Goal: Task Accomplishment & Management: Manage account settings

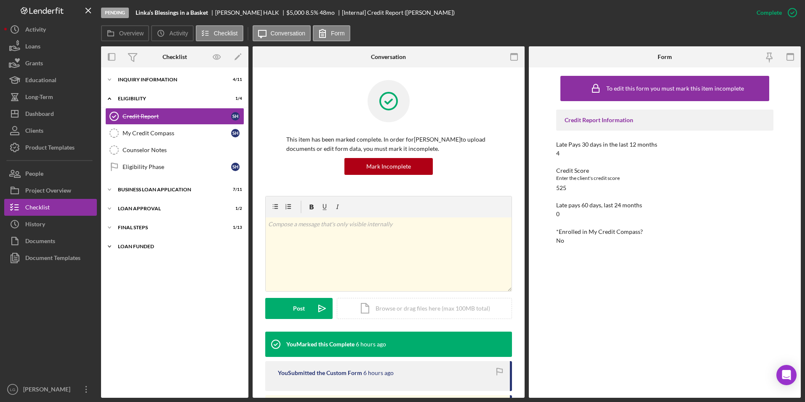
click at [125, 245] on div "LOAN FUNDED" at bounding box center [178, 246] width 120 height 5
drag, startPoint x: 125, startPoint y: 229, endPoint x: 128, endPoint y: 212, distance: 17.5
click at [125, 227] on div "Final Steps" at bounding box center [169, 227] width 103 height 5
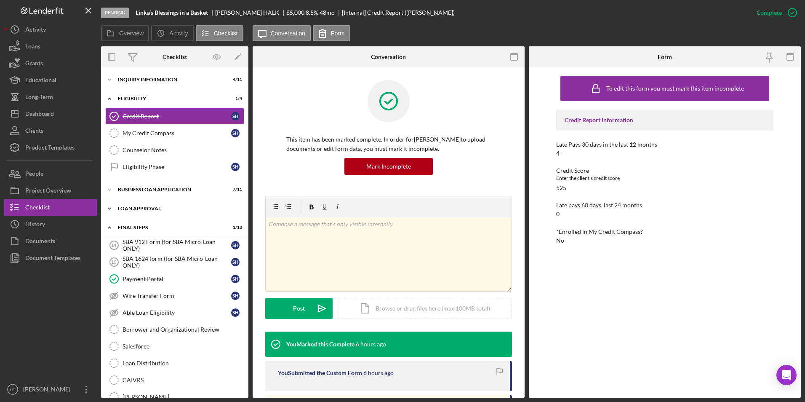
drag, startPoint x: 129, startPoint y: 204, endPoint x: 133, endPoint y: 188, distance: 16.4
click at [129, 201] on div "Icon/Expander Loan Approval 1 / 2" at bounding box center [174, 208] width 147 height 17
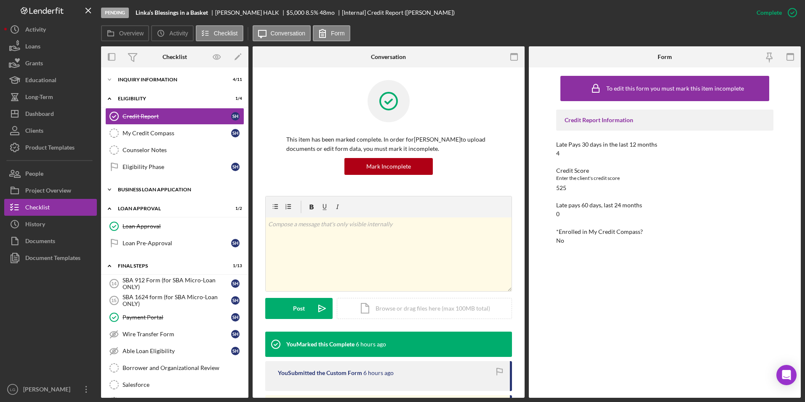
click at [133, 187] on div "BUSINESS LOAN APPLICATION" at bounding box center [178, 189] width 120 height 5
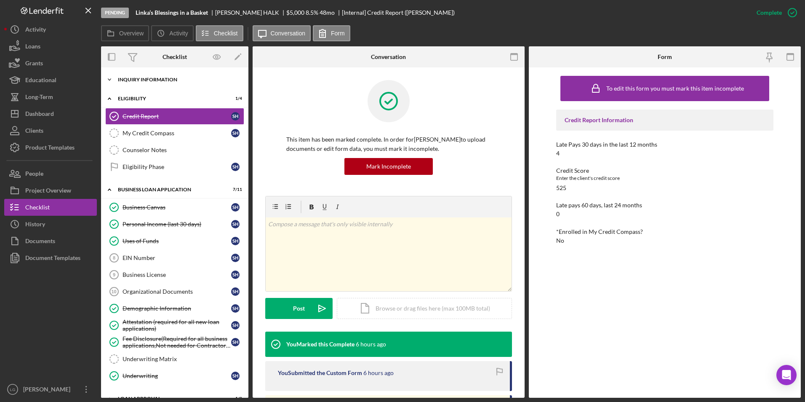
click at [139, 79] on div "INQUIRY INFORMATION" at bounding box center [178, 79] width 120 height 5
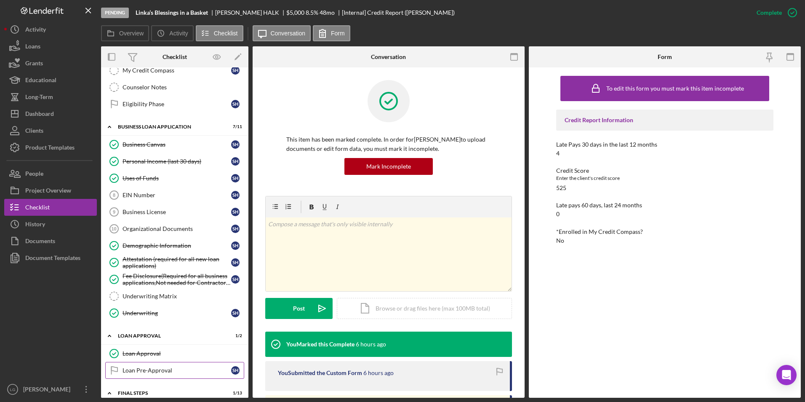
scroll to position [337, 0]
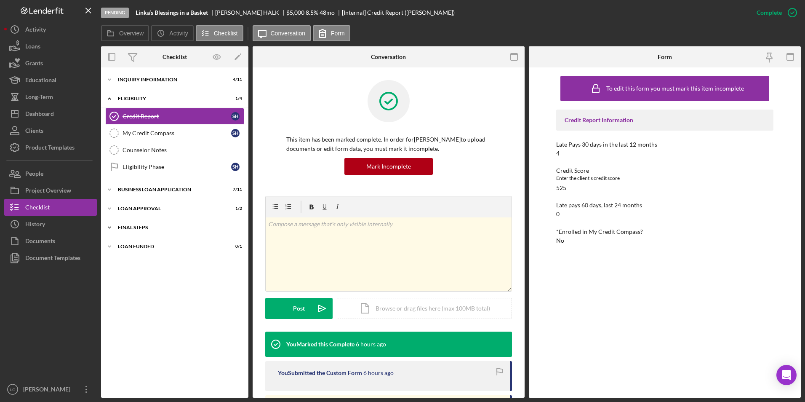
drag, startPoint x: 111, startPoint y: 244, endPoint x: 114, endPoint y: 234, distance: 10.5
click at [111, 243] on icon "Icon/Expander" at bounding box center [109, 246] width 17 height 17
click at [115, 229] on icon "Icon/Expander" at bounding box center [109, 227] width 17 height 17
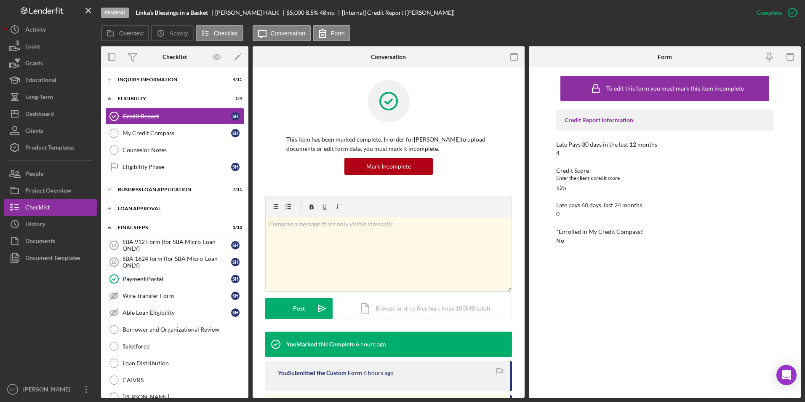
click at [119, 203] on div "Icon/Expander Loan Approval 1 / 2" at bounding box center [174, 208] width 147 height 17
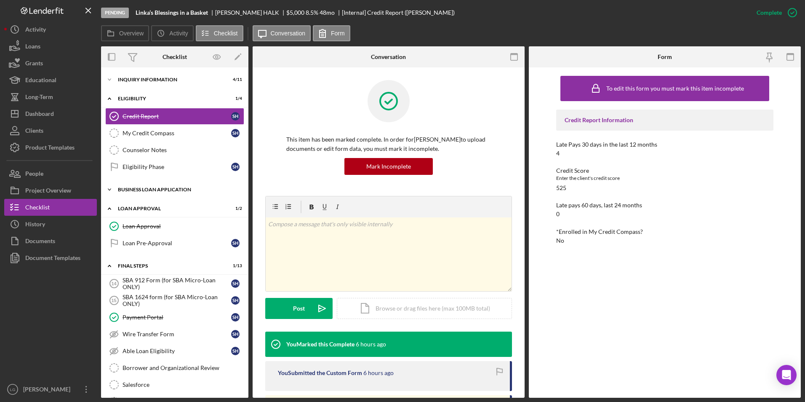
click at [122, 188] on div "BUSINESS LOAN APPLICATION" at bounding box center [178, 189] width 120 height 5
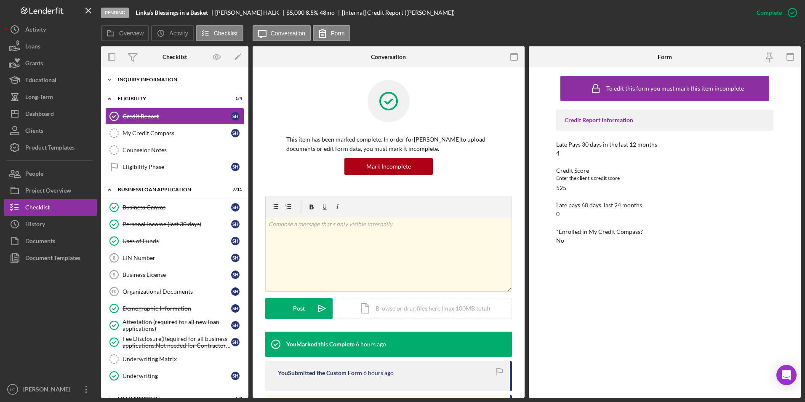
click at [171, 75] on div "Icon/Expander INQUIRY INFORMATION 4 / 11" at bounding box center [174, 79] width 147 height 17
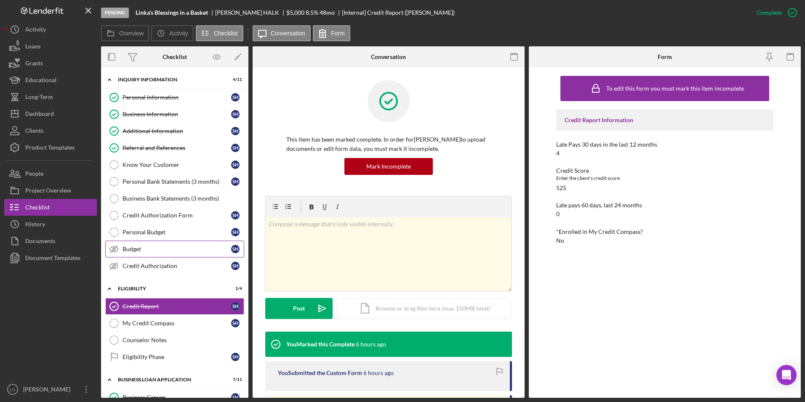
click at [160, 253] on link "Budget Budget S H" at bounding box center [174, 249] width 139 height 17
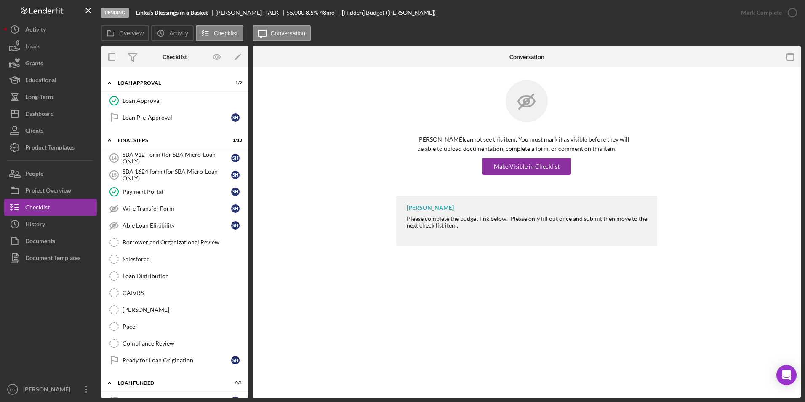
scroll to position [525, 0]
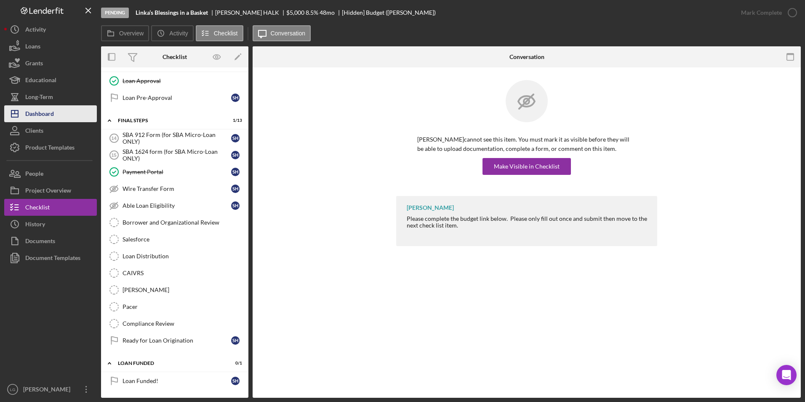
click at [51, 112] on div "Dashboard" at bounding box center [39, 114] width 29 height 19
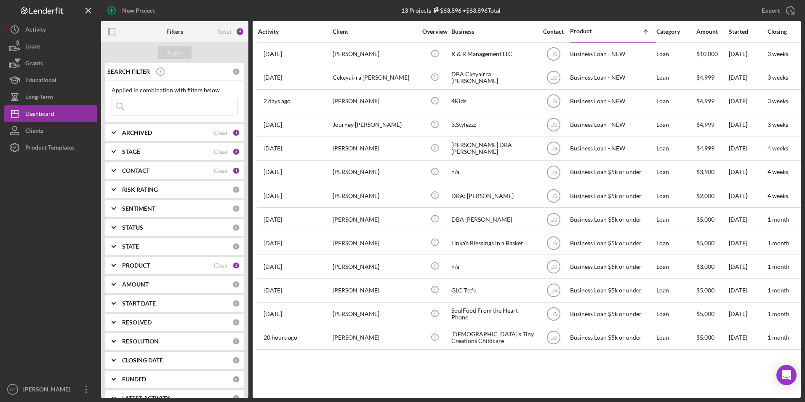
click at [147, 136] on b "ARCHIVED" at bounding box center [137, 132] width 30 height 7
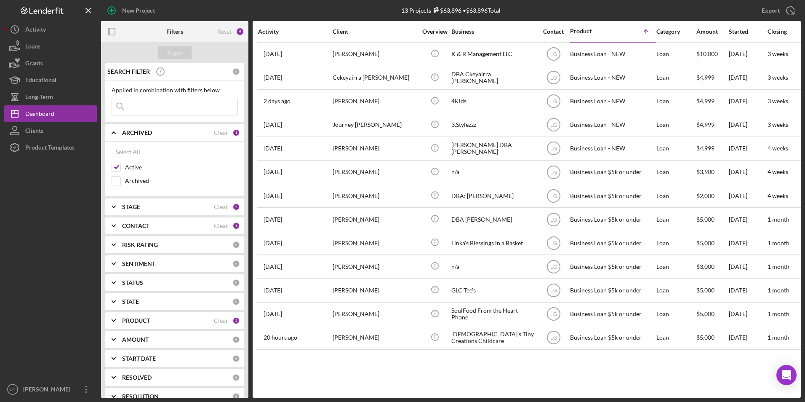
click at [147, 136] on b "ARCHIVED" at bounding box center [137, 132] width 30 height 7
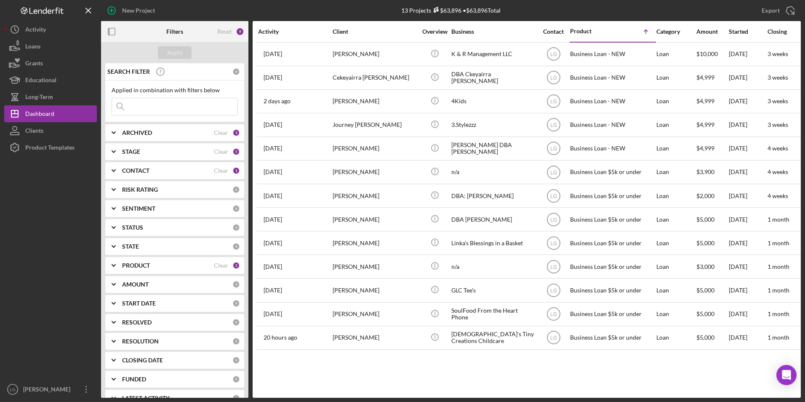
click at [191, 270] on div "PRODUCT Clear 2" at bounding box center [181, 265] width 118 height 17
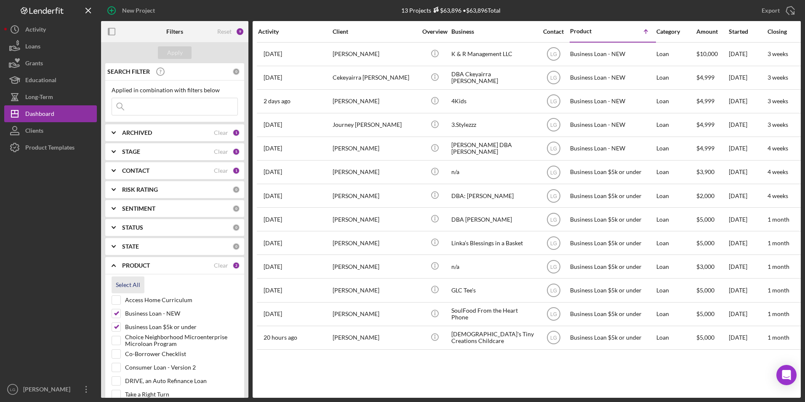
click at [121, 281] on div "Select All" at bounding box center [128, 284] width 24 height 17
checkbox input "true"
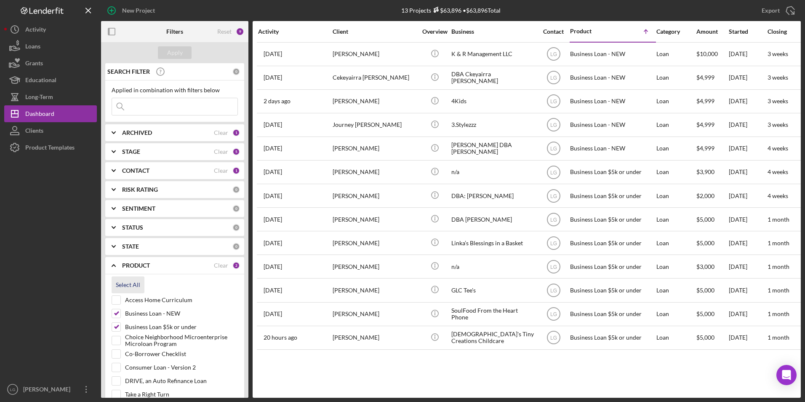
checkbox input "true"
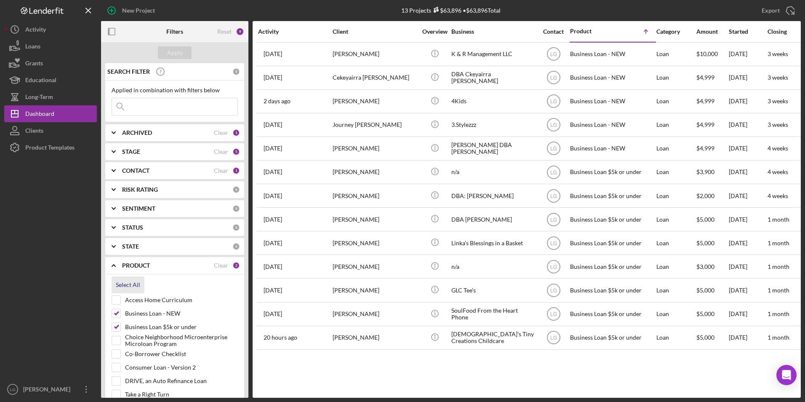
checkbox input "true"
click at [169, 55] on div "Apply" at bounding box center [175, 52] width 16 height 13
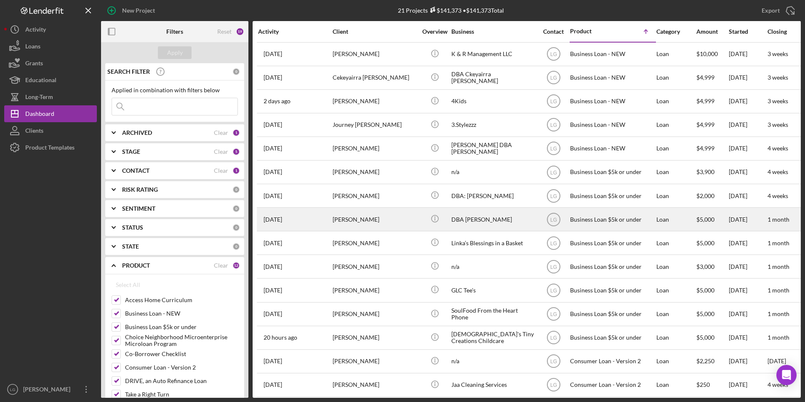
scroll to position [151, 0]
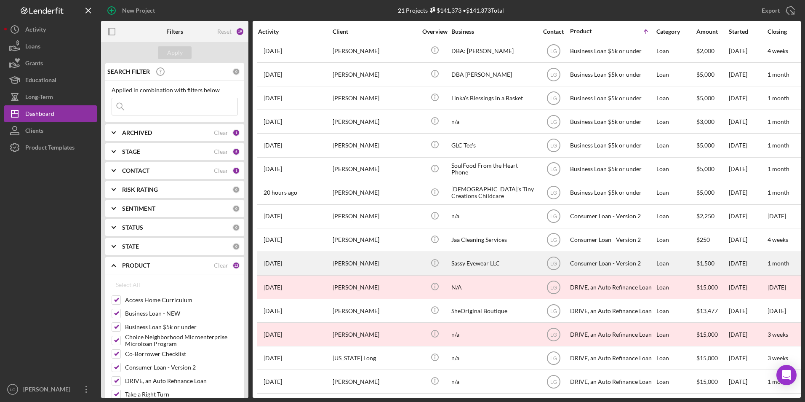
click at [361, 260] on div "[PERSON_NAME]" at bounding box center [375, 263] width 84 height 22
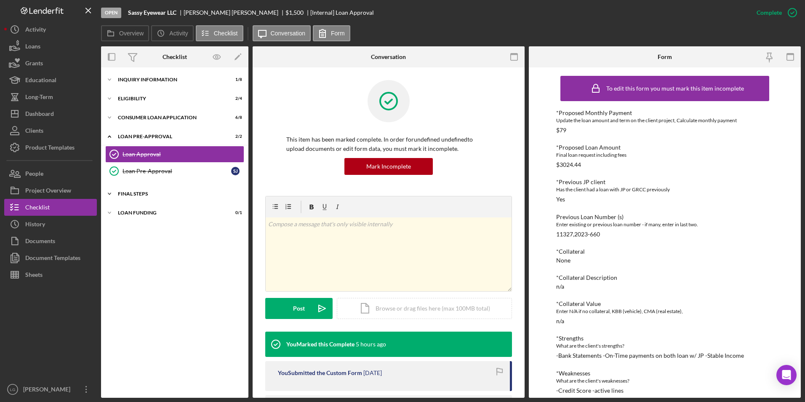
drag, startPoint x: 136, startPoint y: 215, endPoint x: 133, endPoint y: 201, distance: 14.7
click at [136, 215] on div "Loan Funding" at bounding box center [169, 212] width 103 height 5
drag, startPoint x: 132, startPoint y: 195, endPoint x: 131, endPoint y: 151, distance: 43.4
click at [132, 192] on div "FINAL STEPS" at bounding box center [169, 193] width 103 height 5
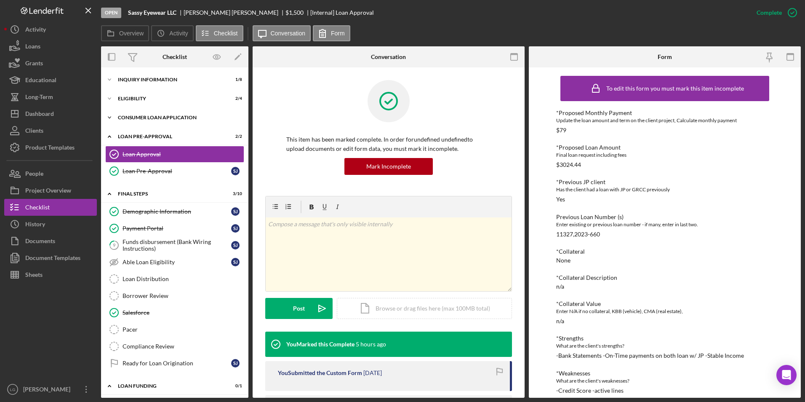
drag, startPoint x: 130, startPoint y: 120, endPoint x: 130, endPoint y: 115, distance: 5.1
click at [130, 120] on div "Icon/Expander Consumer Loan Application 6 / 8" at bounding box center [174, 117] width 147 height 17
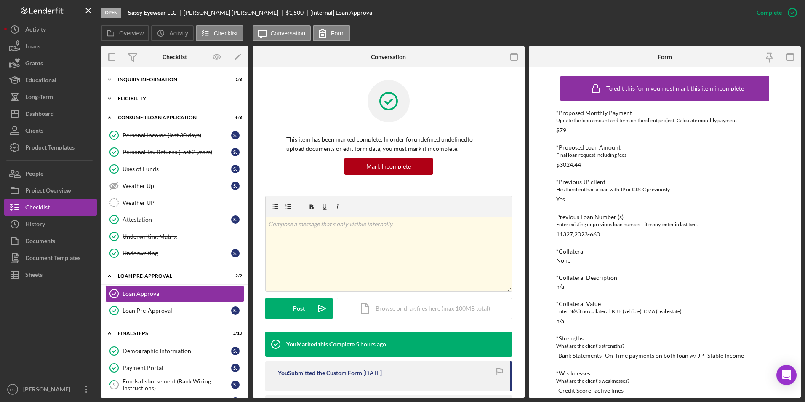
click at [131, 99] on div "Eligibility" at bounding box center [178, 98] width 120 height 5
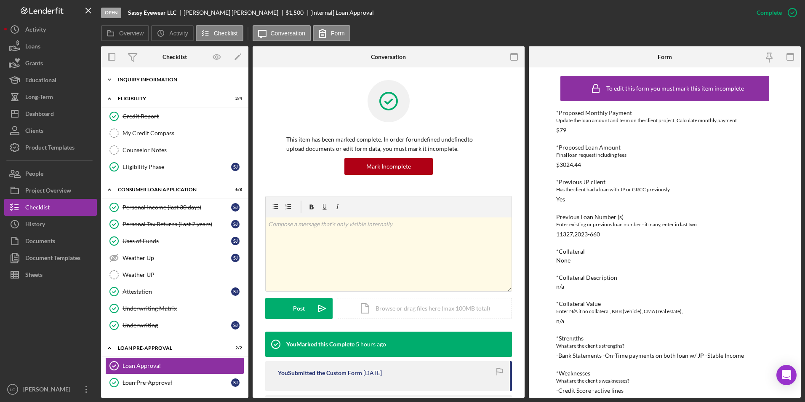
click at [131, 79] on div "Inquiry Information" at bounding box center [178, 79] width 120 height 5
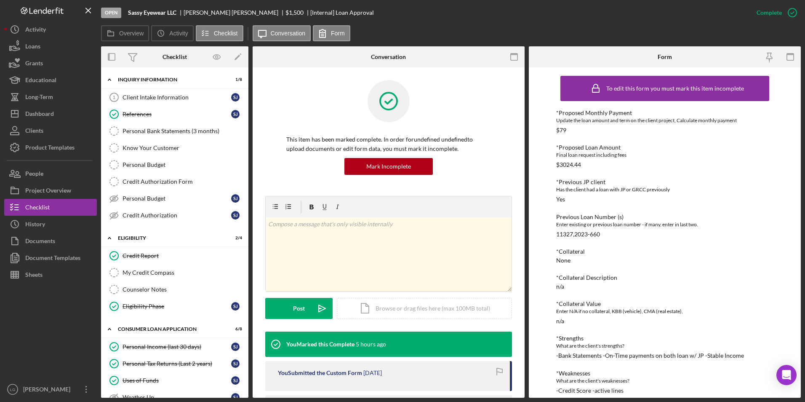
click at [571, 231] on div "11327,2023-660" at bounding box center [578, 234] width 44 height 7
drag, startPoint x: 572, startPoint y: 232, endPoint x: 553, endPoint y: 232, distance: 19.0
click at [553, 232] on div "To edit this form you must mark this item incomplete *Proposed Monthly Payment …" at bounding box center [665, 232] width 272 height 330
drag, startPoint x: 553, startPoint y: 232, endPoint x: 560, endPoint y: 233, distance: 7.7
copy div "11327"
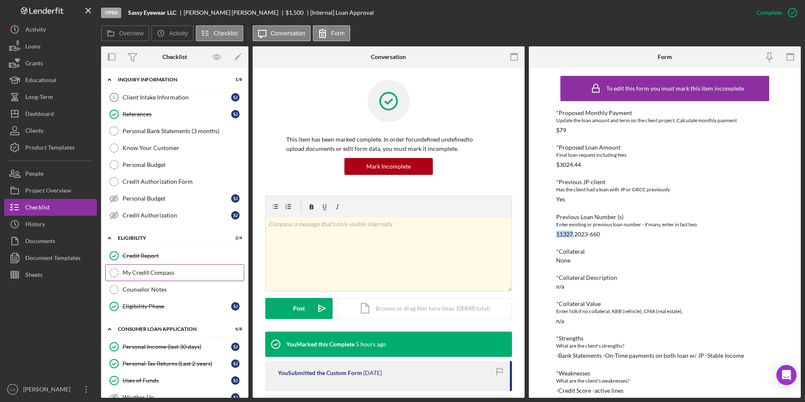
click at [147, 275] on div "My Credit Compass" at bounding box center [183, 272] width 121 height 7
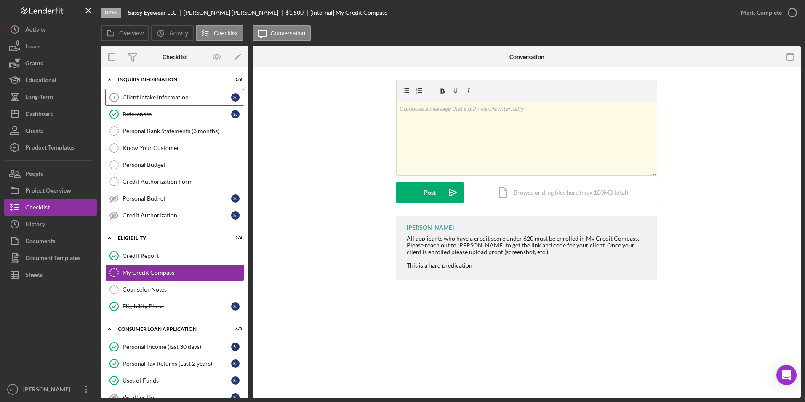
click at [149, 96] on div "Client Intake Information" at bounding box center [177, 97] width 109 height 7
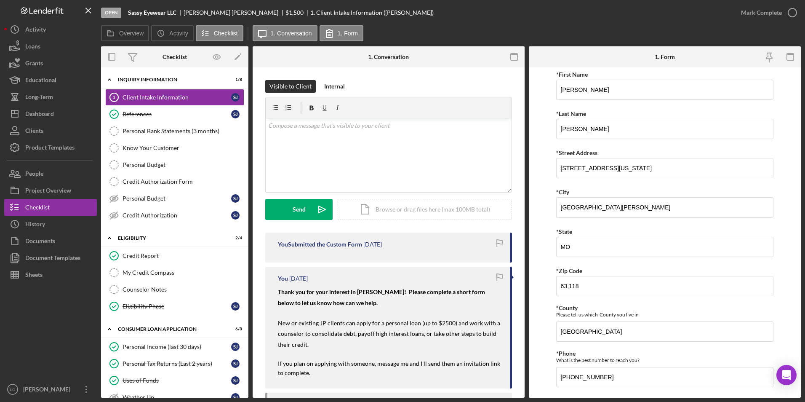
scroll to position [211, 0]
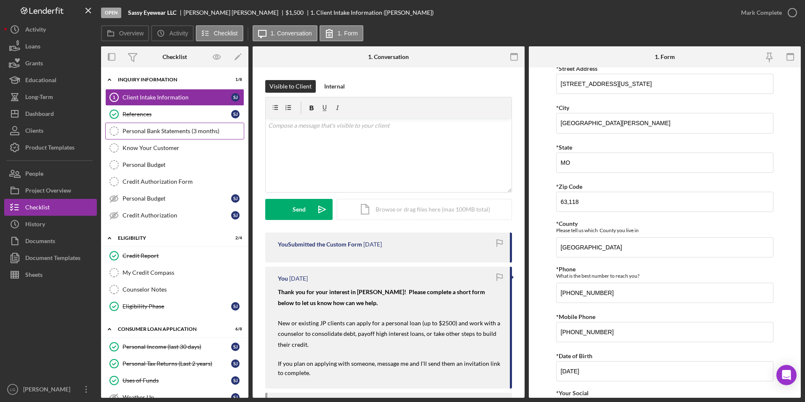
click at [160, 134] on div "Personal Bank Statements (3 months)" at bounding box center [183, 131] width 121 height 7
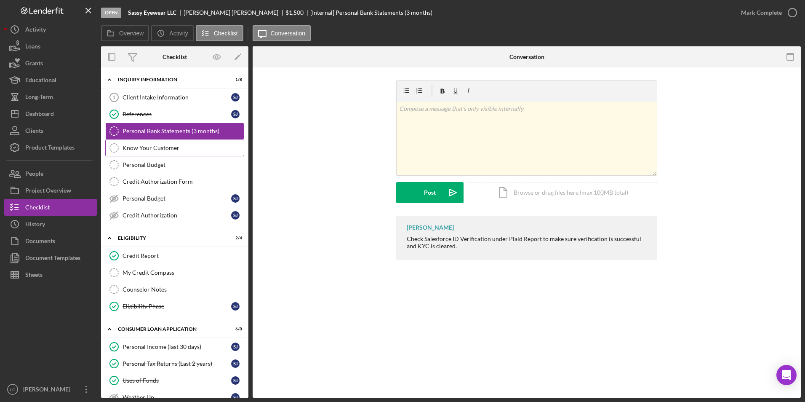
click at [137, 150] on div "Know Your Customer" at bounding box center [183, 147] width 121 height 7
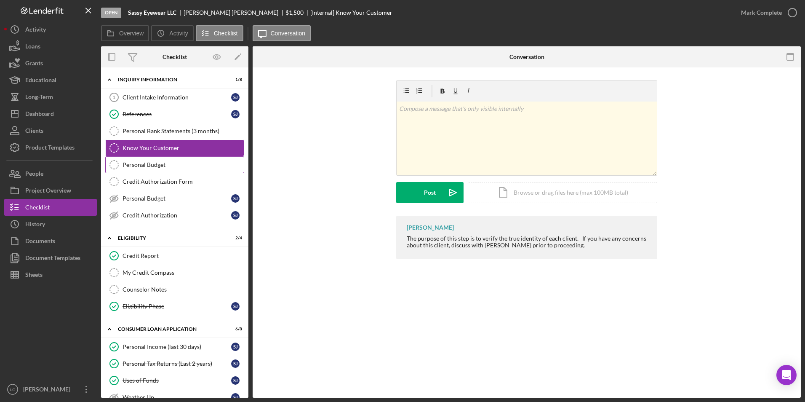
click at [153, 165] on div "Personal Budget" at bounding box center [183, 164] width 121 height 7
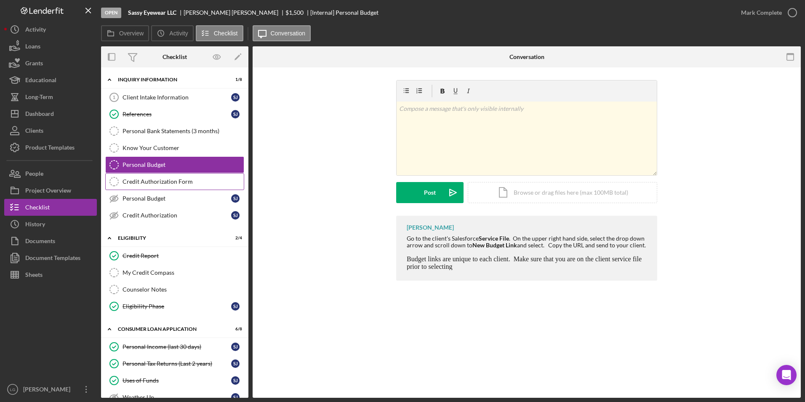
click at [136, 183] on div "Credit Authorization Form" at bounding box center [183, 181] width 121 height 7
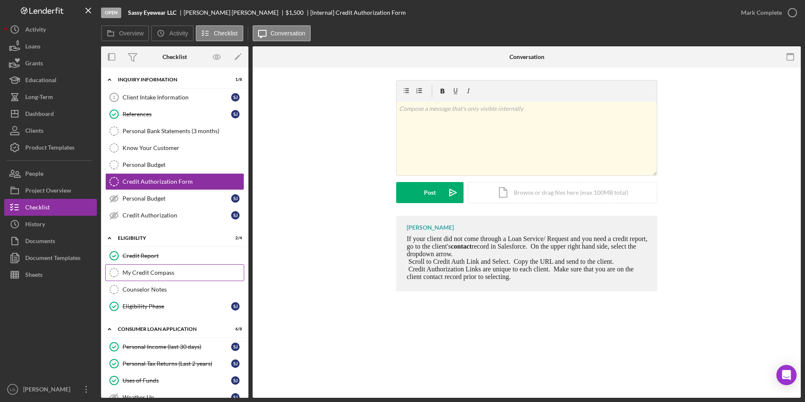
click at [152, 269] on div "My Credit Compass" at bounding box center [183, 272] width 121 height 7
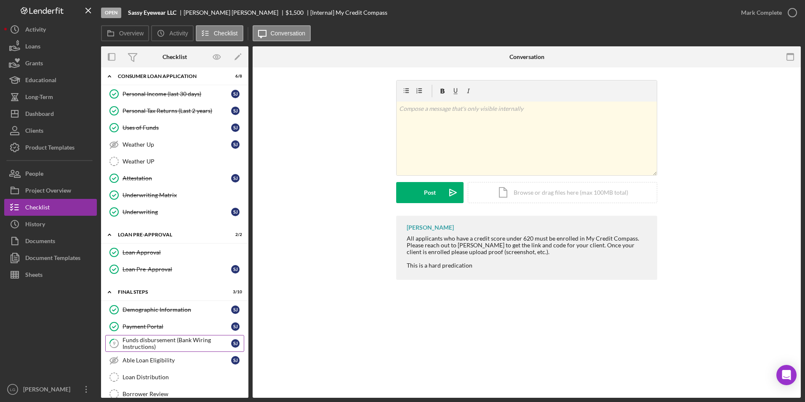
scroll to position [337, 0]
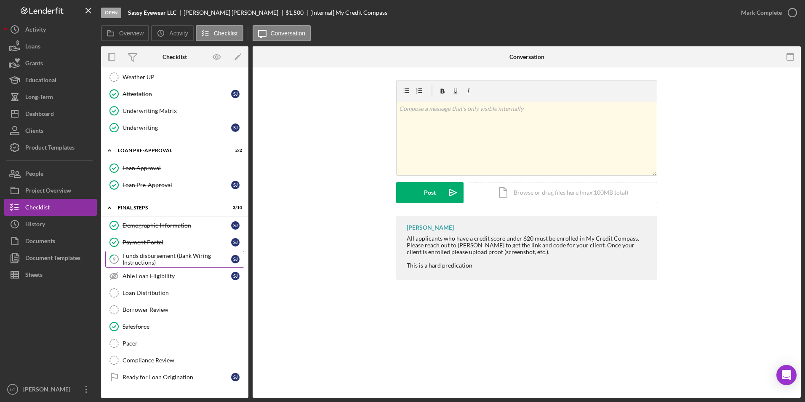
drag, startPoint x: 158, startPoint y: 257, endPoint x: 182, endPoint y: 251, distance: 24.2
click at [158, 257] on div "Funds disbursement (Bank Wiring Instructions)" at bounding box center [177, 258] width 109 height 13
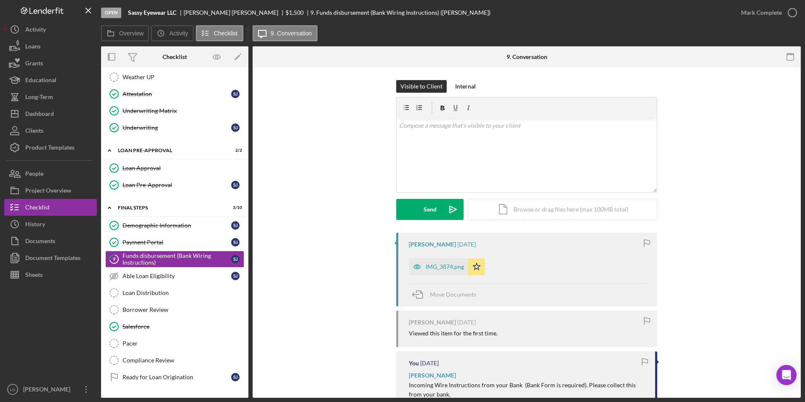
drag, startPoint x: 433, startPoint y: 267, endPoint x: 449, endPoint y: 251, distance: 23.2
click at [435, 266] on div "IMG_3874.png" at bounding box center [445, 266] width 38 height 7
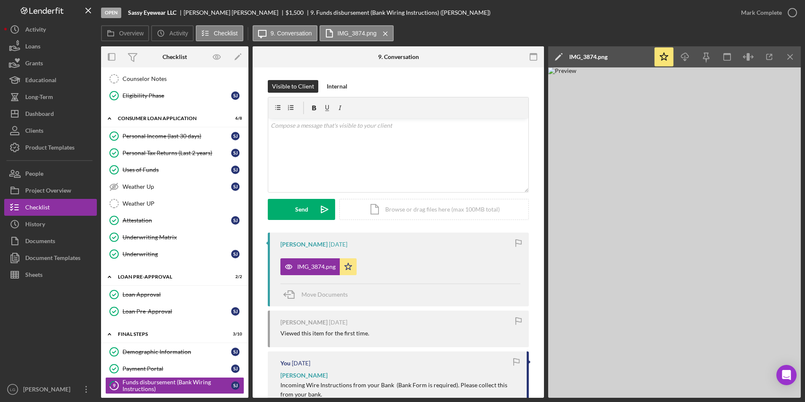
scroll to position [42, 0]
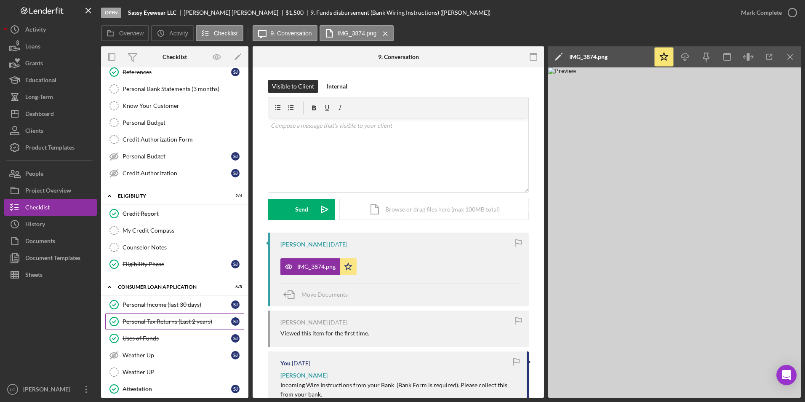
click at [159, 320] on div "Personal Tax Returns (Last 2 years)" at bounding box center [177, 321] width 109 height 7
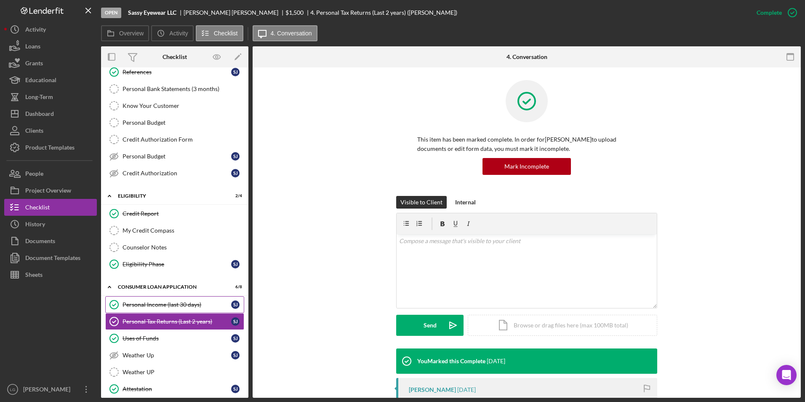
click at [193, 301] on div "Personal Income (last 30 days)" at bounding box center [177, 304] width 109 height 7
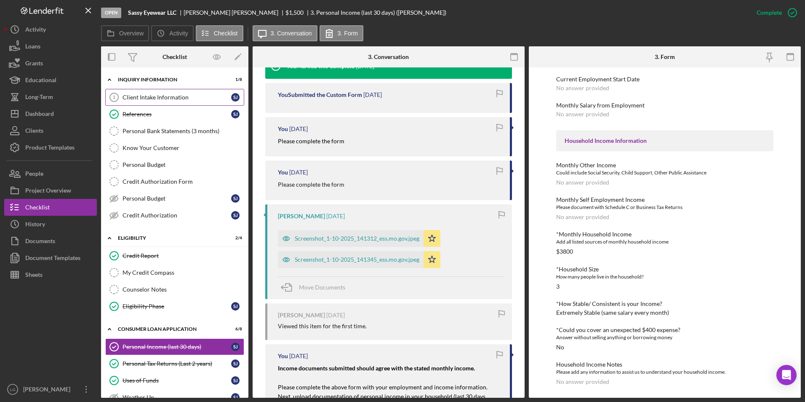
click at [136, 94] on div "Client Intake Information" at bounding box center [177, 97] width 109 height 7
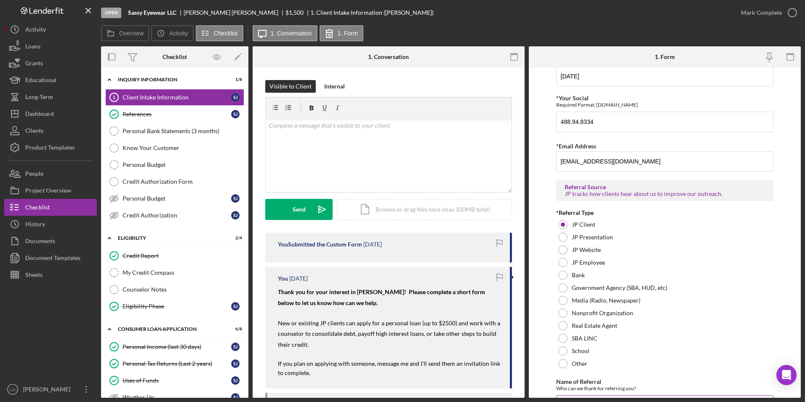
scroll to position [554, 0]
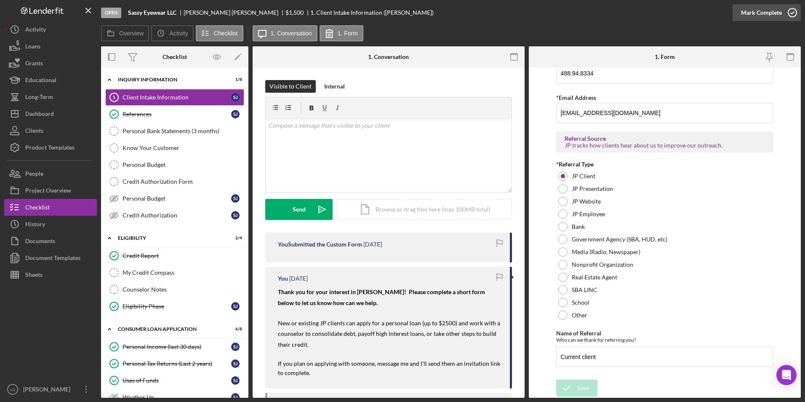
click at [759, 13] on div "Mark Complete" at bounding box center [761, 12] width 41 height 17
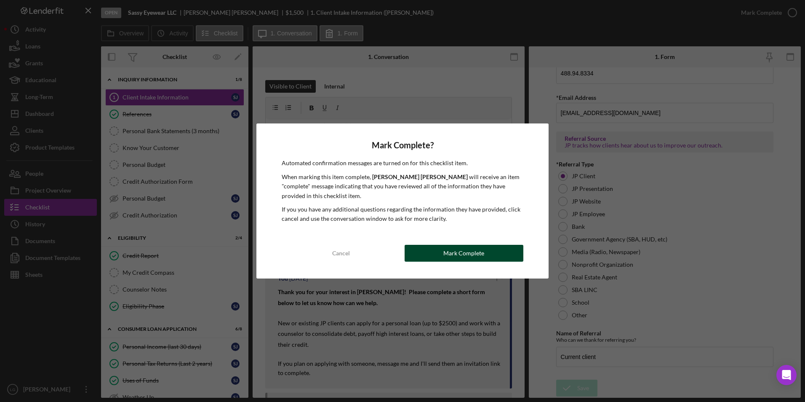
click at [425, 256] on button "Mark Complete" at bounding box center [464, 253] width 119 height 17
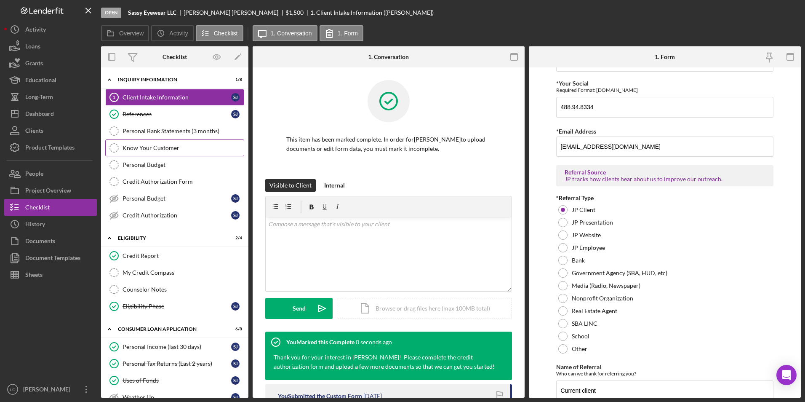
scroll to position [588, 0]
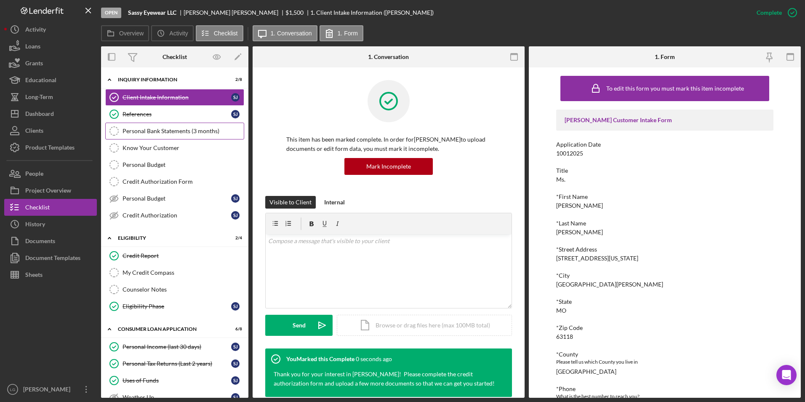
click at [173, 134] on div "Personal Bank Statements (3 months)" at bounding box center [183, 131] width 121 height 7
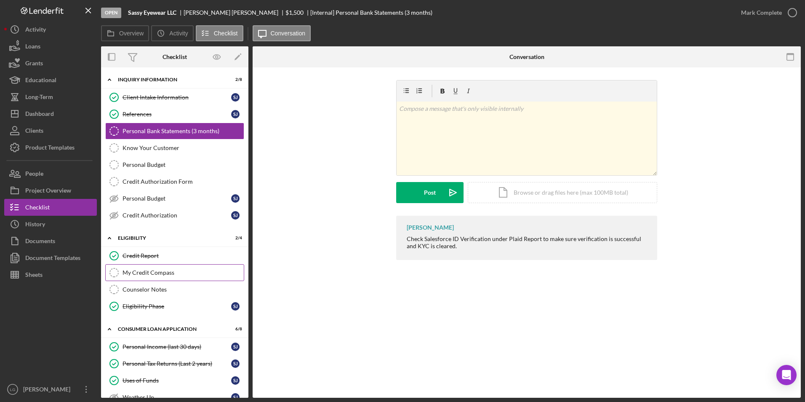
click at [153, 275] on div "My Credit Compass" at bounding box center [183, 272] width 121 height 7
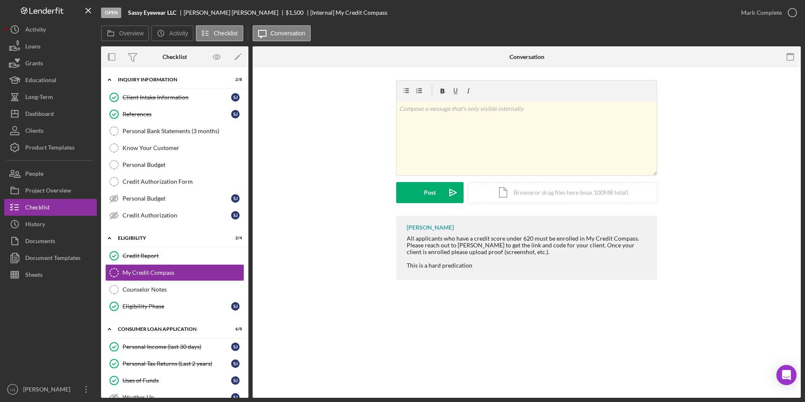
scroll to position [168, 0]
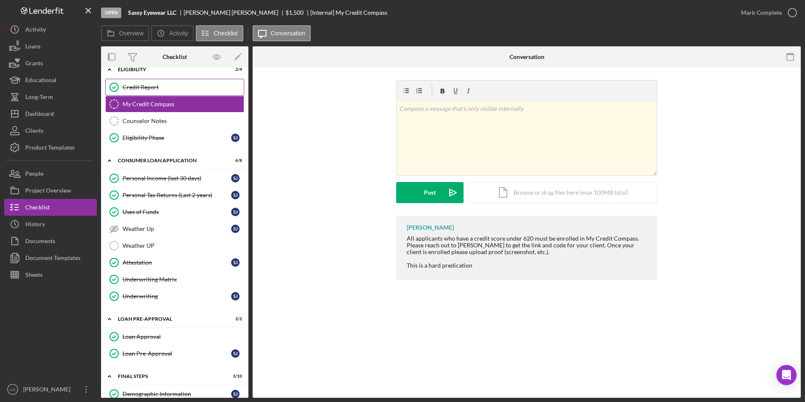
click at [160, 86] on div "Credit Report" at bounding box center [183, 87] width 121 height 7
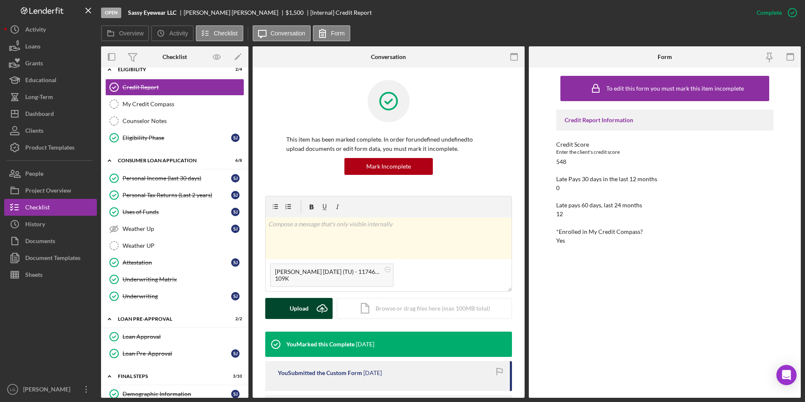
click at [281, 313] on button "Upload Icon/Upload" at bounding box center [298, 308] width 67 height 21
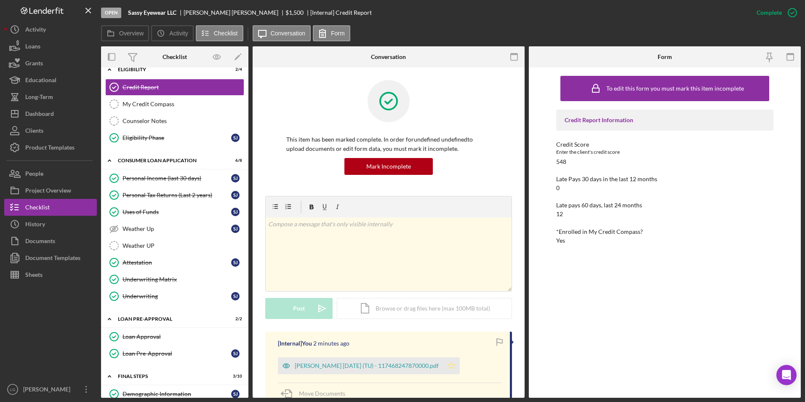
click at [460, 364] on icon "Icon/Star" at bounding box center [451, 365] width 17 height 17
drag, startPoint x: 18, startPoint y: 116, endPoint x: 29, endPoint y: 113, distance: 11.7
click at [18, 116] on polygon "button" at bounding box center [14, 113] width 7 height 7
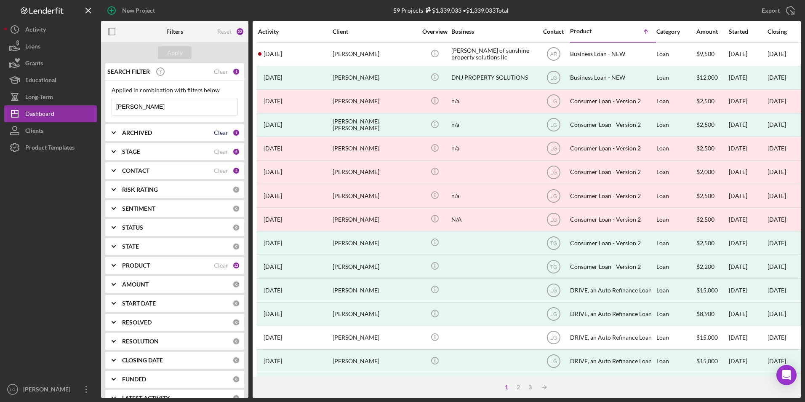
click at [214, 130] on div "Clear" at bounding box center [221, 132] width 14 height 7
click at [213, 130] on div "ARCHIVED" at bounding box center [177, 132] width 110 height 7
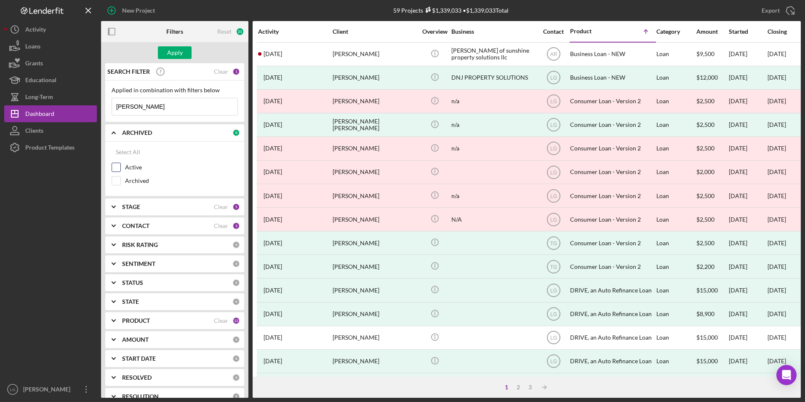
click at [117, 164] on input "Active" at bounding box center [116, 167] width 8 height 8
checkbox input "true"
click at [175, 56] on div "Apply" at bounding box center [175, 52] width 16 height 13
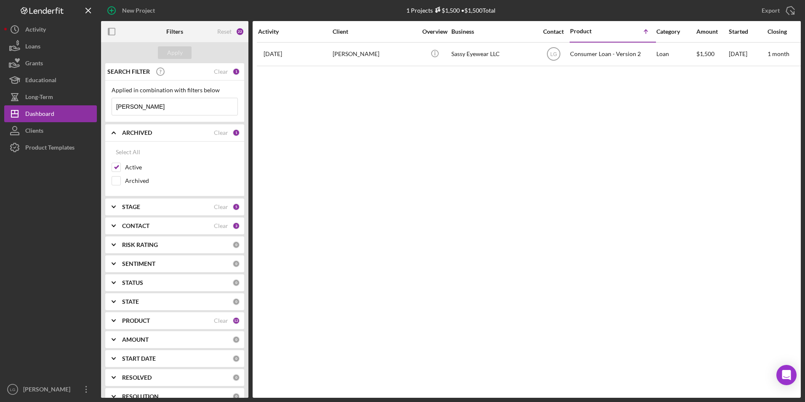
click at [167, 223] on div "CONTACT" at bounding box center [168, 225] width 92 height 7
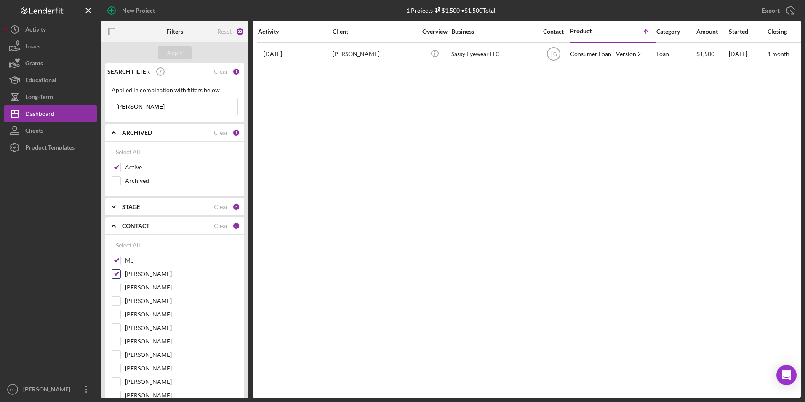
click at [118, 272] on input "[PERSON_NAME]" at bounding box center [116, 274] width 8 height 8
checkbox input "false"
click at [189, 52] on button "Apply" at bounding box center [175, 52] width 34 height 13
drag, startPoint x: 168, startPoint y: 104, endPoint x: 53, endPoint y: 92, distance: 115.2
click at [51, 91] on div "New Project 1 Projects $1,500 • $1,500 Total shannon johnson Export Icon/Export…" at bounding box center [402, 199] width 797 height 398
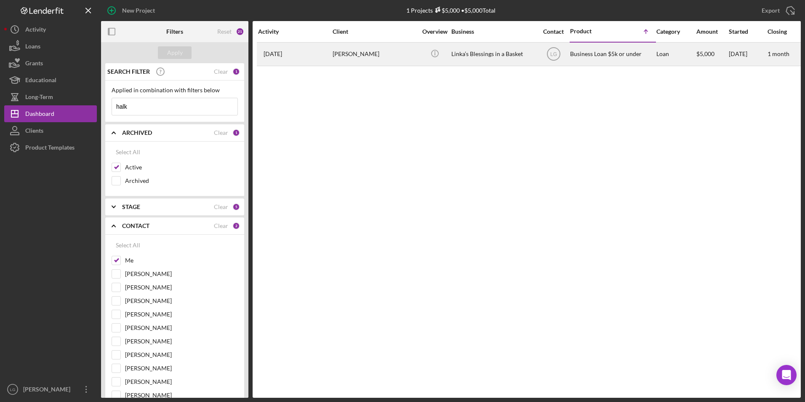
type input "halk"
click at [305, 43] on div "2 weeks ago SHERRI HALK" at bounding box center [295, 54] width 74 height 22
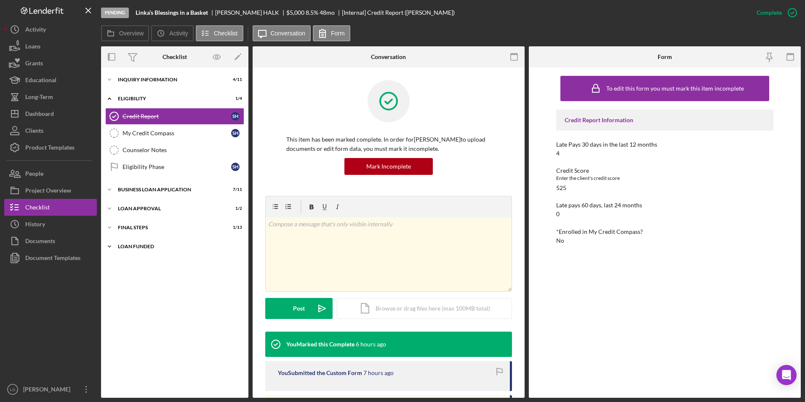
drag, startPoint x: 122, startPoint y: 249, endPoint x: 122, endPoint y: 244, distance: 4.6
click at [122, 247] on div "Icon/Expander LOAN FUNDED 0 / 1" at bounding box center [174, 246] width 147 height 17
drag, startPoint x: 122, startPoint y: 225, endPoint x: 122, endPoint y: 215, distance: 9.7
click at [122, 224] on div "Icon/Expander Final Steps 1 / 13" at bounding box center [174, 227] width 147 height 17
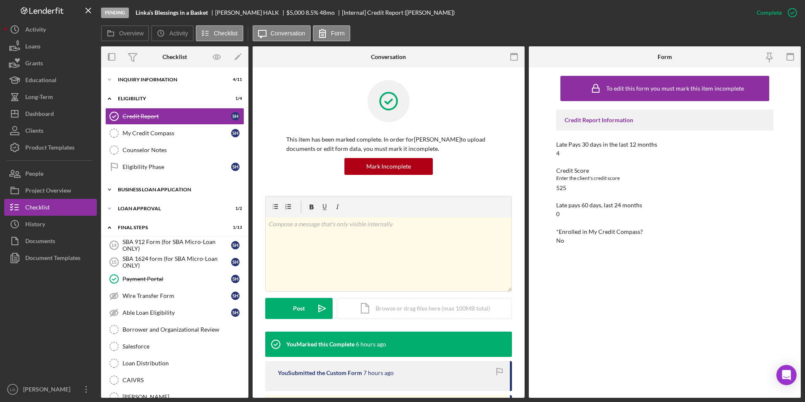
drag, startPoint x: 123, startPoint y: 201, endPoint x: 123, endPoint y: 184, distance: 16.8
click at [123, 200] on div "Icon/Expander INQUIRY INFORMATION 4 / 11 Icon/Expander Eligibility 1 / 4 Credit…" at bounding box center [174, 286] width 147 height 429
drag, startPoint x: 123, startPoint y: 183, endPoint x: 130, endPoint y: 144, distance: 39.9
click at [123, 182] on div "Icon/Expander BUSINESS LOAN APPLICATION 7 / 11" at bounding box center [174, 189] width 147 height 17
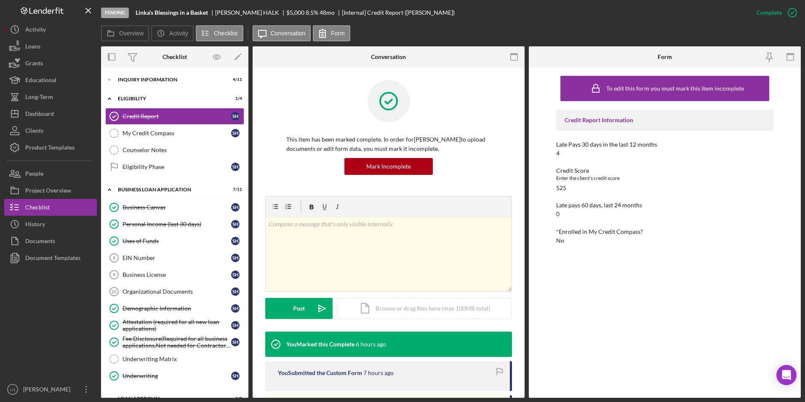
click at [137, 71] on div "Icon/Expander INQUIRY INFORMATION 4 / 11 Icon/Expander Eligibility 1 / 4 Credit…" at bounding box center [174, 232] width 147 height 330
click at [137, 80] on div "INQUIRY INFORMATION" at bounding box center [178, 79] width 120 height 5
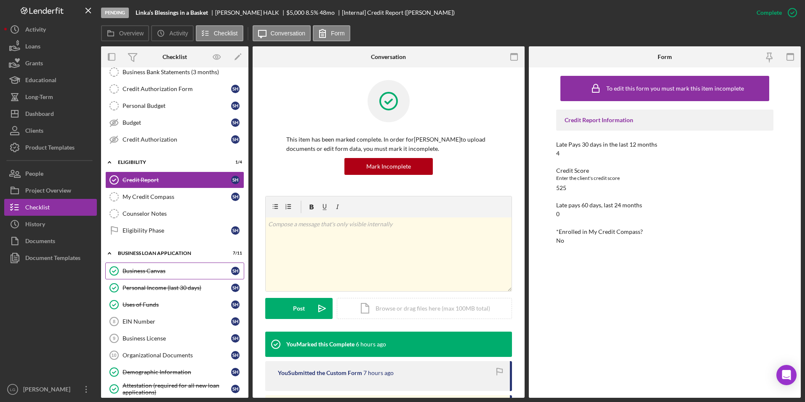
scroll to position [253, 0]
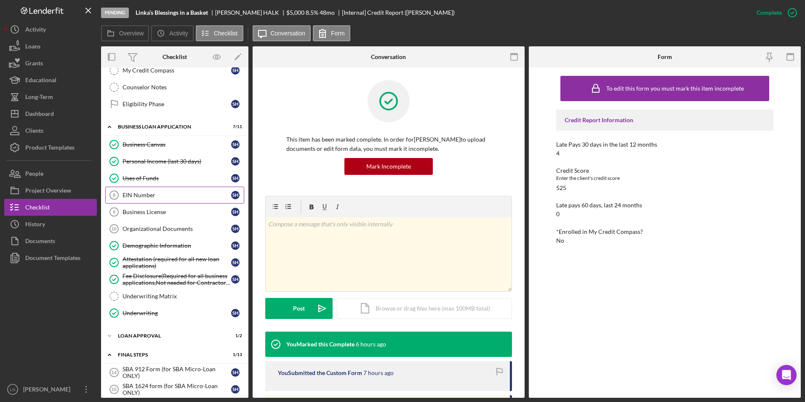
click at [146, 201] on link "EIN Number 8 EIN Number S H" at bounding box center [174, 195] width 139 height 17
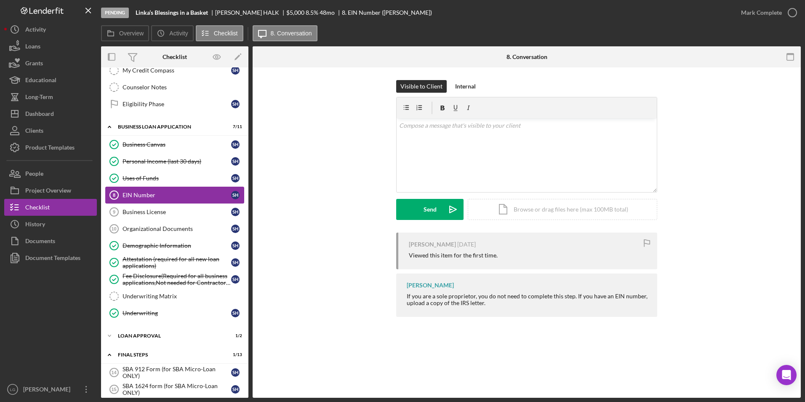
click at [144, 198] on div "EIN Number" at bounding box center [177, 195] width 109 height 7
click at [144, 215] on div "Business License" at bounding box center [177, 212] width 109 height 7
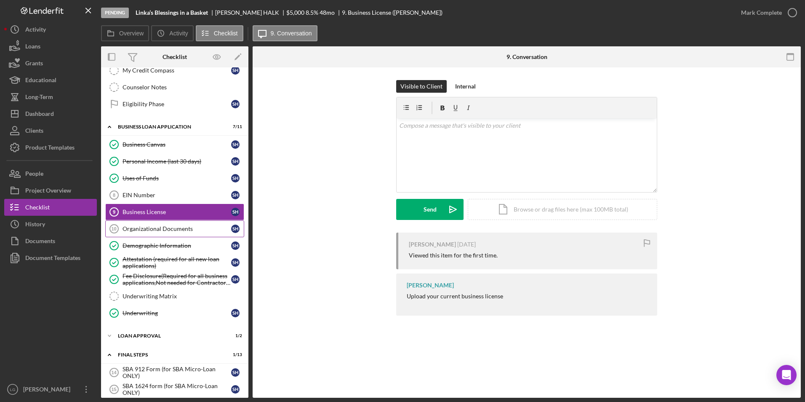
click at [193, 233] on link "Organizational Documents 10 Organizational Documents S H" at bounding box center [174, 228] width 139 height 17
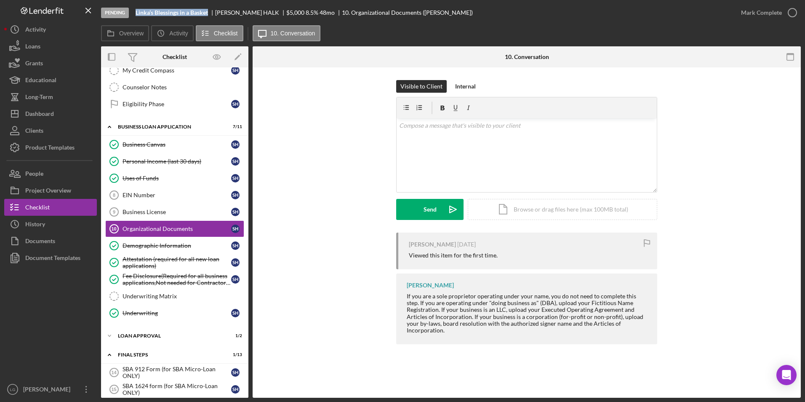
drag, startPoint x: 209, startPoint y: 14, endPoint x: 135, endPoint y: 9, distance: 73.5
click at [135, 9] on div "Pending Linka’s Blessings in a Basket SHERRI HALK $5,000 $5,000 8.5 % 48 mo 10.…" at bounding box center [417, 12] width 632 height 25
copy b "Linka’s Blessings in a Basket"
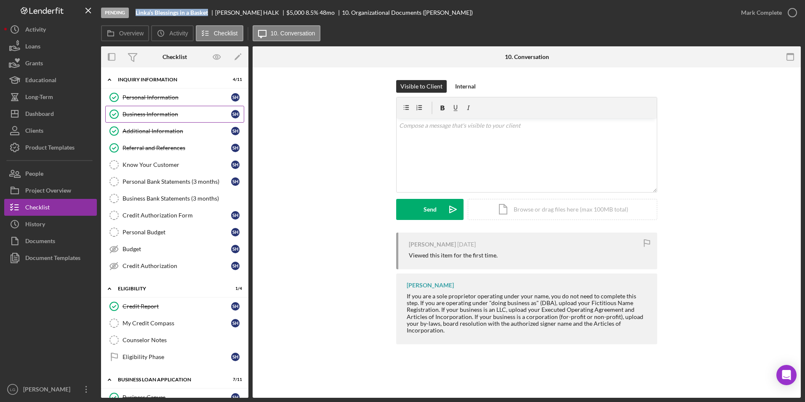
drag, startPoint x: 178, startPoint y: 118, endPoint x: 182, endPoint y: 120, distance: 4.9
click at [178, 118] on div "Business Information" at bounding box center [177, 114] width 109 height 7
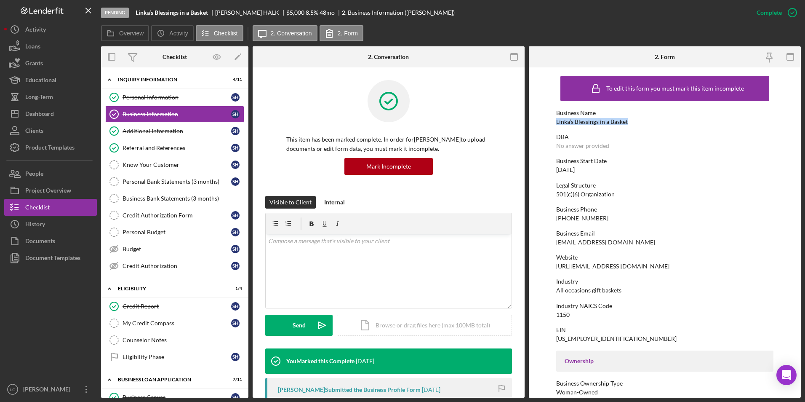
drag, startPoint x: 632, startPoint y: 122, endPoint x: 550, endPoint y: 120, distance: 81.7
click at [550, 120] on form "To edit this form you must mark this item incomplete Business Name Linka’s Bles…" at bounding box center [665, 232] width 272 height 330
drag, startPoint x: 550, startPoint y: 120, endPoint x: 571, endPoint y: 120, distance: 21.1
copy div "Linka’s Blessings in a Basket"
drag, startPoint x: 596, startPoint y: 345, endPoint x: 562, endPoint y: 337, distance: 35.1
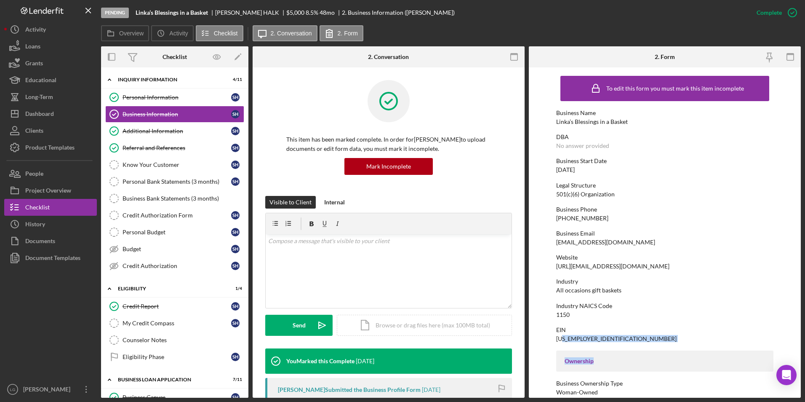
click at [562, 337] on div "To edit this form you must mark this item incomplete Business Name Linka’s Bles…" at bounding box center [665, 385] width 218 height 627
drag, startPoint x: 562, startPoint y: 337, endPoint x: 616, endPoint y: 342, distance: 53.8
click at [617, 342] on div "To edit this form you must mark this item incomplete Business Name Linka’s Bles…" at bounding box center [665, 385] width 218 height 627
click at [595, 336] on div "EIN 47-3012445" at bounding box center [665, 334] width 218 height 16
drag, startPoint x: 556, startPoint y: 336, endPoint x: 597, endPoint y: 336, distance: 40.9
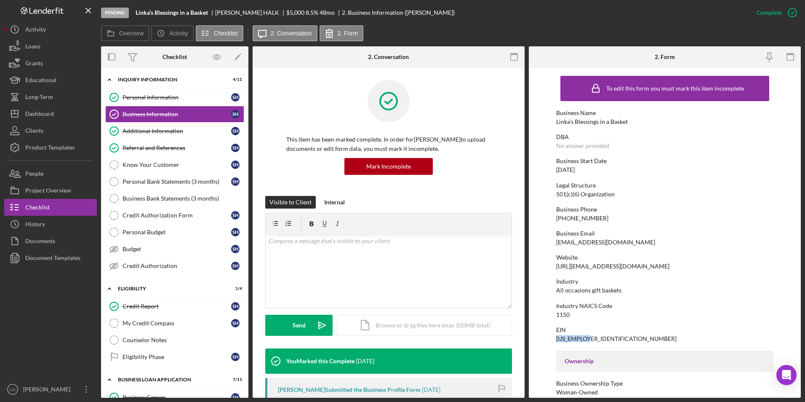
click at [597, 336] on div "EIN 47-3012445" at bounding box center [665, 334] width 218 height 16
drag, startPoint x: 597, startPoint y: 336, endPoint x: 585, endPoint y: 337, distance: 12.3
copy div "47-3012445"
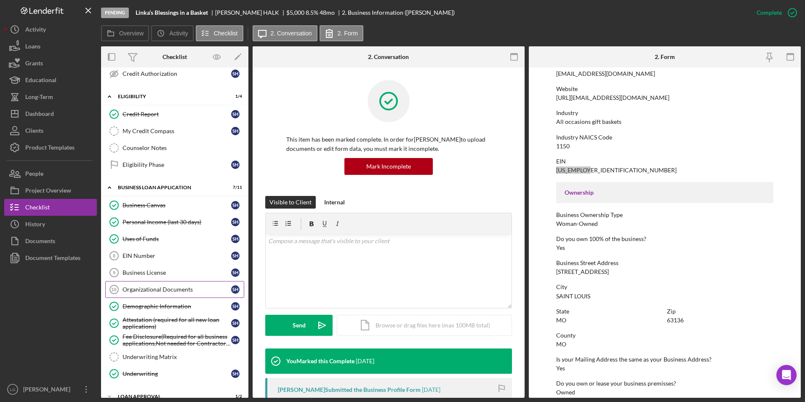
scroll to position [108, 0]
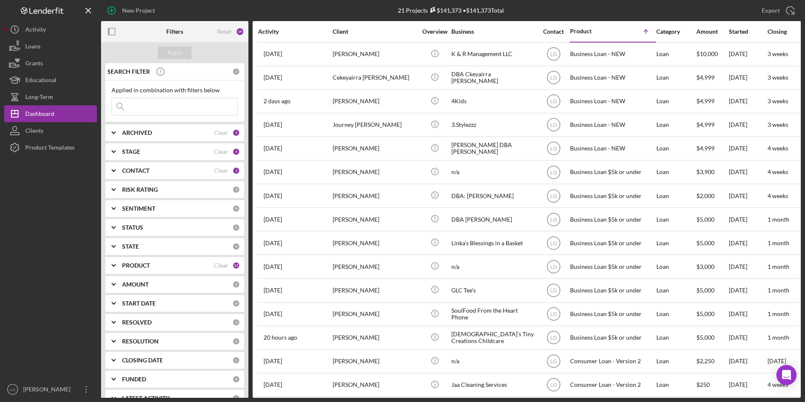
click at [151, 134] on b "ARCHIVED" at bounding box center [137, 132] width 30 height 7
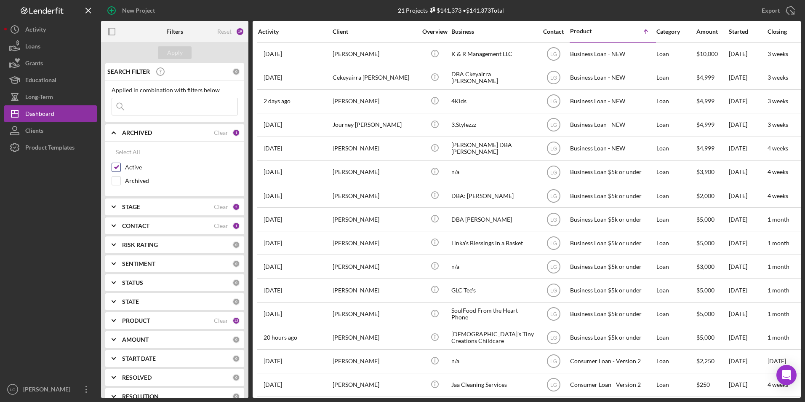
drag, startPoint x: 117, startPoint y: 181, endPoint x: 121, endPoint y: 164, distance: 16.9
click at [117, 180] on input "Archived" at bounding box center [116, 180] width 8 height 8
checkbox input "true"
drag, startPoint x: 118, startPoint y: 164, endPoint x: 144, endPoint y: 117, distance: 54.1
click at [118, 163] on div at bounding box center [116, 167] width 9 height 9
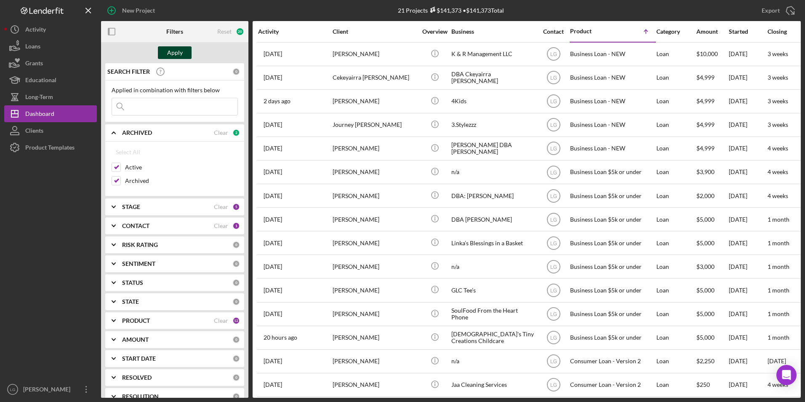
click at [179, 48] on div "Apply" at bounding box center [175, 52] width 16 height 13
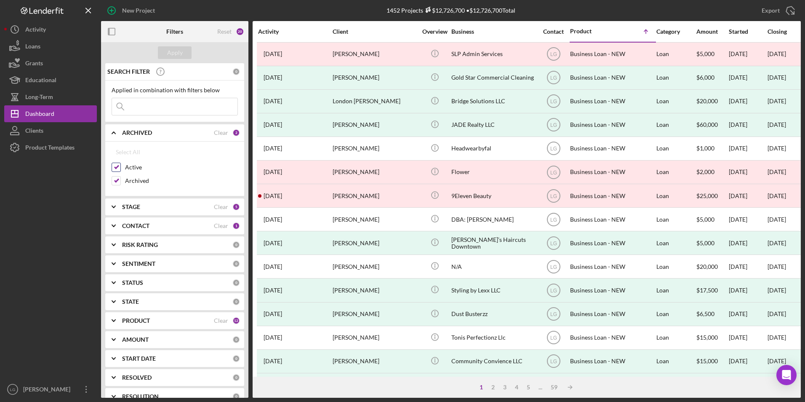
click at [118, 166] on input "Active" at bounding box center [116, 167] width 8 height 8
checkbox input "false"
click at [176, 53] on div "Apply" at bounding box center [175, 52] width 16 height 13
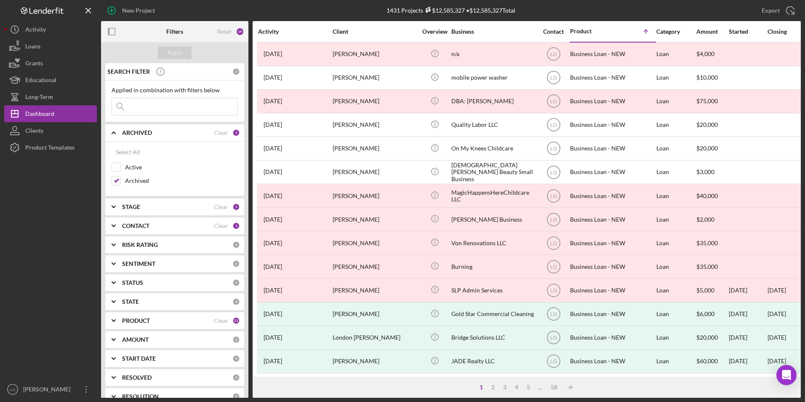
click at [156, 209] on div "STAGE" at bounding box center [168, 206] width 92 height 7
click at [156, 226] on div "CONTACT" at bounding box center [168, 225] width 92 height 7
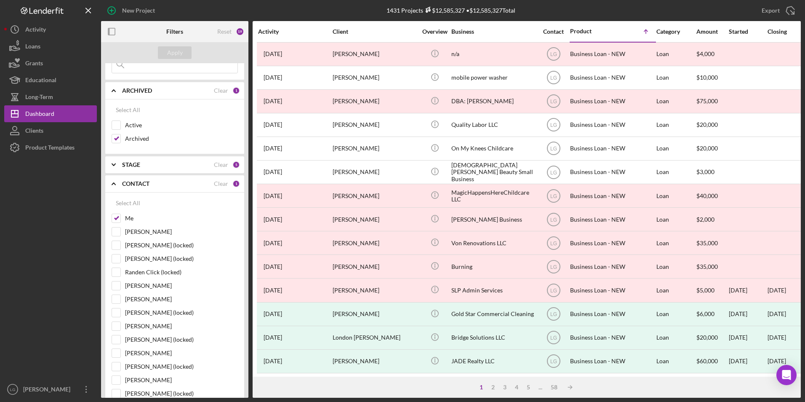
scroll to position [84, 0]
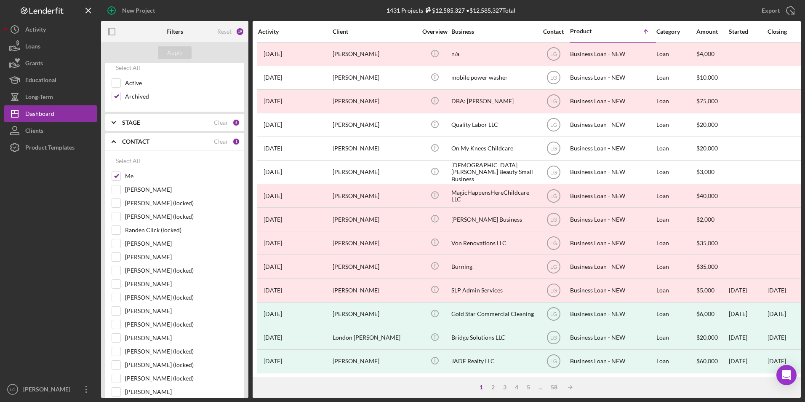
click at [157, 146] on div "CONTACT Clear 1" at bounding box center [181, 141] width 118 height 17
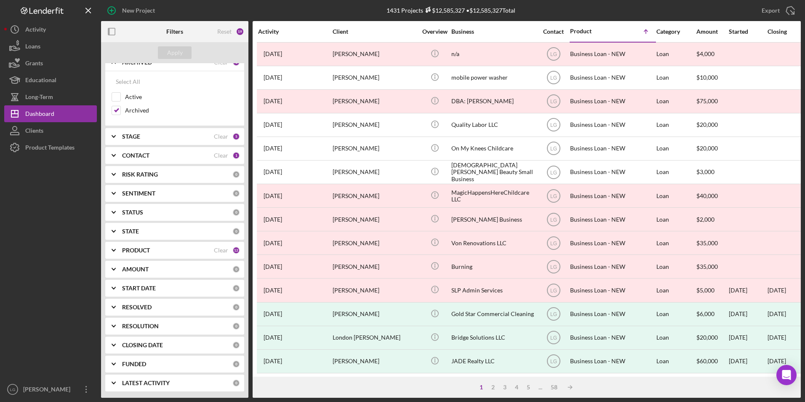
click at [153, 158] on div "CONTACT" at bounding box center [168, 155] width 92 height 7
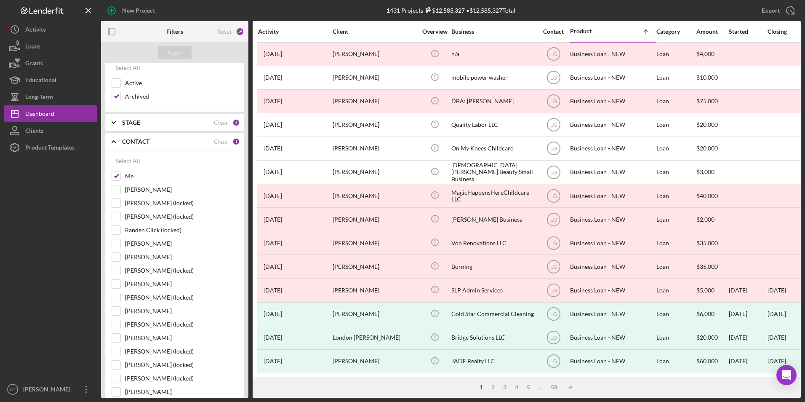
click at [155, 142] on div "CONTACT" at bounding box center [168, 141] width 92 height 7
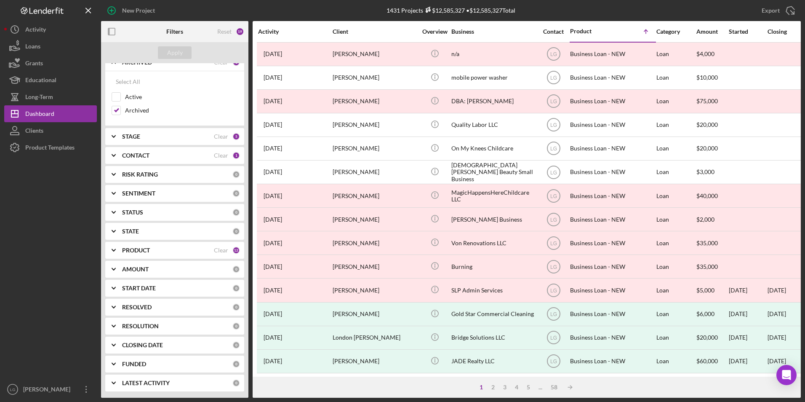
scroll to position [70, 0]
click at [136, 256] on div "PRODUCT Clear 12" at bounding box center [181, 250] width 118 height 17
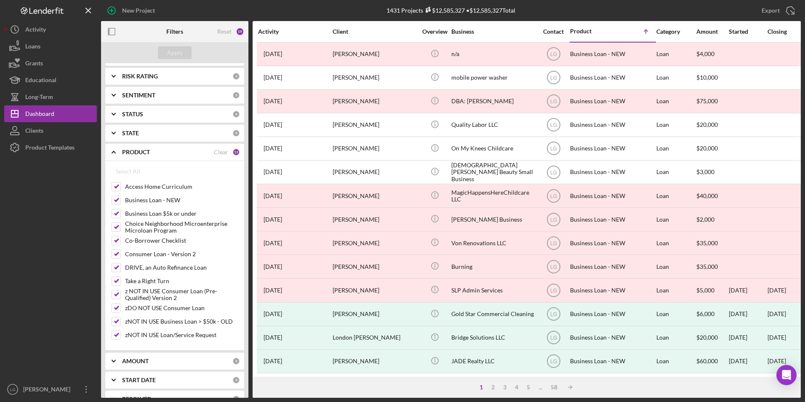
scroll to position [0, 0]
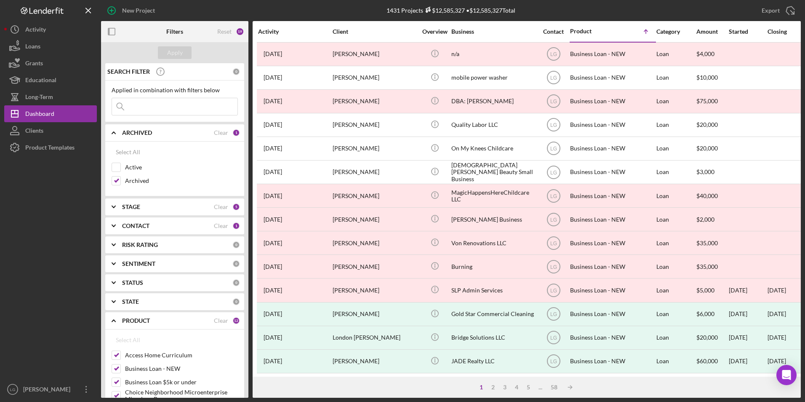
click at [178, 110] on input at bounding box center [175, 106] width 126 height 17
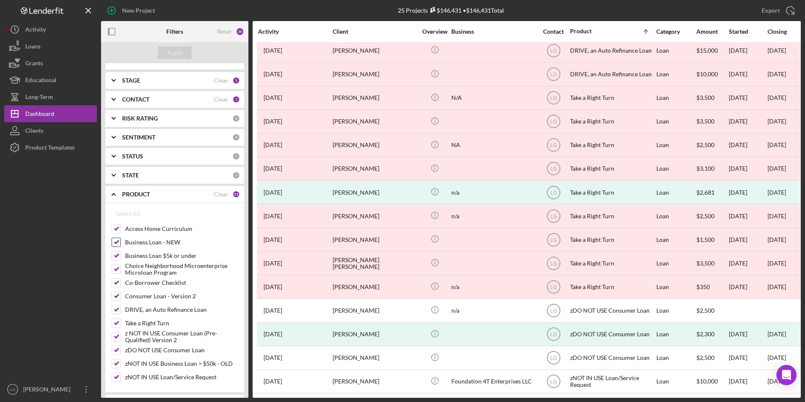
scroll to position [84, 0]
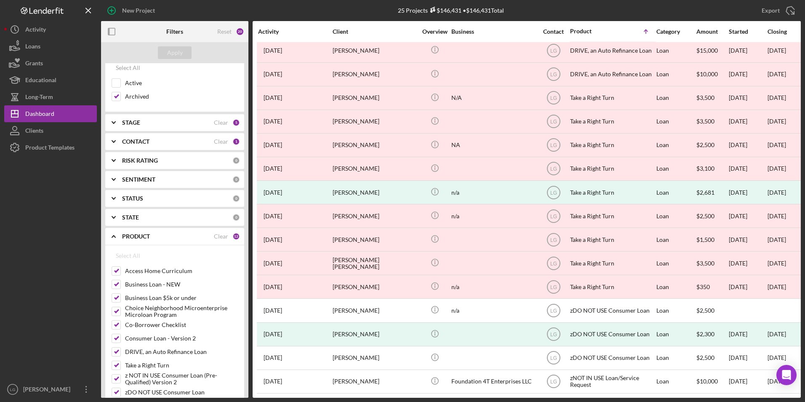
type input "[PERSON_NAME]"
click at [165, 144] on div "CONTACT" at bounding box center [168, 141] width 92 height 7
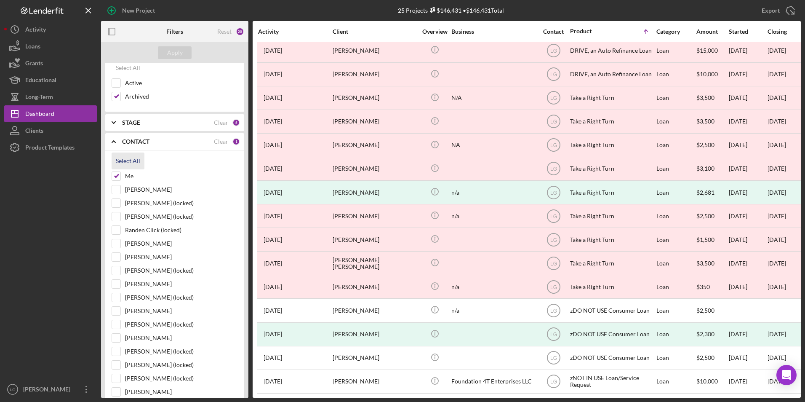
click at [135, 159] on div "Select All" at bounding box center [128, 160] width 24 height 17
checkbox input "true"
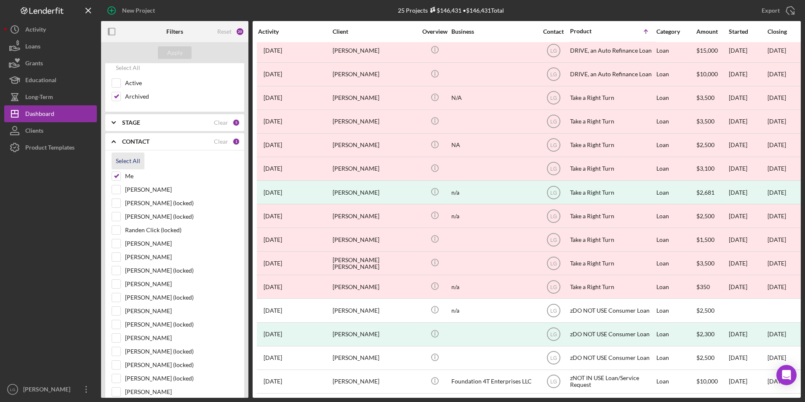
checkbox input "true"
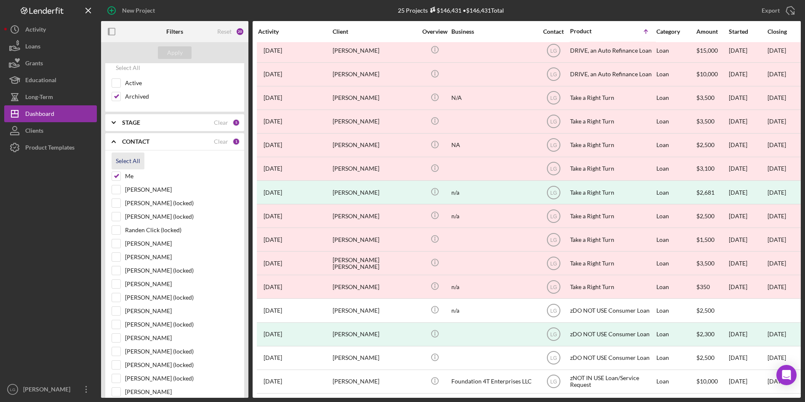
checkbox input "true"
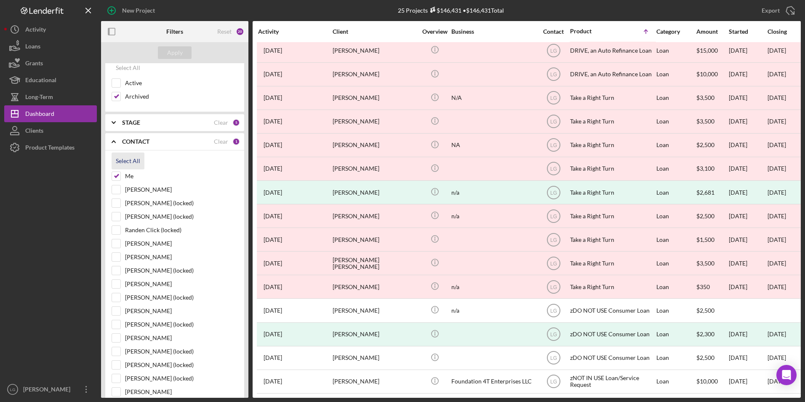
checkbox input "true"
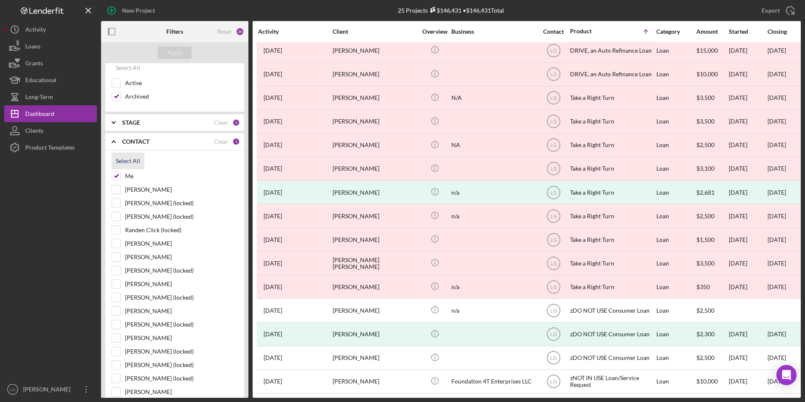
checkbox input "true"
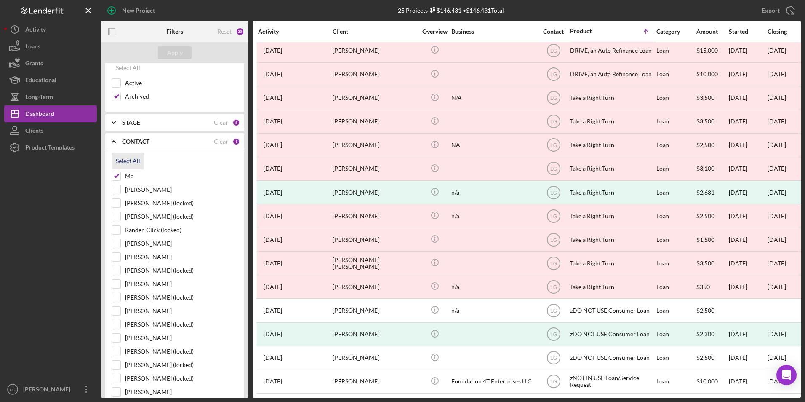
checkbox input "true"
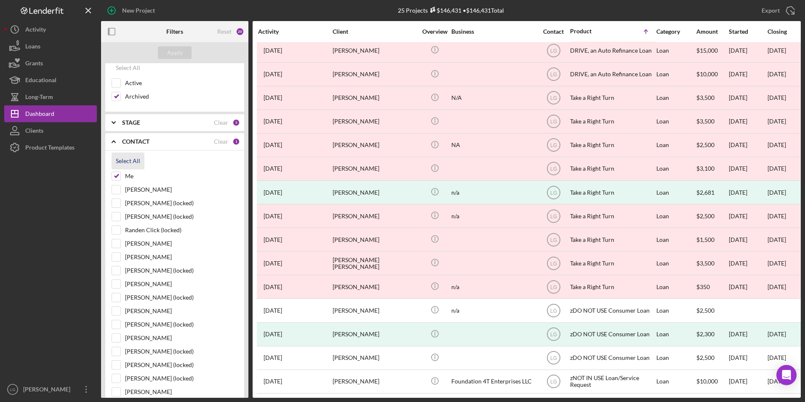
checkbox input "true"
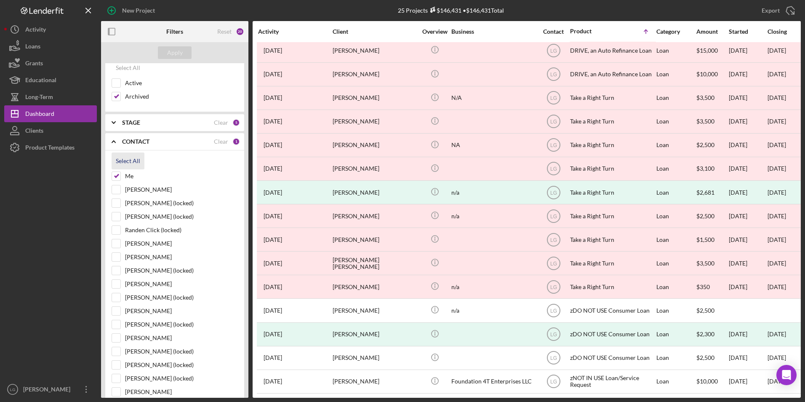
checkbox input "true"
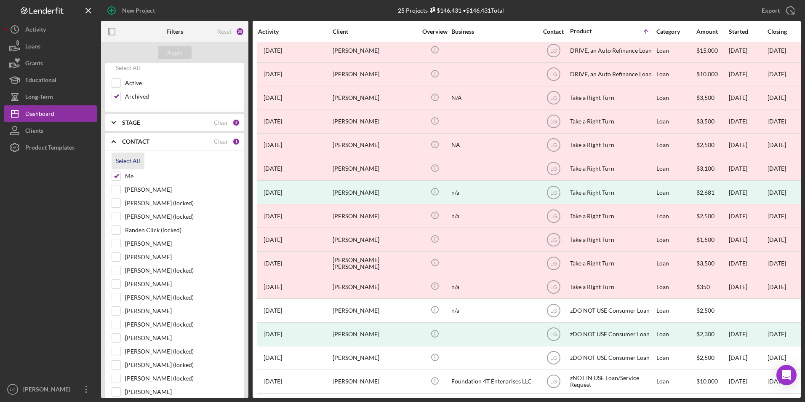
checkbox input "true"
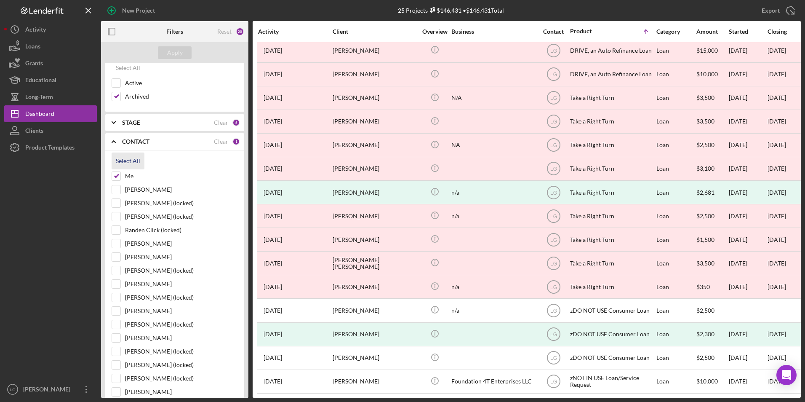
checkbox input "true"
click at [179, 56] on div "Apply" at bounding box center [175, 52] width 16 height 13
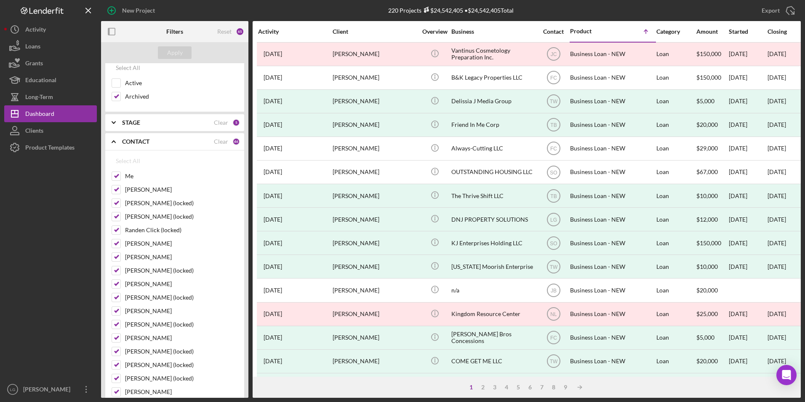
scroll to position [0, 0]
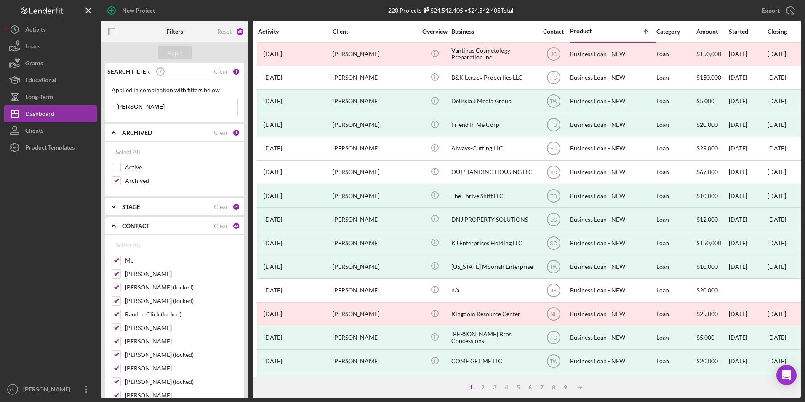
click at [114, 109] on input "[PERSON_NAME]" at bounding box center [175, 106] width 126 height 17
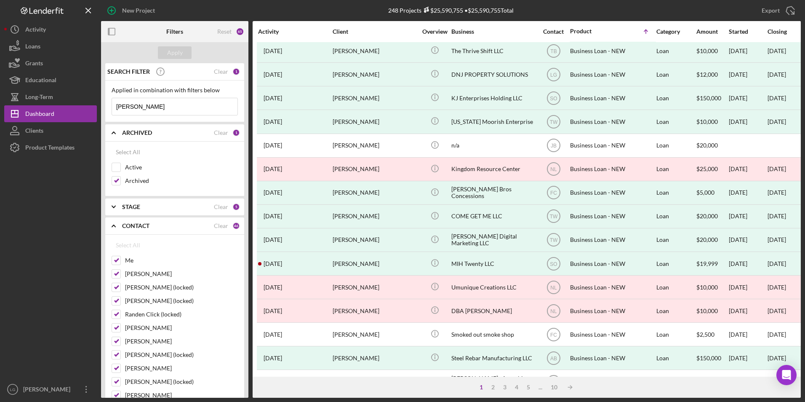
scroll to position [267, 0]
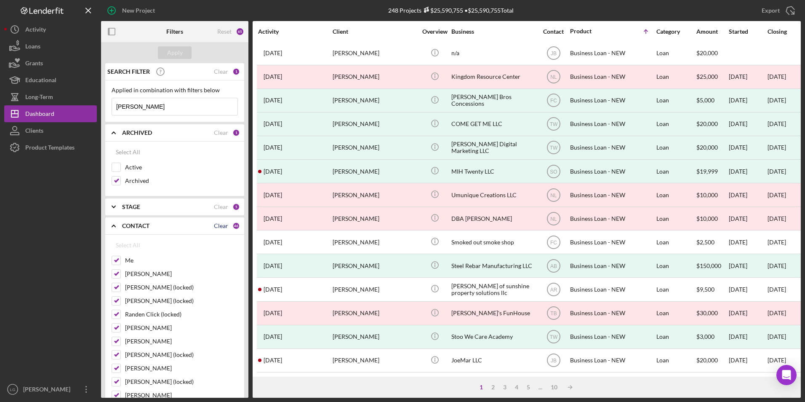
type input "[PERSON_NAME]"
drag, startPoint x: 214, startPoint y: 227, endPoint x: 188, endPoint y: 239, distance: 29.2
click at [214, 227] on div "Clear" at bounding box center [221, 225] width 14 height 7
checkbox input "false"
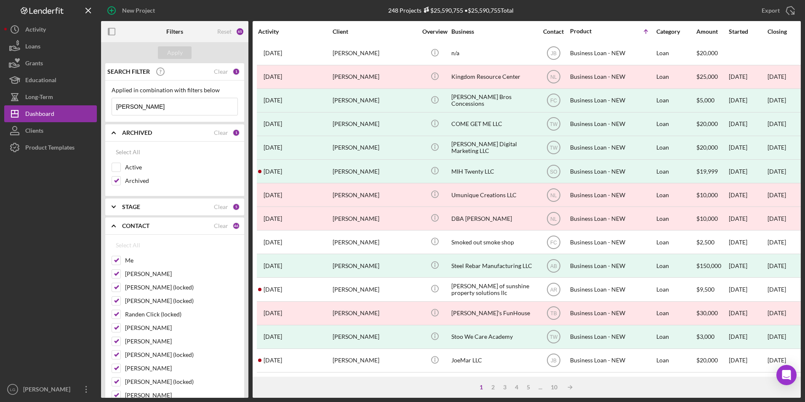
checkbox input "false"
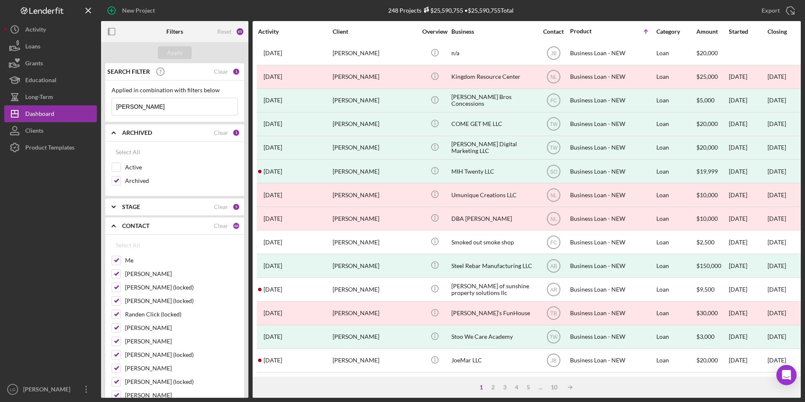
checkbox input "false"
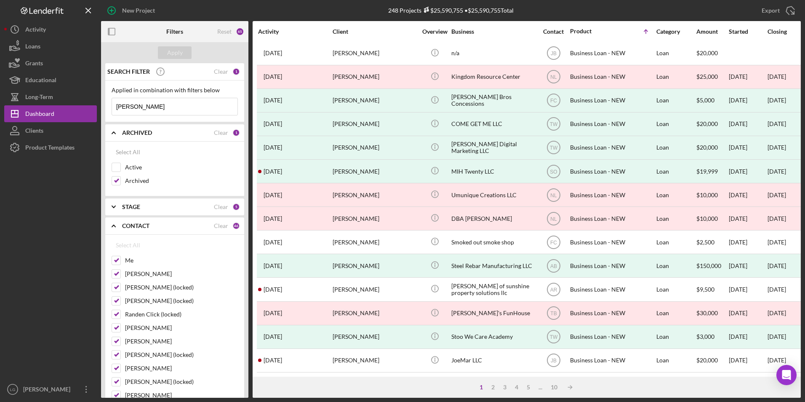
checkbox input "false"
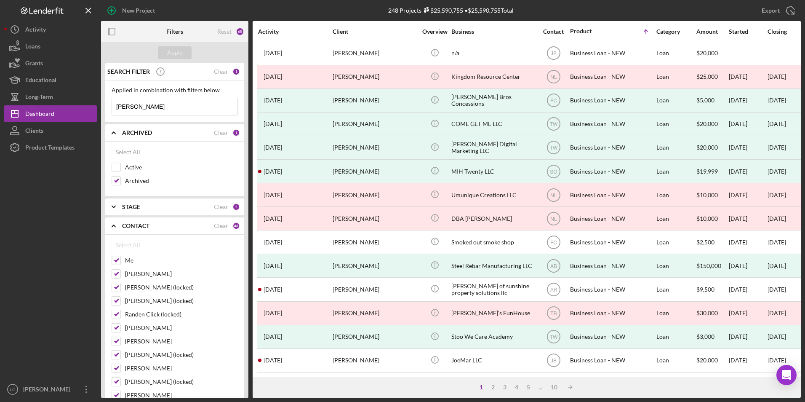
checkbox input "false"
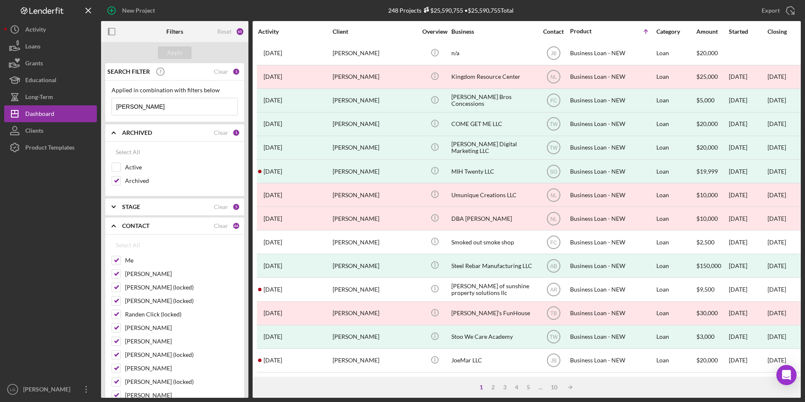
checkbox input "false"
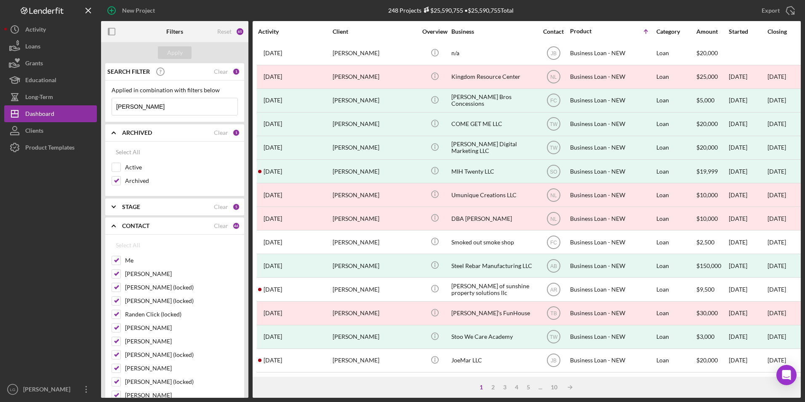
checkbox input "false"
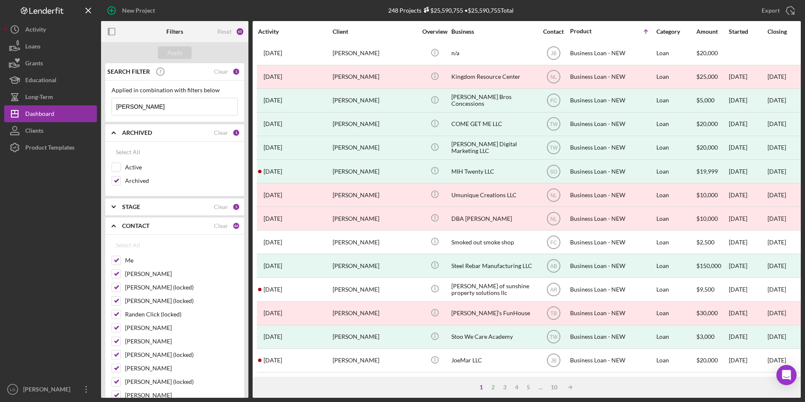
checkbox input "false"
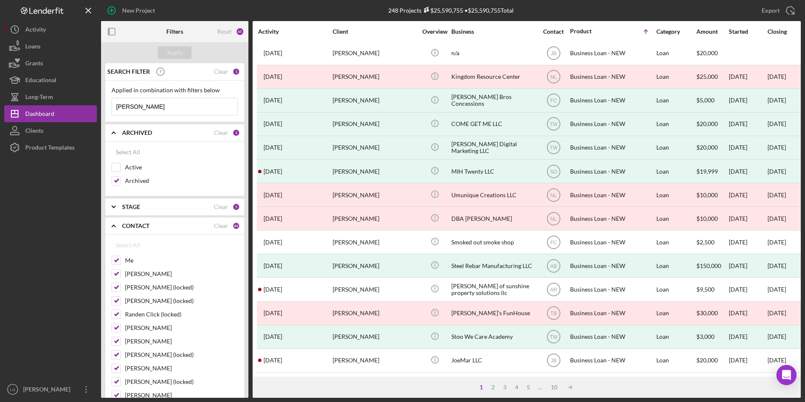
checkbox input "false"
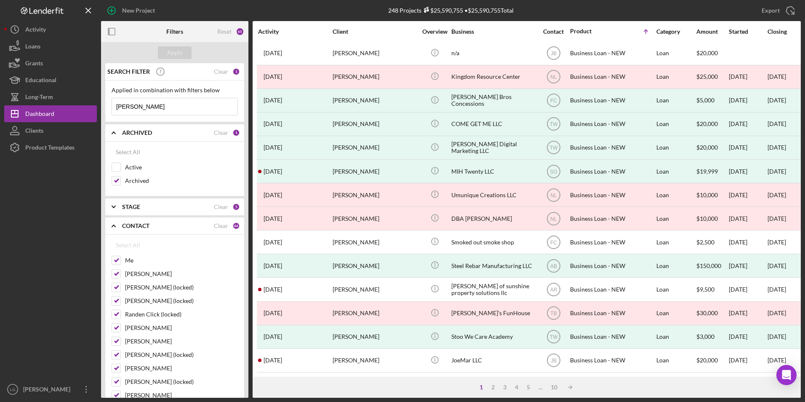
checkbox input "false"
drag, startPoint x: 118, startPoint y: 262, endPoint x: 118, endPoint y: 269, distance: 7.6
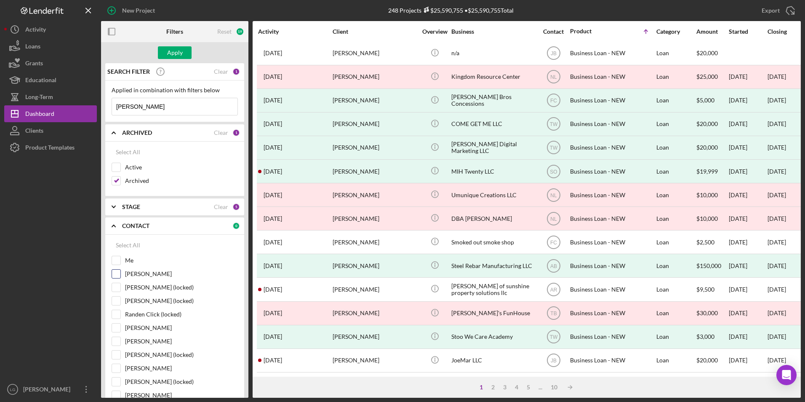
click at [118, 261] on input "Me" at bounding box center [116, 260] width 8 height 8
checkbox input "true"
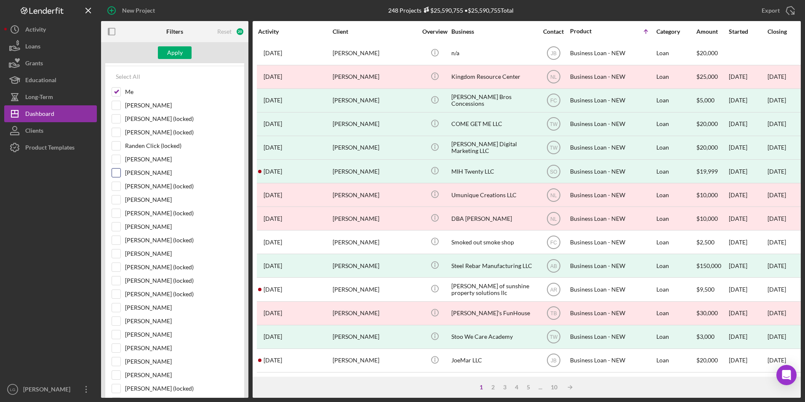
scroll to position [337, 0]
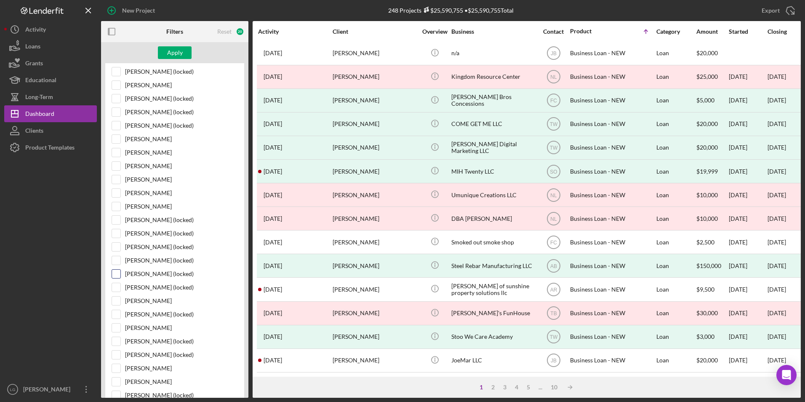
click at [119, 272] on input "[PERSON_NAME] (locked)" at bounding box center [116, 274] width 8 height 8
checkbox input "true"
click at [170, 49] on div "Apply" at bounding box center [175, 52] width 16 height 13
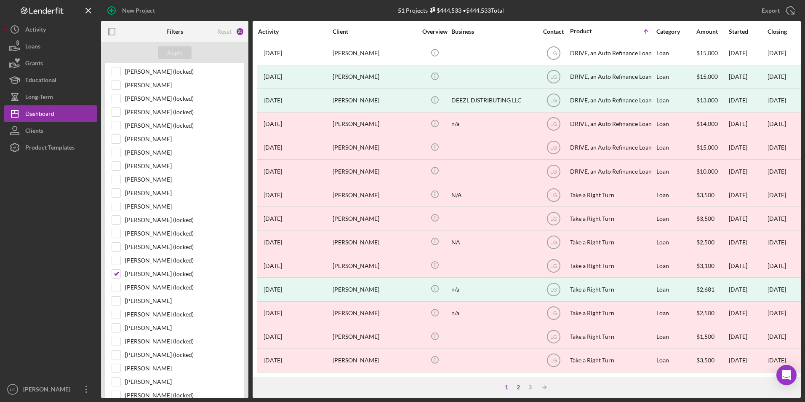
click at [520, 389] on div "2" at bounding box center [519, 387] width 12 height 7
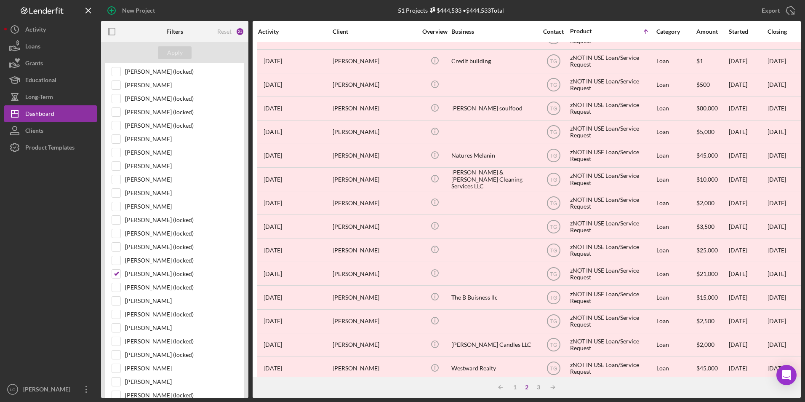
scroll to position [267, 0]
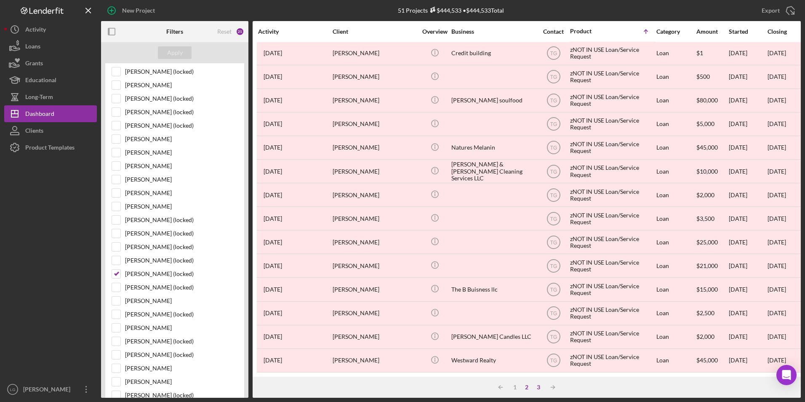
click at [536, 389] on div "3" at bounding box center [539, 387] width 12 height 7
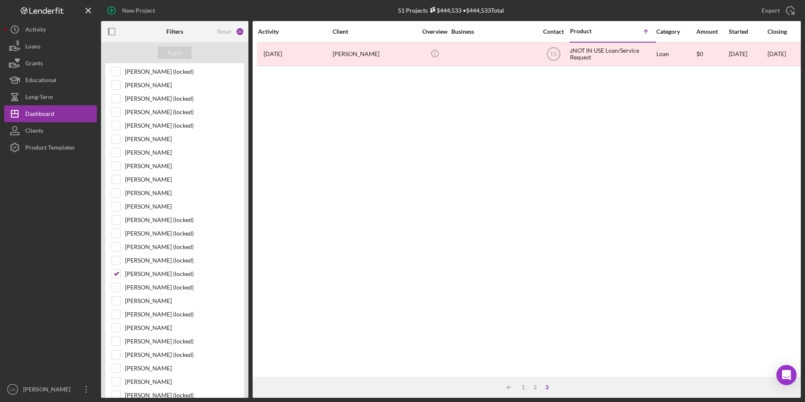
scroll to position [0, 0]
click at [537, 388] on div "2" at bounding box center [535, 387] width 12 height 7
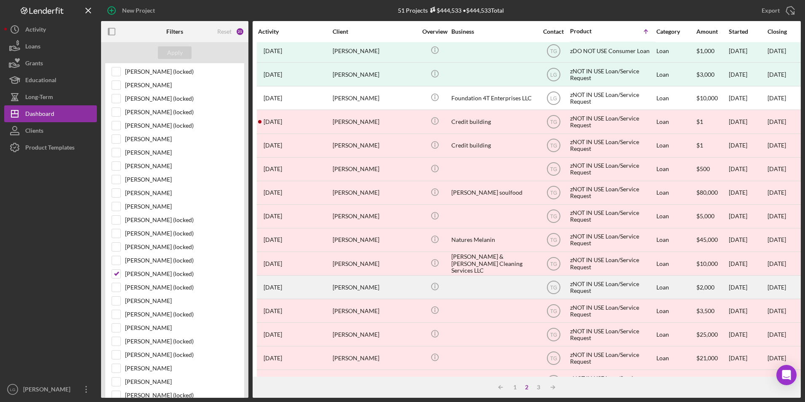
scroll to position [267, 0]
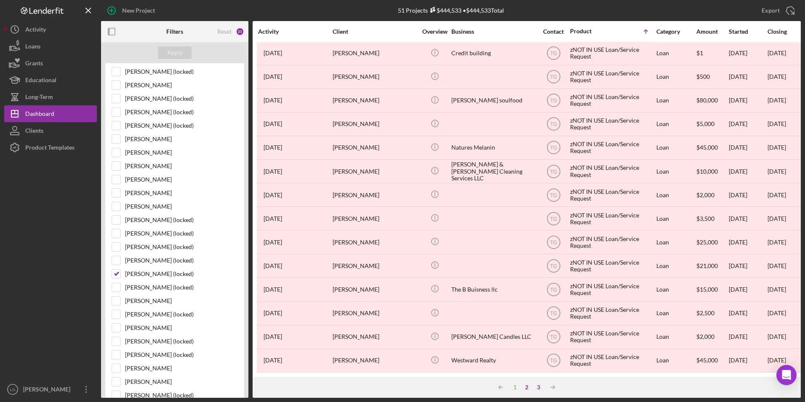
click at [536, 389] on div "3" at bounding box center [539, 387] width 12 height 7
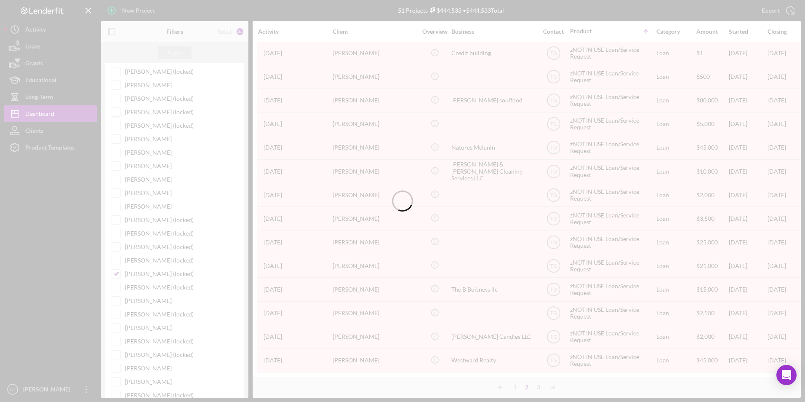
scroll to position [0, 0]
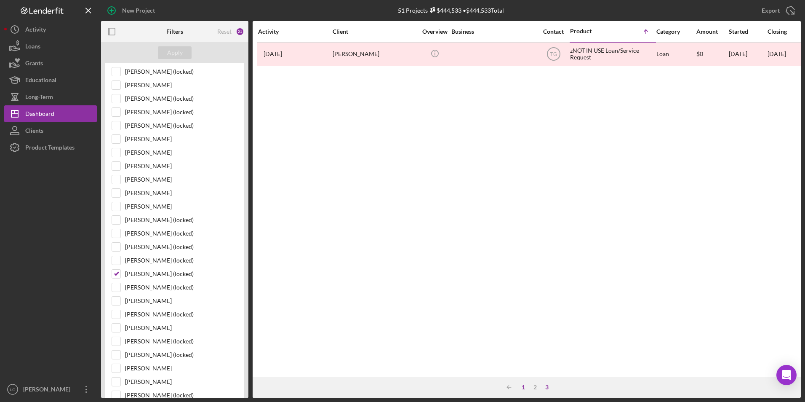
click at [522, 387] on div "1" at bounding box center [524, 387] width 12 height 7
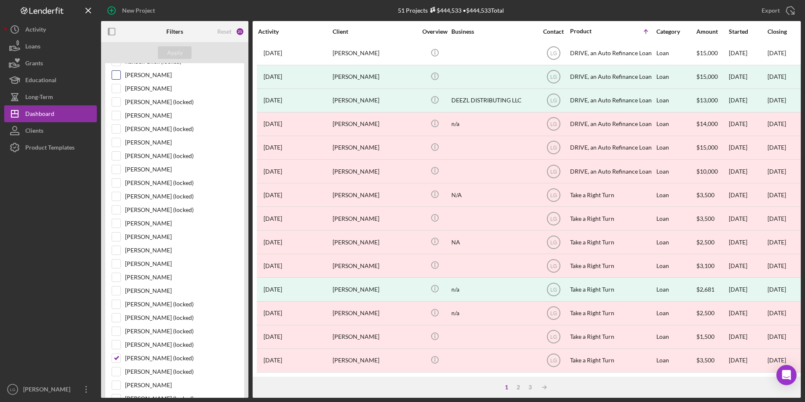
scroll to position [126, 0]
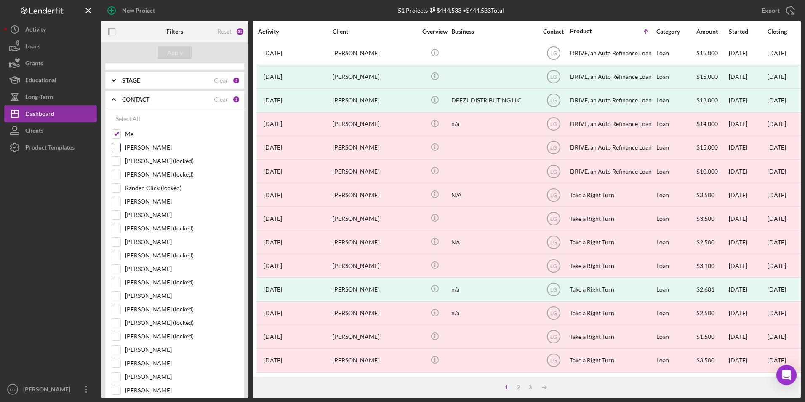
click at [115, 144] on input "[PERSON_NAME]" at bounding box center [116, 147] width 8 height 8
checkbox input "true"
click at [172, 48] on div "Apply" at bounding box center [175, 52] width 16 height 13
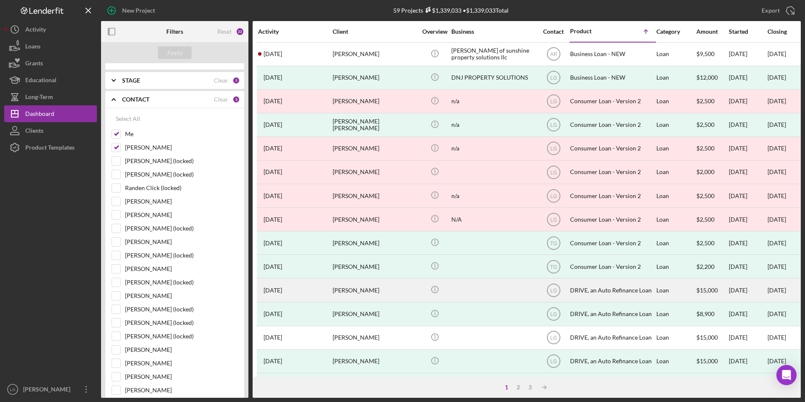
scroll to position [42, 0]
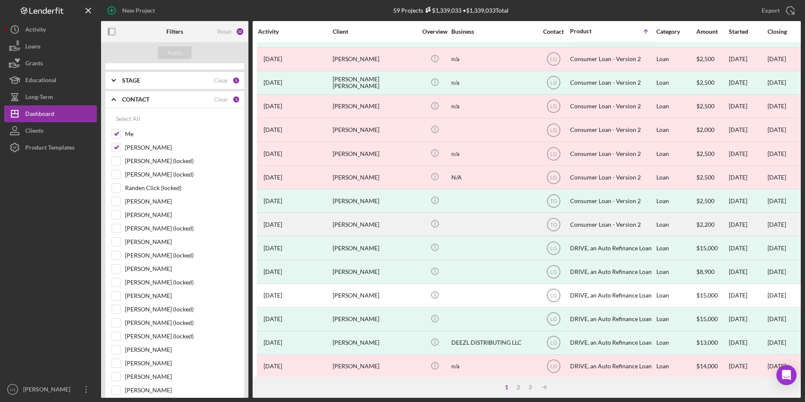
click at [403, 219] on div "[PERSON_NAME]" at bounding box center [375, 224] width 84 height 22
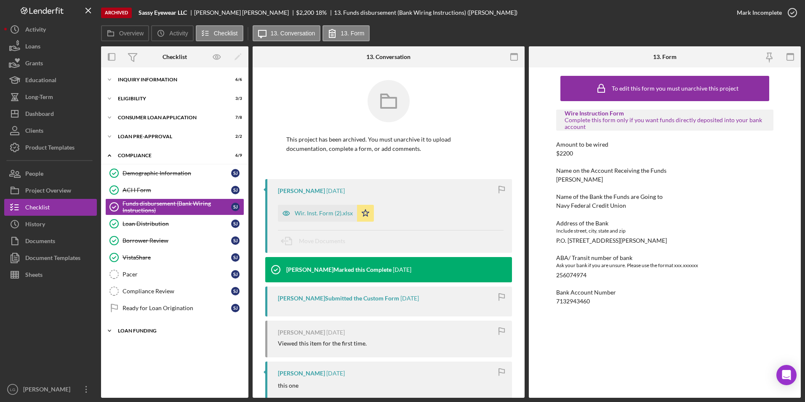
click at [152, 327] on div "Icon/Expander Loan Funding 0 / 1" at bounding box center [174, 330] width 147 height 17
click at [152, 134] on div "Icon/Expander Loan Pre-Approval 2 / 2" at bounding box center [174, 136] width 147 height 17
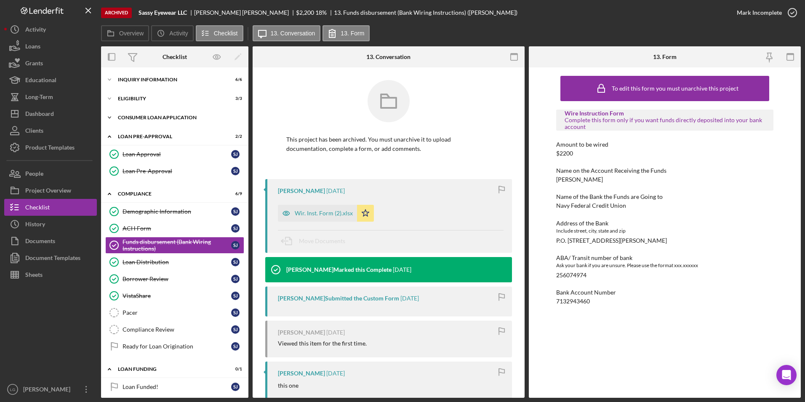
click at [152, 117] on div "Consumer Loan Application" at bounding box center [178, 117] width 120 height 5
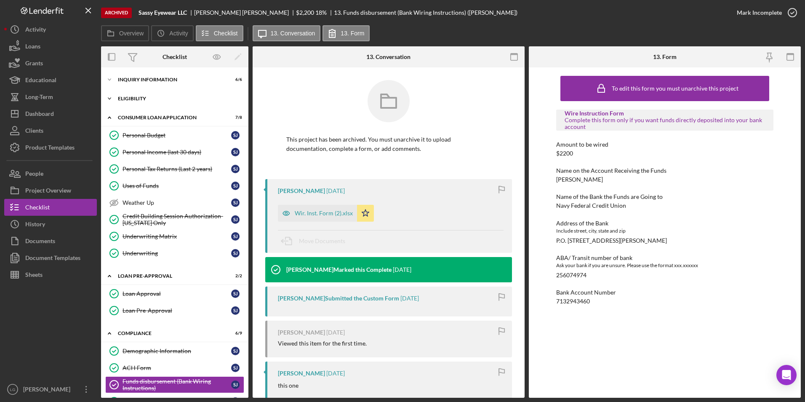
drag, startPoint x: 142, startPoint y: 98, endPoint x: 139, endPoint y: 85, distance: 12.9
click at [142, 97] on div "Eligibility" at bounding box center [169, 98] width 103 height 5
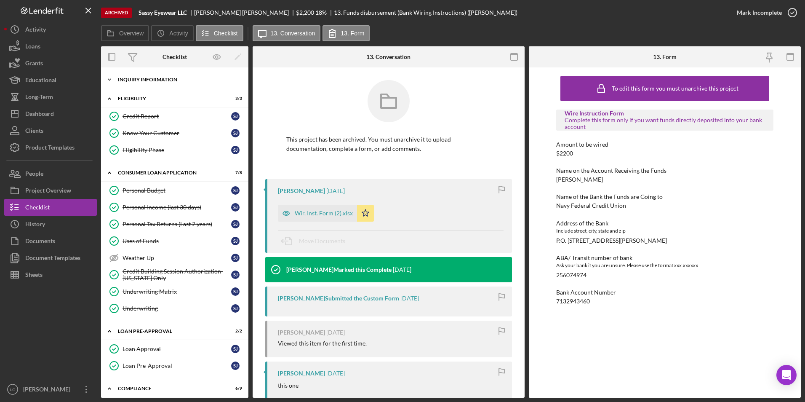
click at [138, 78] on div "Inquiry Information" at bounding box center [178, 79] width 120 height 5
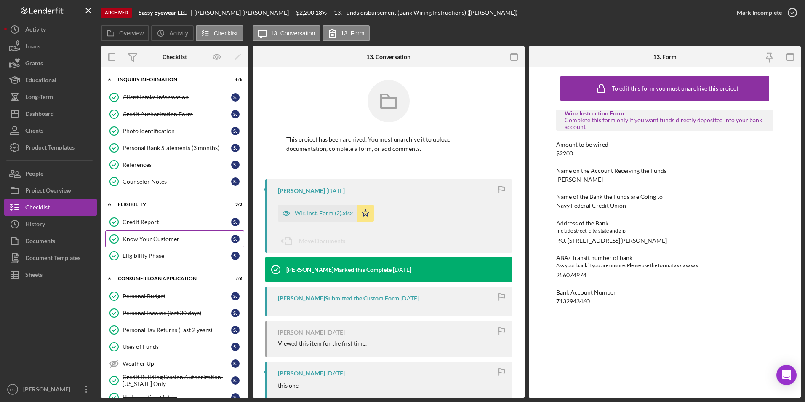
click at [146, 236] on div "Know Your Customer" at bounding box center [177, 238] width 109 height 7
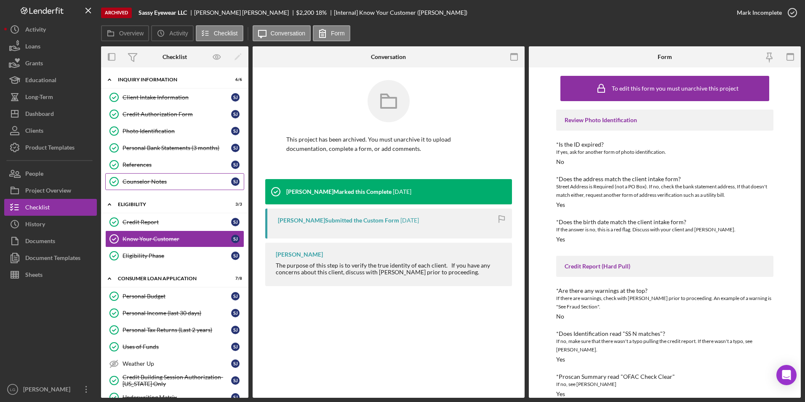
scroll to position [84, 0]
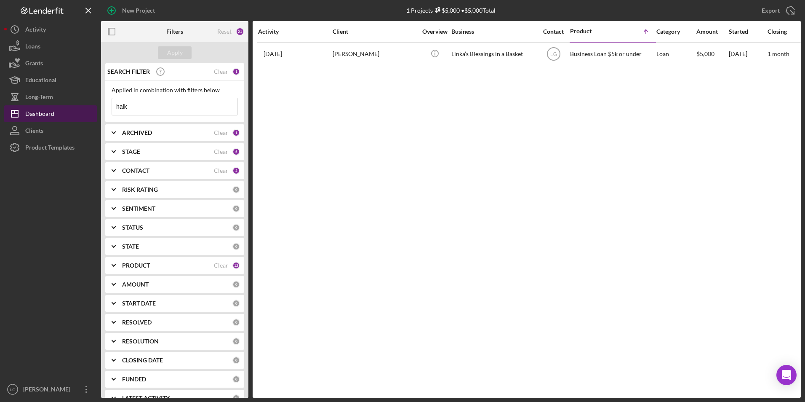
drag, startPoint x: 167, startPoint y: 104, endPoint x: 96, endPoint y: 112, distance: 71.2
click at [96, 112] on div "New Project 1 Projects $5,000 • $5,000 Total halk Export Icon/Export Filters Re…" at bounding box center [402, 199] width 797 height 398
click at [190, 127] on div "ARCHIVED Clear 1" at bounding box center [181, 132] width 118 height 17
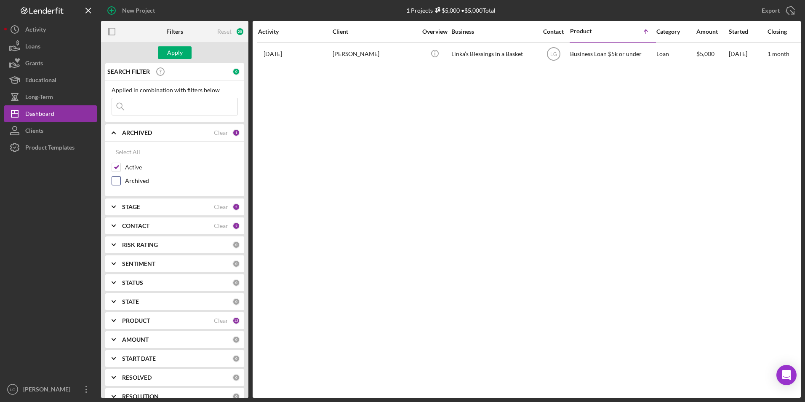
click at [120, 179] on div at bounding box center [116, 180] width 9 height 9
click at [119, 179] on input "Archived" at bounding box center [116, 180] width 8 height 8
click at [175, 51] on div "Apply" at bounding box center [175, 52] width 16 height 13
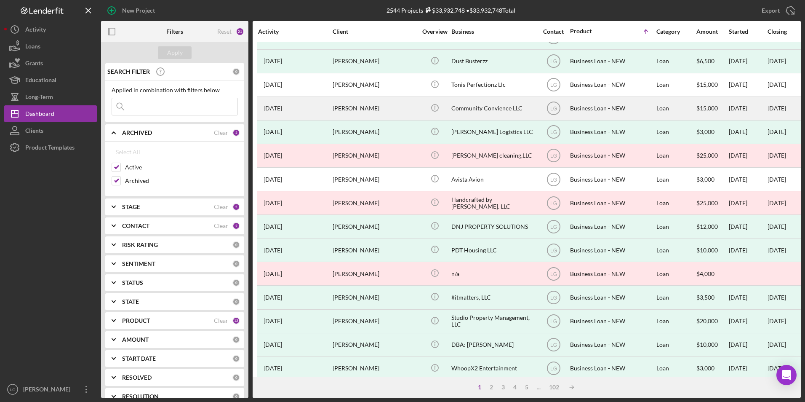
scroll to position [267, 0]
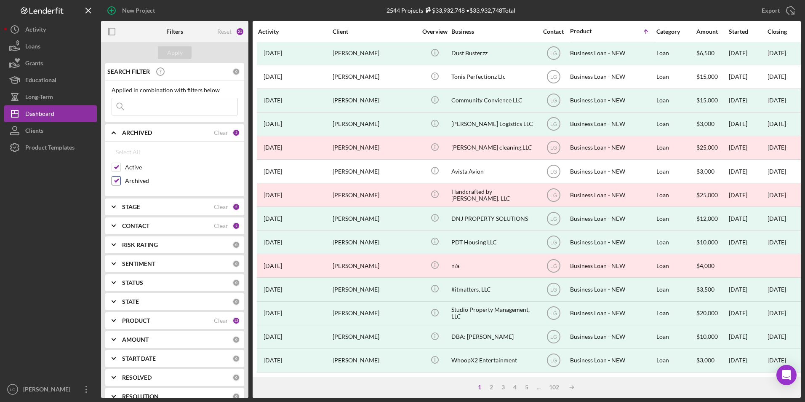
click at [116, 180] on input "Archived" at bounding box center [116, 180] width 8 height 8
click at [117, 181] on input "Archived" at bounding box center [116, 180] width 8 height 8
checkbox input "true"
click at [142, 101] on input at bounding box center [175, 106] width 126 height 17
click at [156, 221] on div "CONTACT Clear 2" at bounding box center [181, 225] width 118 height 17
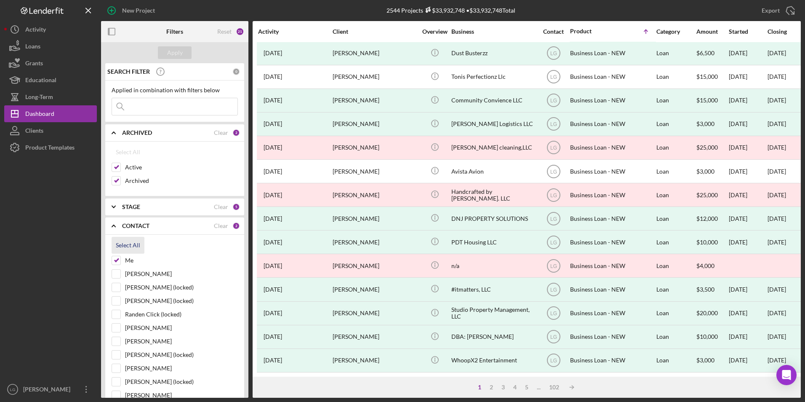
click at [136, 244] on div "Select All" at bounding box center [128, 245] width 24 height 17
checkbox input "true"
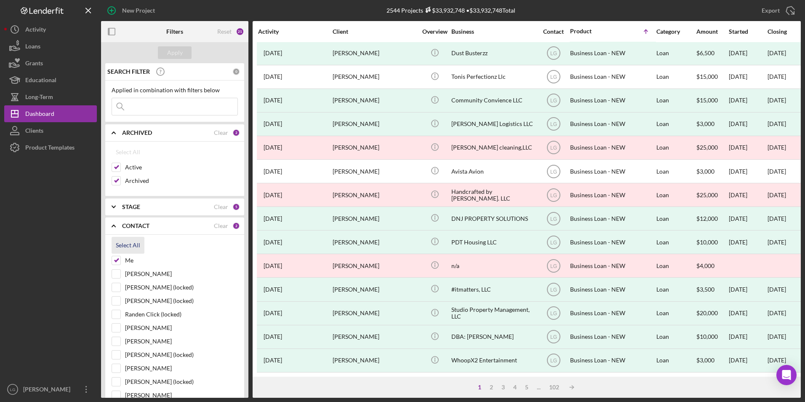
checkbox input "true"
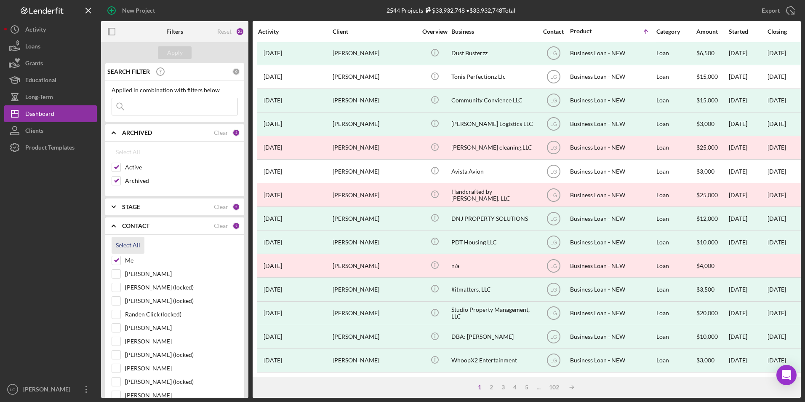
checkbox input "true"
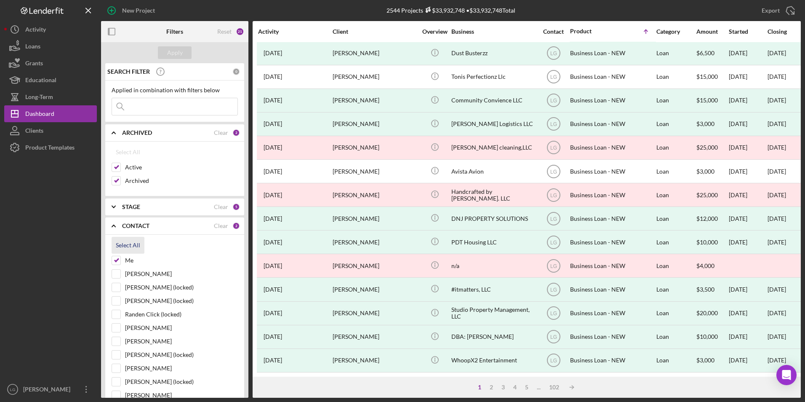
checkbox input "true"
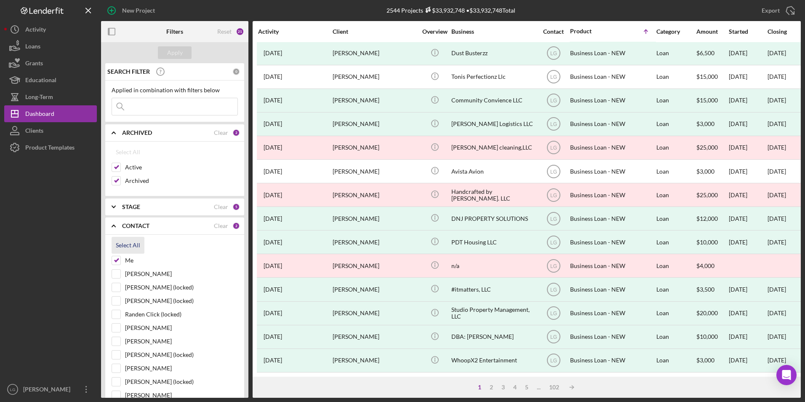
checkbox input "true"
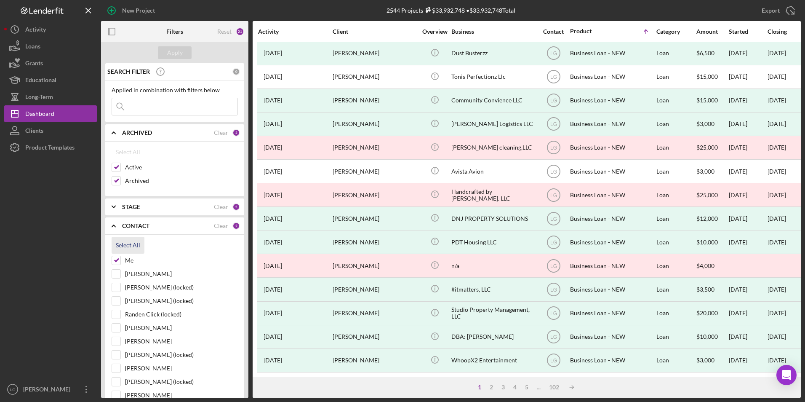
checkbox input "true"
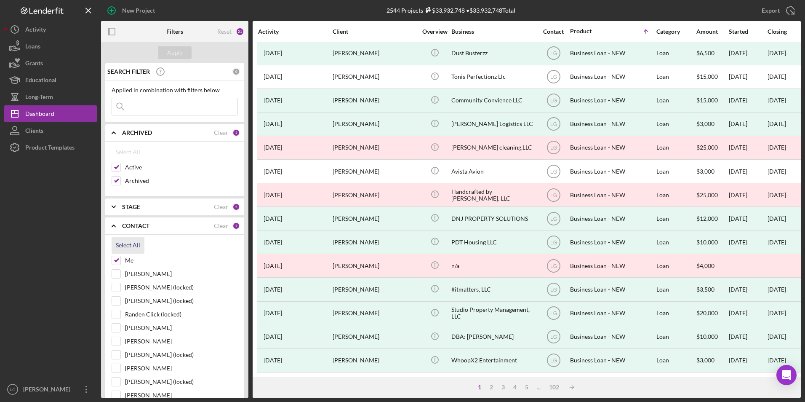
checkbox input "true"
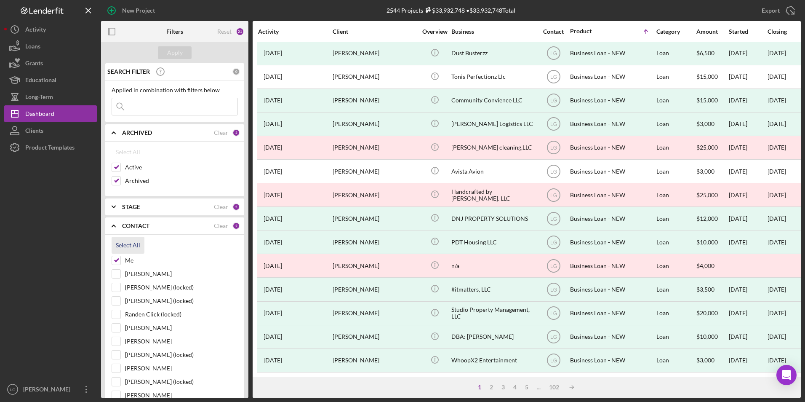
checkbox input "true"
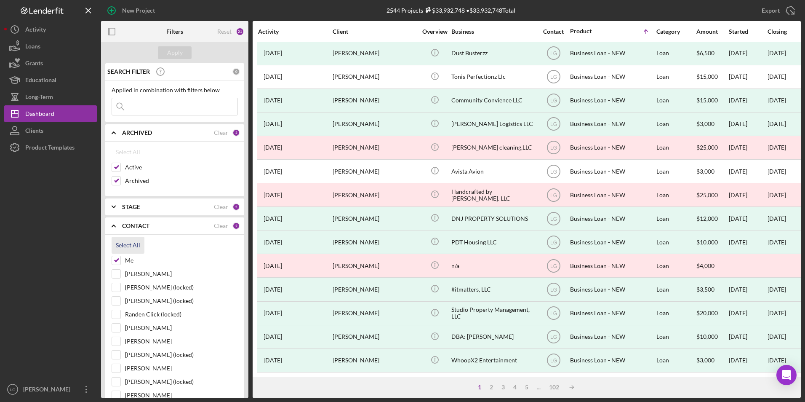
checkbox input "true"
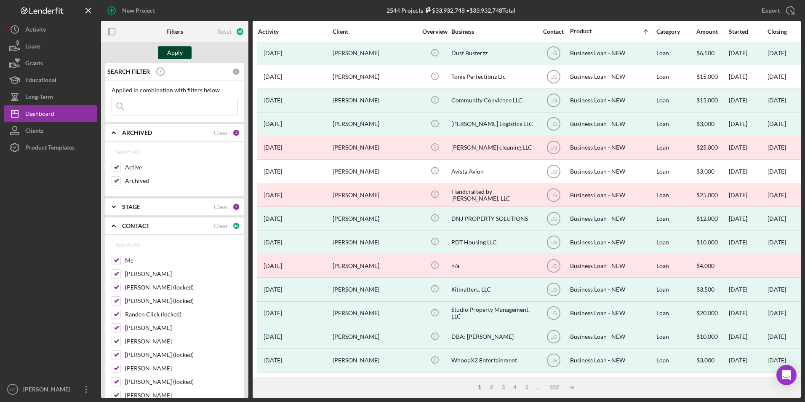
click at [165, 50] on button "Apply" at bounding box center [175, 52] width 34 height 13
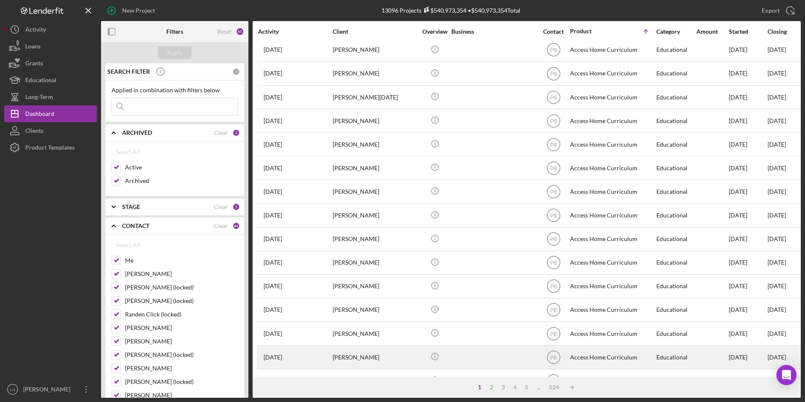
scroll to position [0, 0]
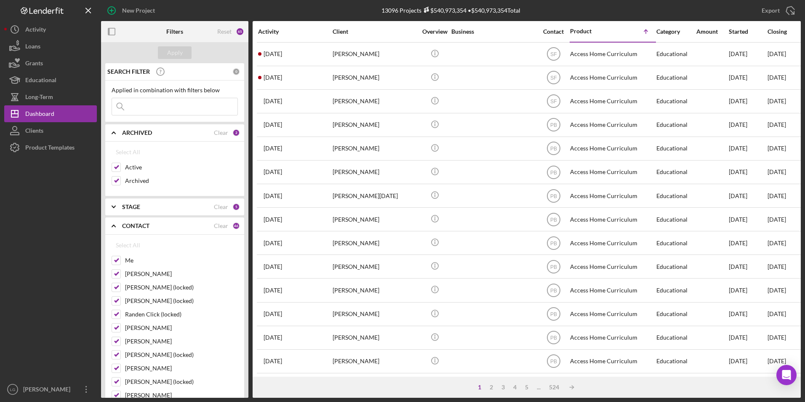
drag, startPoint x: 159, startPoint y: 112, endPoint x: 171, endPoint y: 112, distance: 12.2
click at [159, 112] on input at bounding box center [175, 106] width 126 height 17
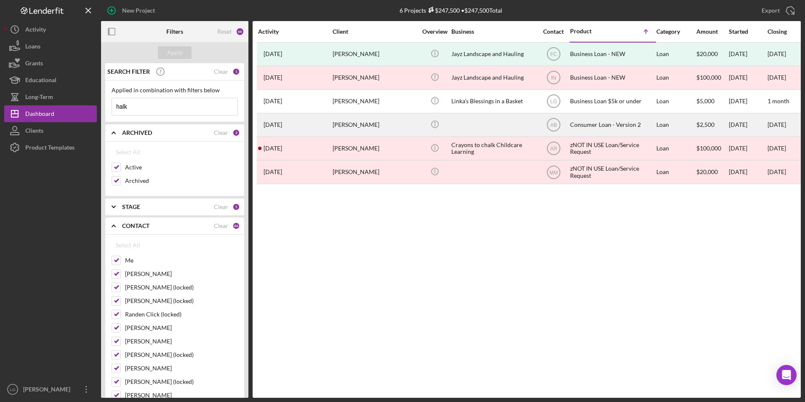
type input "halk"
click at [396, 119] on div "[PERSON_NAME]" at bounding box center [375, 125] width 84 height 22
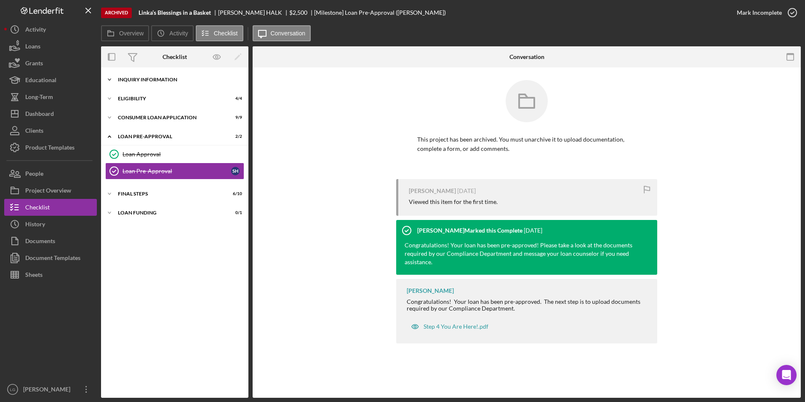
click at [135, 81] on div "Inquiry Information" at bounding box center [178, 79] width 120 height 5
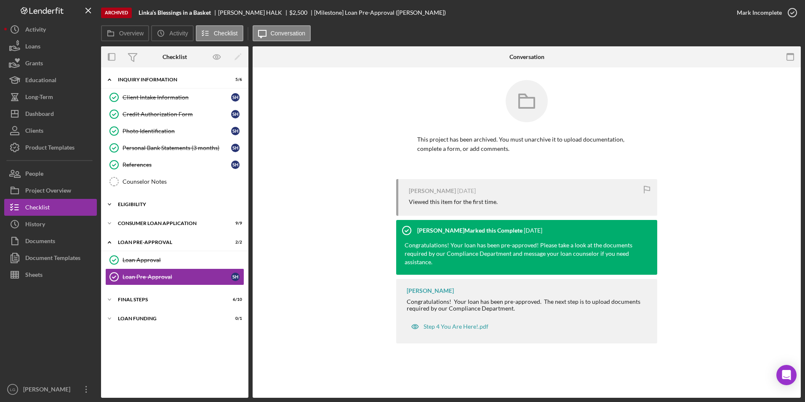
click at [126, 203] on div "Eligibility" at bounding box center [178, 204] width 120 height 5
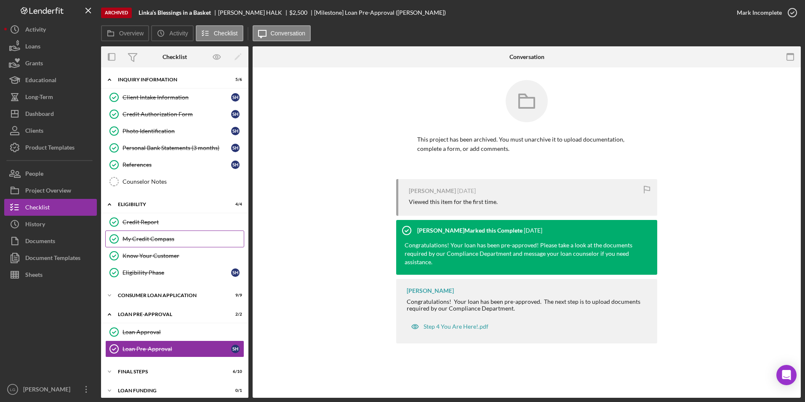
scroll to position [6, 0]
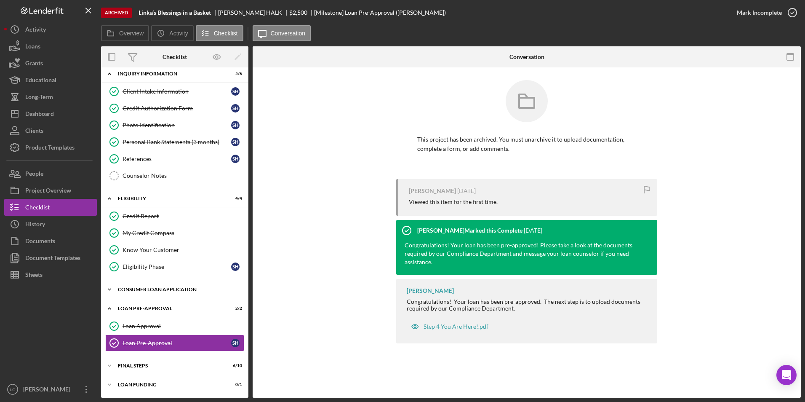
click at [131, 291] on div "Consumer Loan Application" at bounding box center [178, 289] width 120 height 5
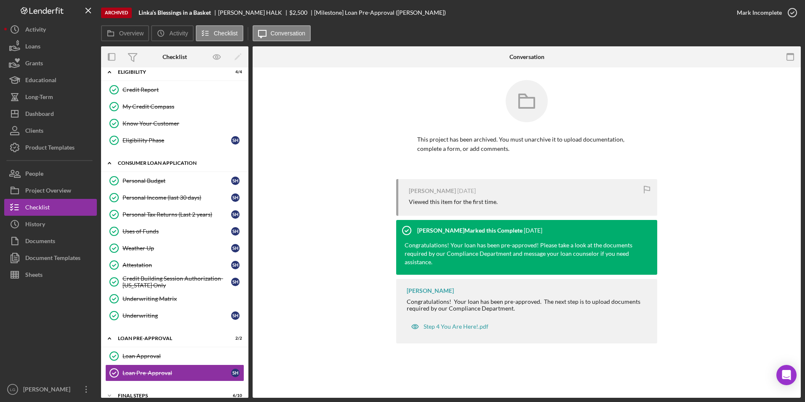
scroll to position [162, 0]
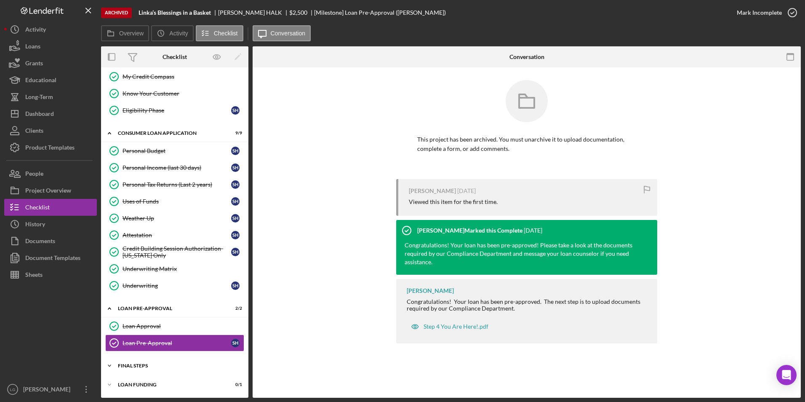
click at [147, 364] on div "FINAL STEPS" at bounding box center [178, 365] width 120 height 5
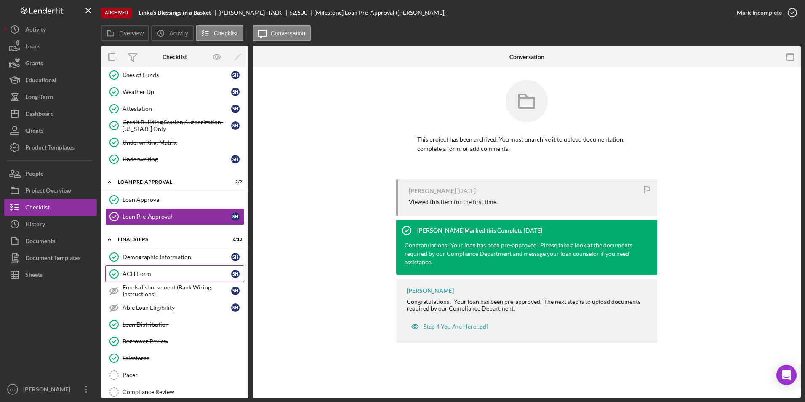
scroll to position [335, 0]
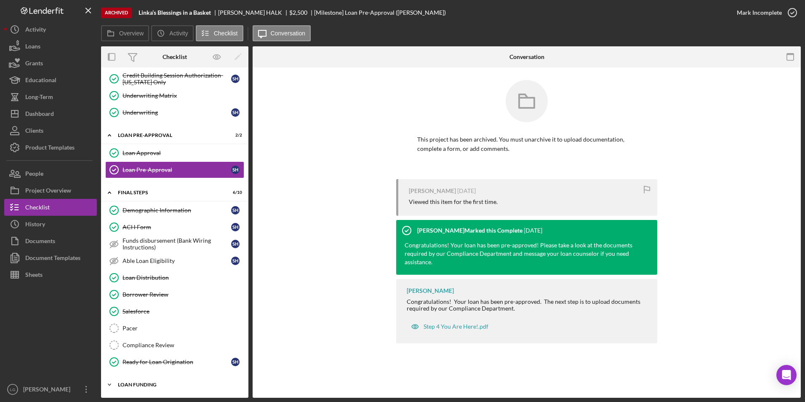
click at [135, 384] on div "Loan Funding" at bounding box center [178, 384] width 120 height 5
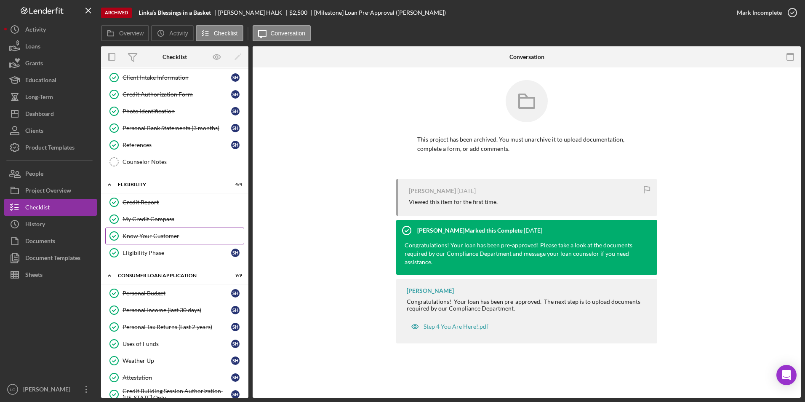
scroll to position [0, 0]
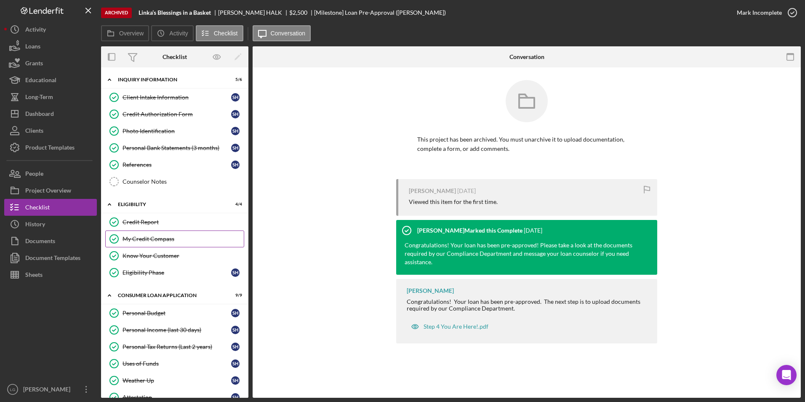
click at [173, 239] on div "My Credit Compass" at bounding box center [183, 238] width 121 height 7
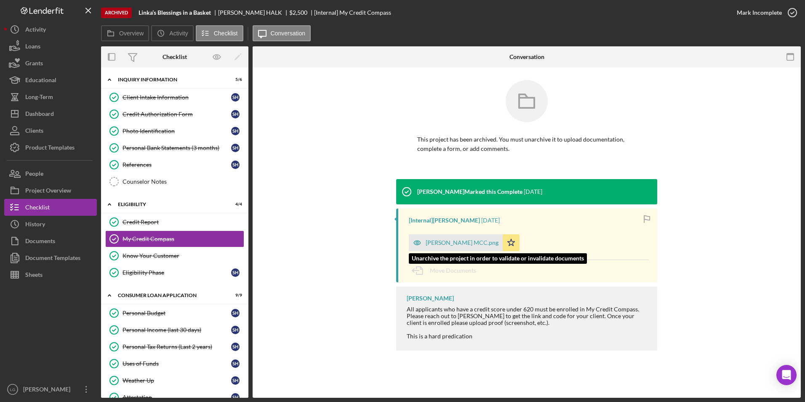
click at [455, 241] on div "Sherri Halk MCC.png" at bounding box center [462, 242] width 73 height 7
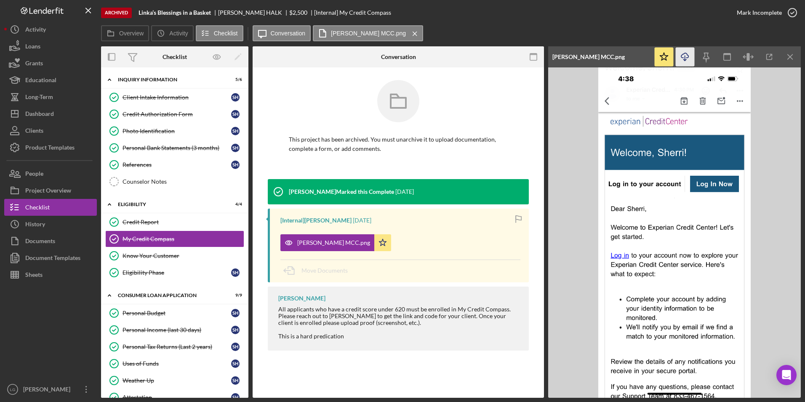
click at [686, 53] on icon "button" at bounding box center [685, 55] width 7 height 5
click at [33, 114] on div "Dashboard" at bounding box center [39, 114] width 29 height 19
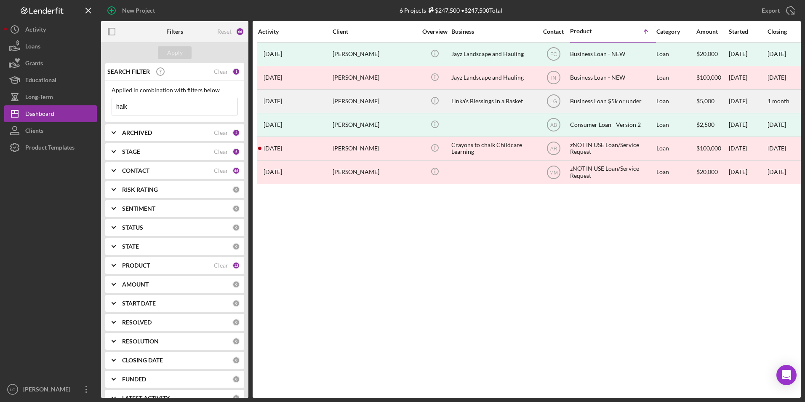
click at [368, 102] on div "[PERSON_NAME]" at bounding box center [375, 101] width 84 height 22
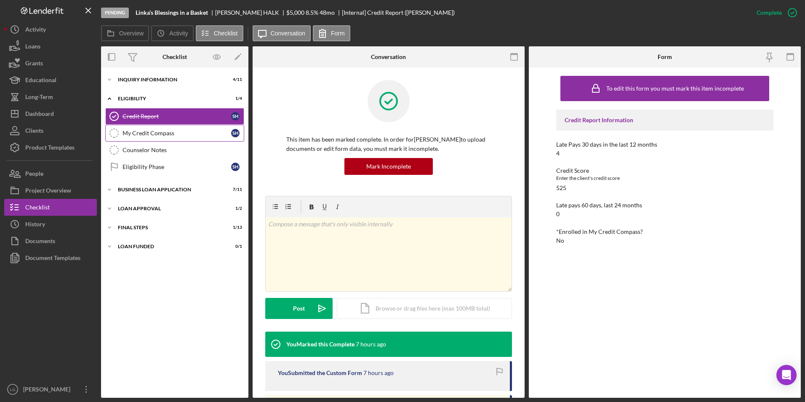
click at [141, 130] on div "My Credit Compass" at bounding box center [177, 133] width 109 height 7
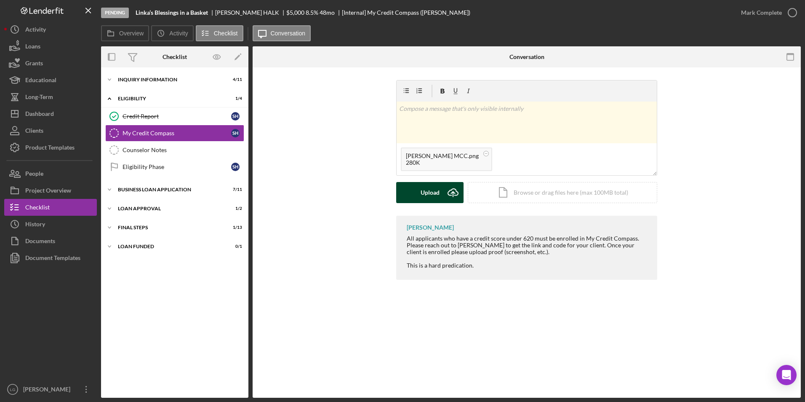
click at [422, 194] on div "Upload" at bounding box center [430, 192] width 19 height 21
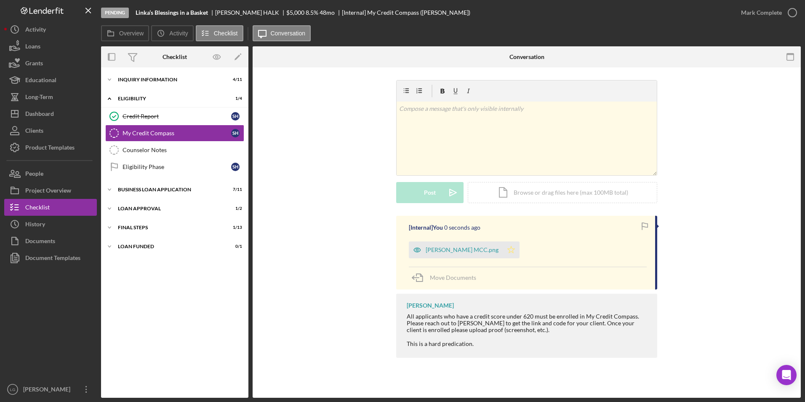
click at [508, 249] on polygon "button" at bounding box center [511, 249] width 7 height 7
click at [444, 250] on div "Sherri Halk MCC.png" at bounding box center [462, 249] width 73 height 7
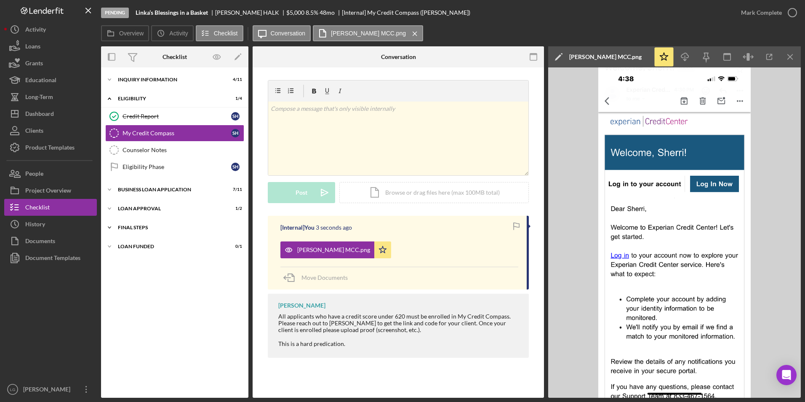
drag, startPoint x: 144, startPoint y: 247, endPoint x: 138, endPoint y: 226, distance: 21.4
click at [143, 242] on div "Icon/Expander LOAN FUNDED 0 / 1" at bounding box center [174, 246] width 147 height 17
click at [138, 225] on div "Final Steps" at bounding box center [178, 227] width 120 height 5
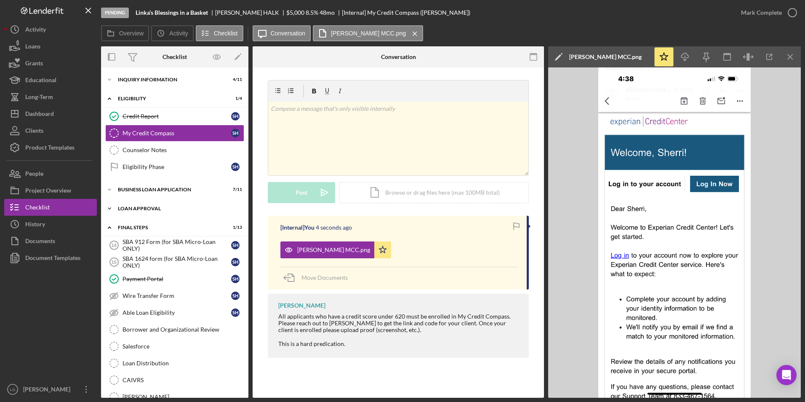
click at [139, 208] on div "Loan Approval" at bounding box center [178, 208] width 120 height 5
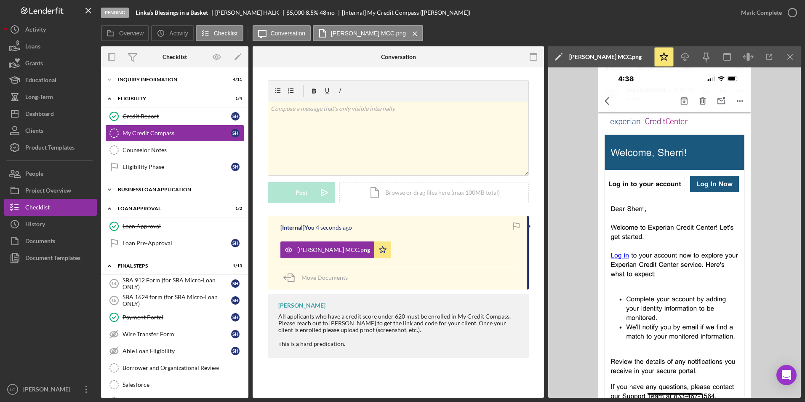
click at [140, 189] on div "BUSINESS LOAN APPLICATION" at bounding box center [178, 189] width 120 height 5
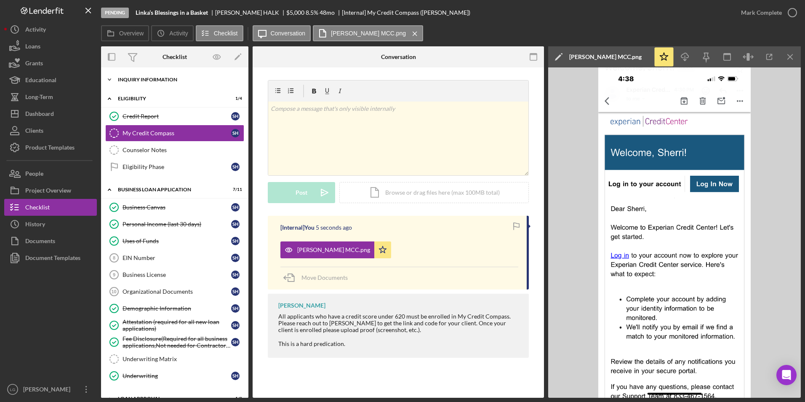
click at [149, 78] on div "INQUIRY INFORMATION" at bounding box center [178, 79] width 120 height 5
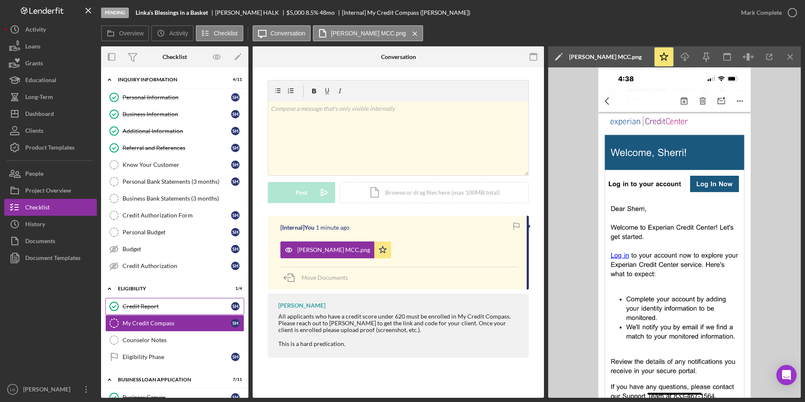
scroll to position [126, 0]
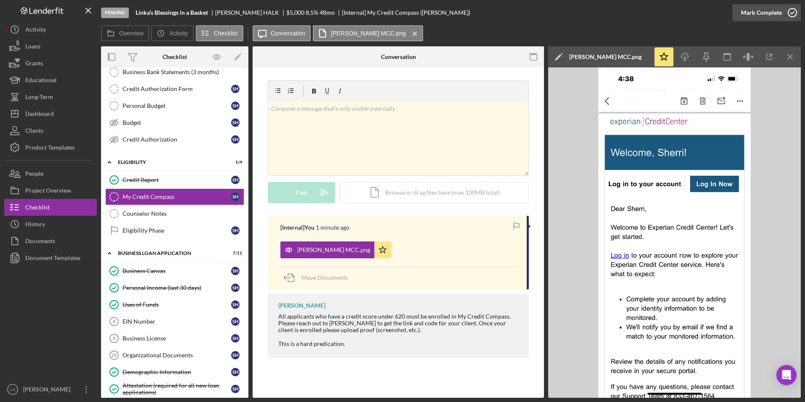
click at [756, 12] on div "Mark Complete" at bounding box center [761, 12] width 41 height 17
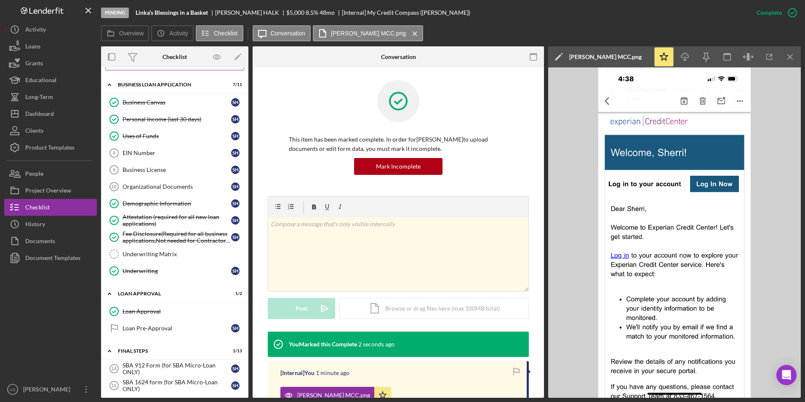
scroll to position [168, 0]
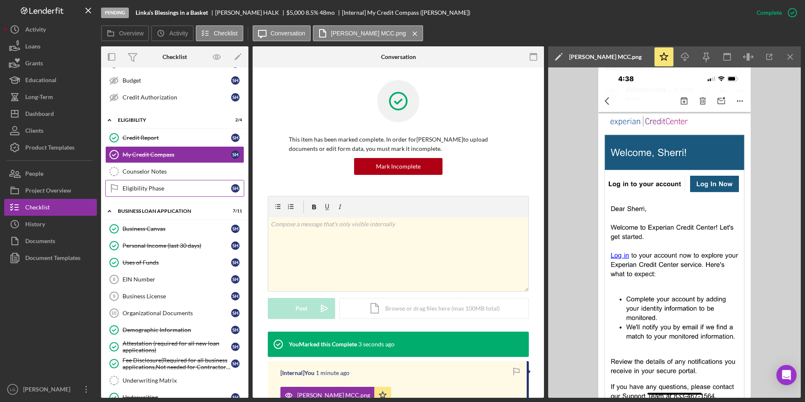
click at [147, 194] on link "Eligibility Phase Eligibility Phase S H" at bounding box center [174, 188] width 139 height 17
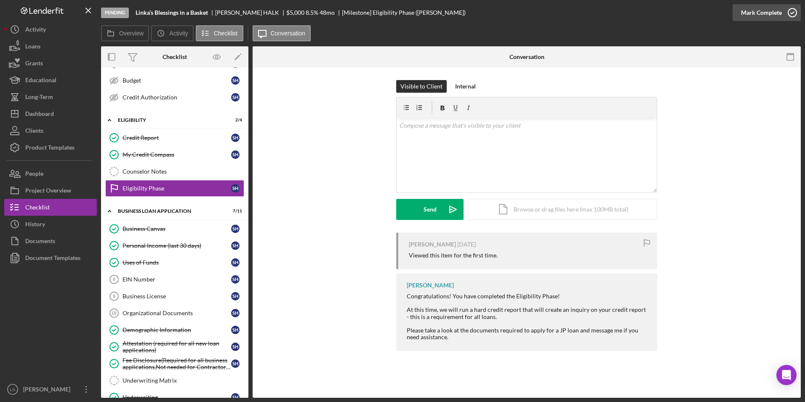
click at [751, 13] on div "Mark Complete" at bounding box center [761, 12] width 41 height 17
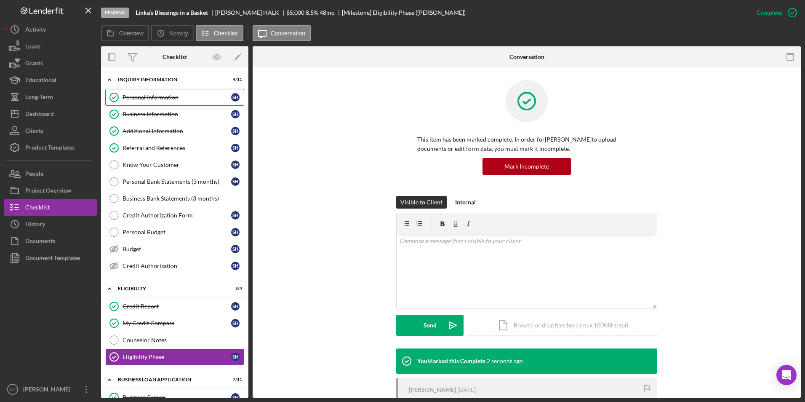
click at [160, 94] on div "Personal Information" at bounding box center [177, 97] width 109 height 7
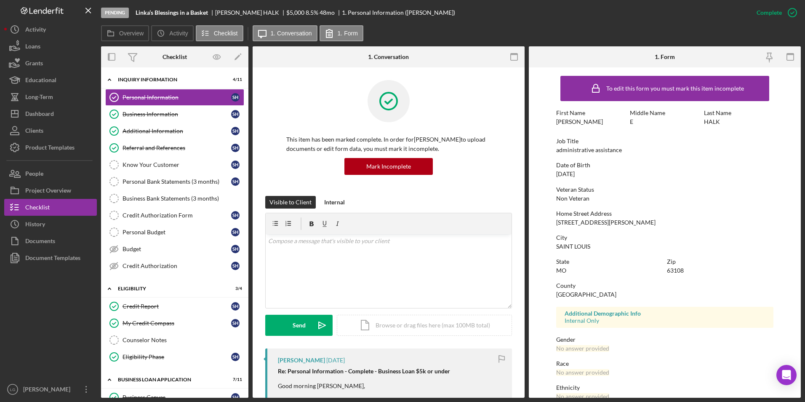
scroll to position [126, 0]
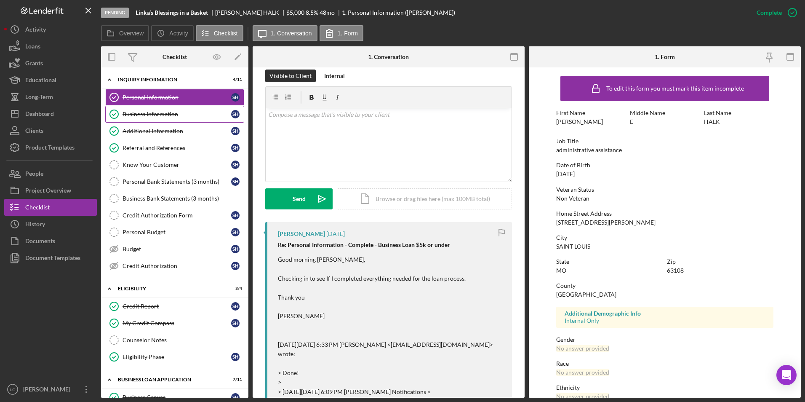
click at [138, 111] on div "Business Information" at bounding box center [177, 114] width 109 height 7
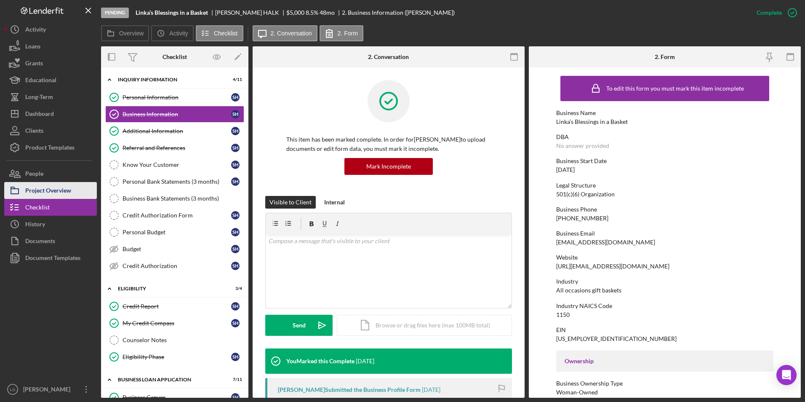
click at [70, 190] on div "Project Overview" at bounding box center [48, 191] width 46 height 19
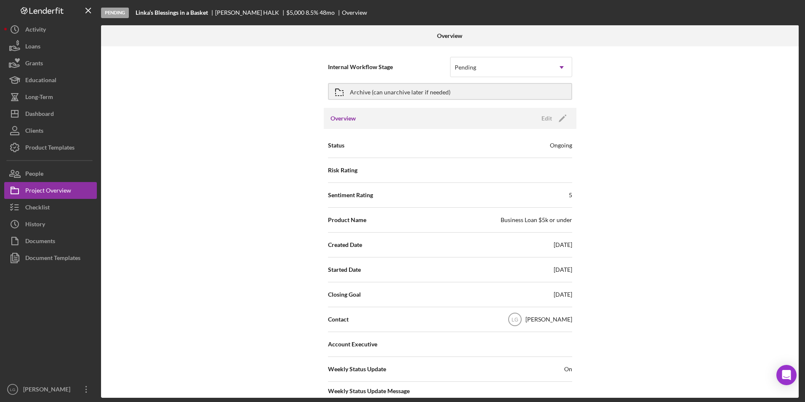
drag, startPoint x: 42, startPoint y: 174, endPoint x: 67, endPoint y: 165, distance: 26.8
click at [42, 174] on div "People" at bounding box center [34, 174] width 18 height 19
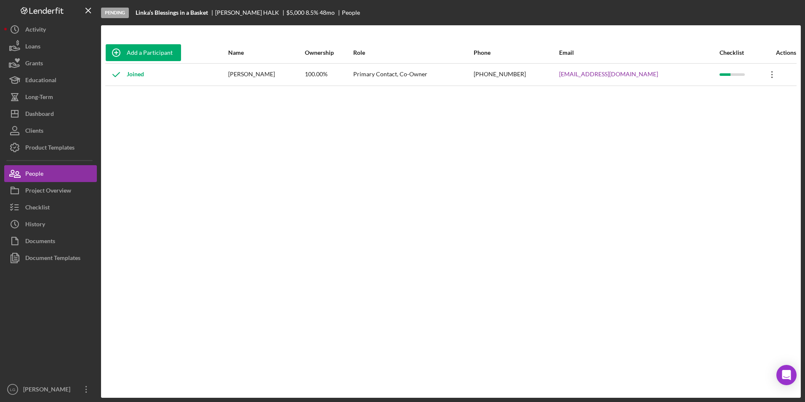
click at [768, 75] on icon "Icon/Overflow" at bounding box center [772, 74] width 21 height 21
click at [725, 102] on div "Icon/Edit Edit" at bounding box center [729, 96] width 93 height 17
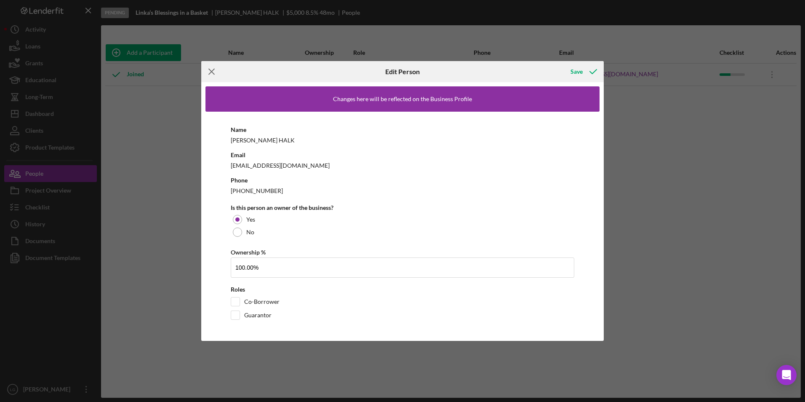
click at [208, 70] on icon "Icon/Menu Close" at bounding box center [211, 71] width 21 height 21
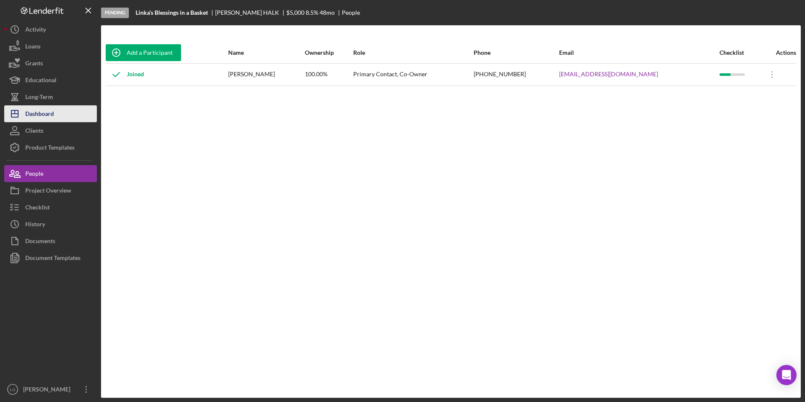
click at [57, 110] on button "Icon/Dashboard Dashboard" at bounding box center [50, 113] width 93 height 17
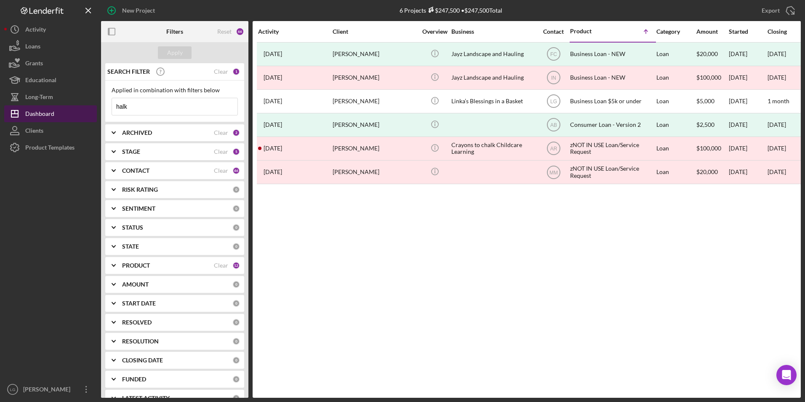
drag, startPoint x: 137, startPoint y: 104, endPoint x: 91, endPoint y: 106, distance: 46.4
click at [91, 106] on div "New Project 6 Projects $247,500 • $247,500 Total halk Export Icon/Export Filter…" at bounding box center [402, 199] width 797 height 398
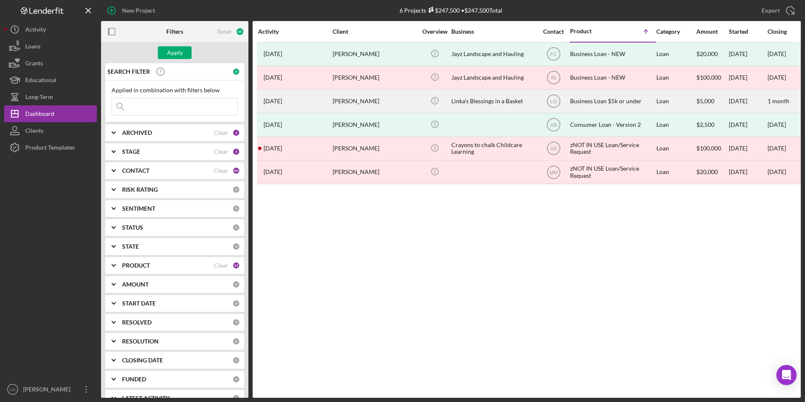
click at [336, 99] on div "[PERSON_NAME]" at bounding box center [375, 101] width 84 height 22
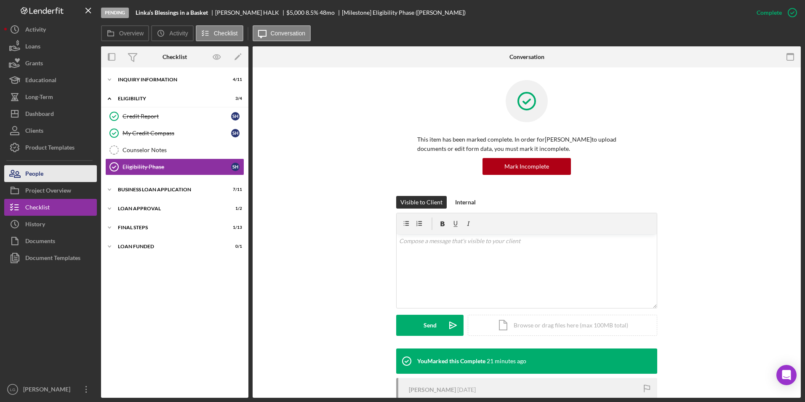
click at [68, 174] on button "People" at bounding box center [50, 173] width 93 height 17
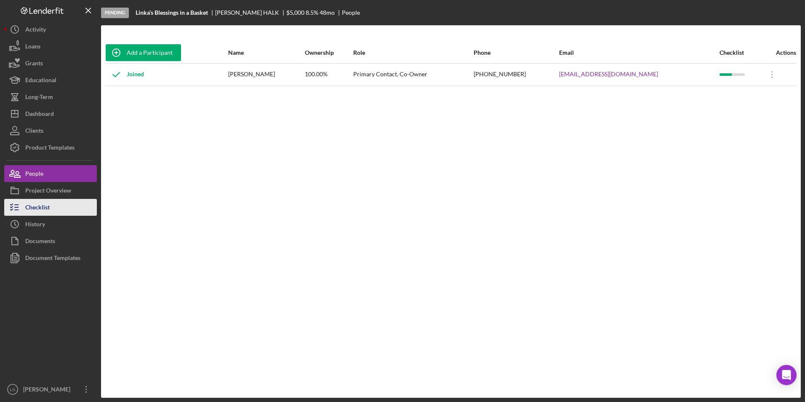
drag, startPoint x: 48, startPoint y: 207, endPoint x: 49, endPoint y: 201, distance: 6.4
click at [48, 206] on div "Checklist" at bounding box center [37, 208] width 24 height 19
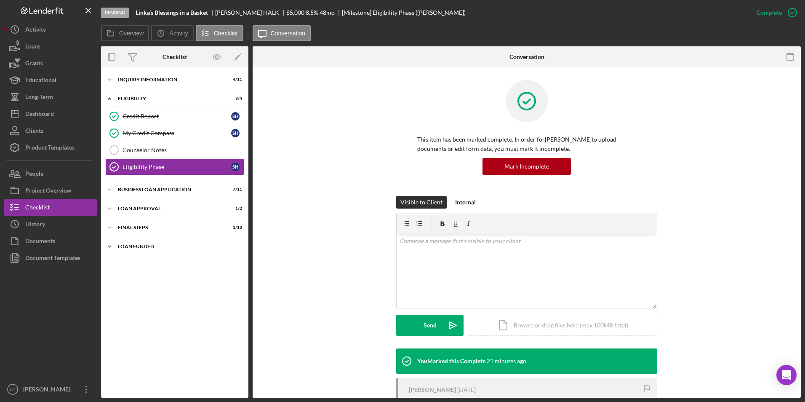
drag, startPoint x: 124, startPoint y: 247, endPoint x: 125, endPoint y: 226, distance: 21.1
click at [124, 244] on div "LOAN FUNDED" at bounding box center [169, 246] width 103 height 5
drag, startPoint x: 125, startPoint y: 226, endPoint x: 125, endPoint y: 207, distance: 19.0
click at [125, 225] on div "Final Steps" at bounding box center [178, 227] width 120 height 5
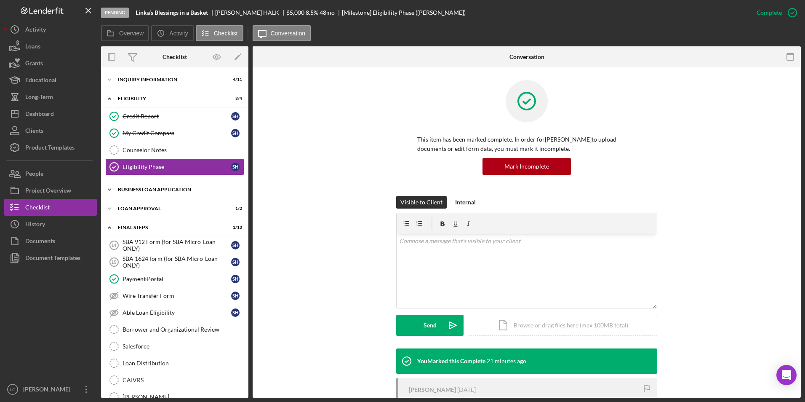
drag, startPoint x: 125, startPoint y: 207, endPoint x: 129, endPoint y: 186, distance: 21.9
click at [126, 201] on div "Icon/Expander Loan Approval 1 / 2" at bounding box center [174, 208] width 147 height 17
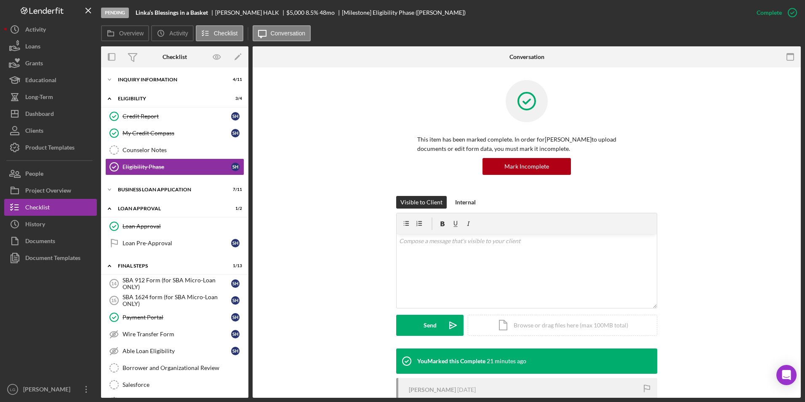
click at [129, 185] on div "Icon/Expander BUSINESS LOAN APPLICATION 7 / 11" at bounding box center [174, 189] width 147 height 17
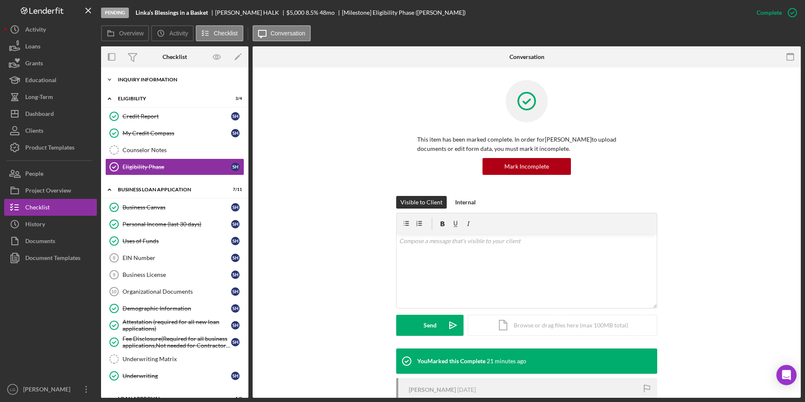
click at [137, 74] on div "Icon/Expander INQUIRY INFORMATION 4 / 11" at bounding box center [174, 79] width 147 height 17
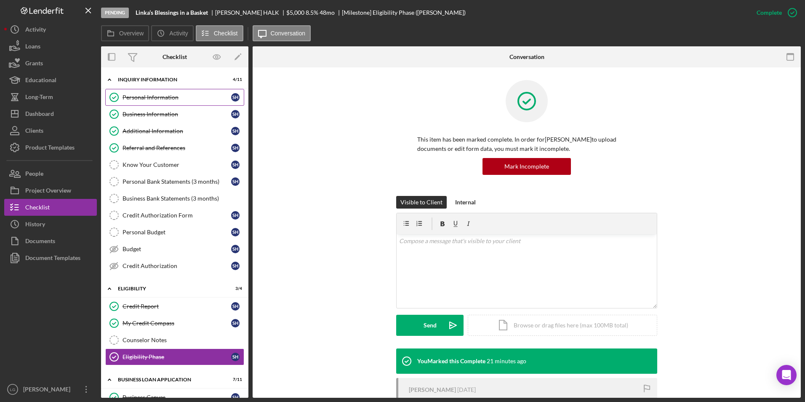
click at [139, 105] on link "Personal Information Personal Information S H" at bounding box center [174, 97] width 139 height 17
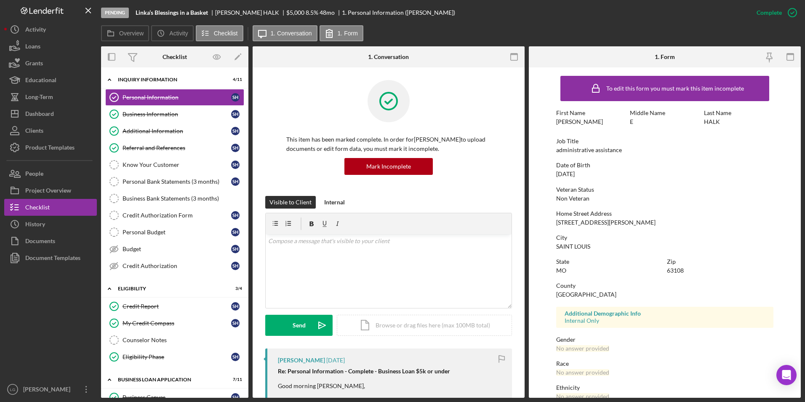
scroll to position [63, 0]
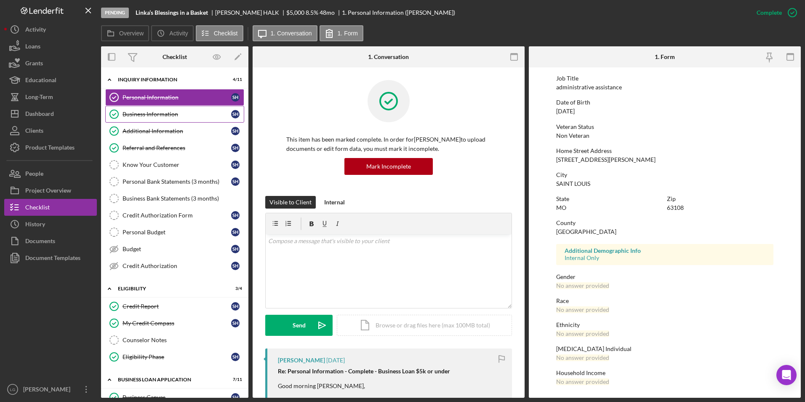
click at [166, 113] on div "Business Information" at bounding box center [177, 114] width 109 height 7
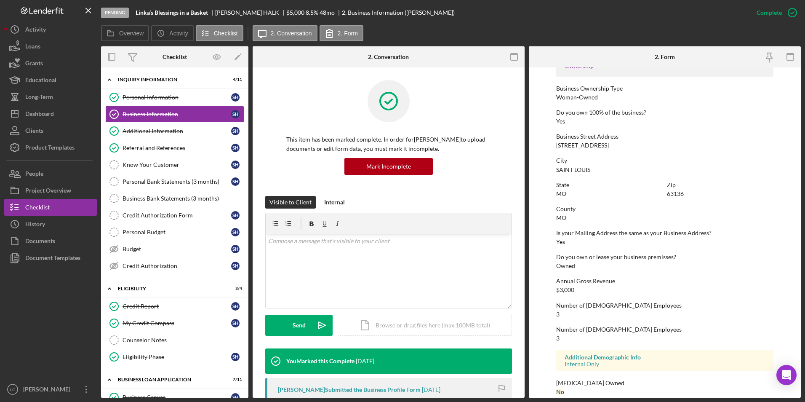
scroll to position [305, 0]
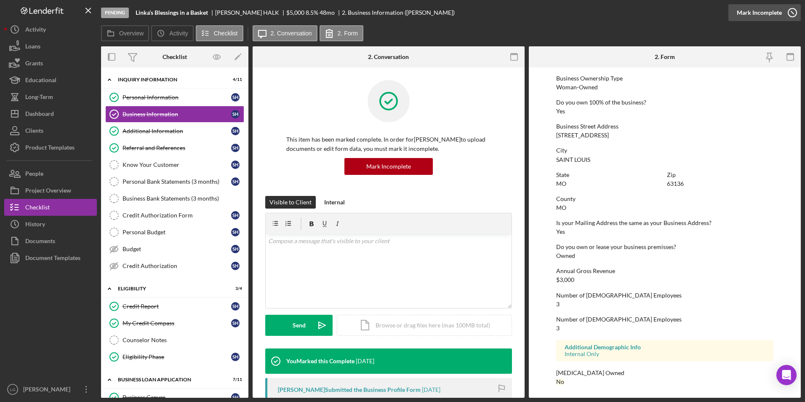
click at [762, 8] on div "Mark Incomplete" at bounding box center [759, 12] width 45 height 17
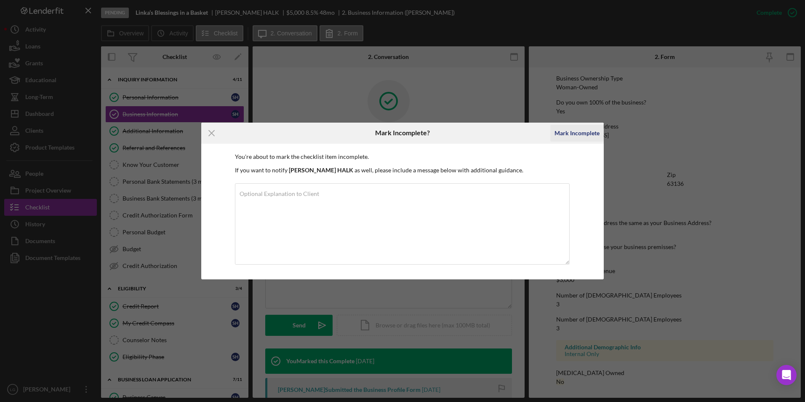
click at [590, 135] on div "Mark Incomplete" at bounding box center [577, 133] width 45 height 17
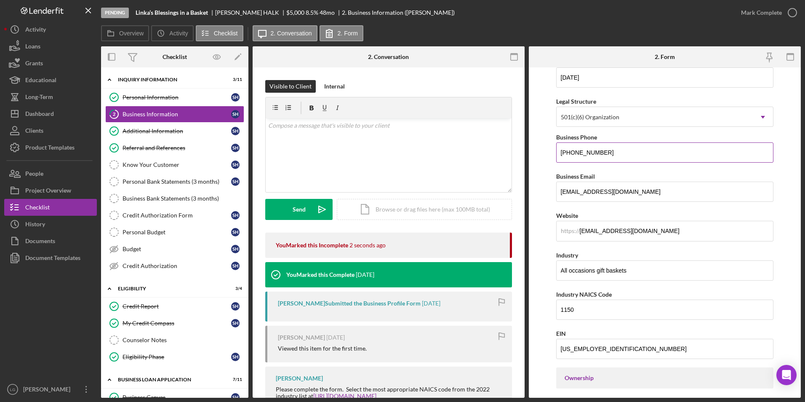
scroll to position [0, 0]
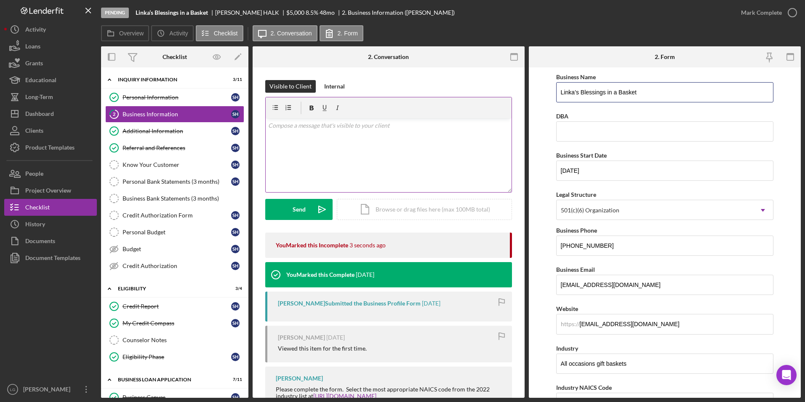
drag, startPoint x: 638, startPoint y: 96, endPoint x: 442, endPoint y: 99, distance: 195.9
click at [442, 99] on div "Overview Internal Workflow Stage Pending Icon/Dropdown Arrow Archive (can unarc…" at bounding box center [451, 221] width 700 height 351
type input "DBA:Sherri Halk"
click at [582, 130] on input "DBA" at bounding box center [665, 131] width 218 height 20
type input "Sherri Halk"
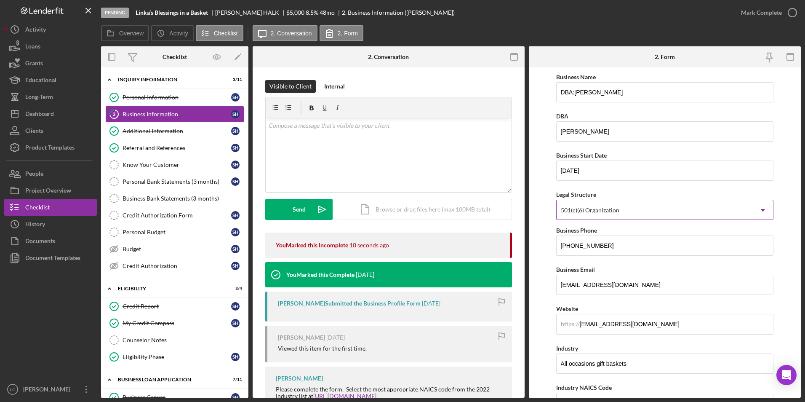
click at [631, 209] on div "501(c)(6) Organization" at bounding box center [655, 210] width 197 height 19
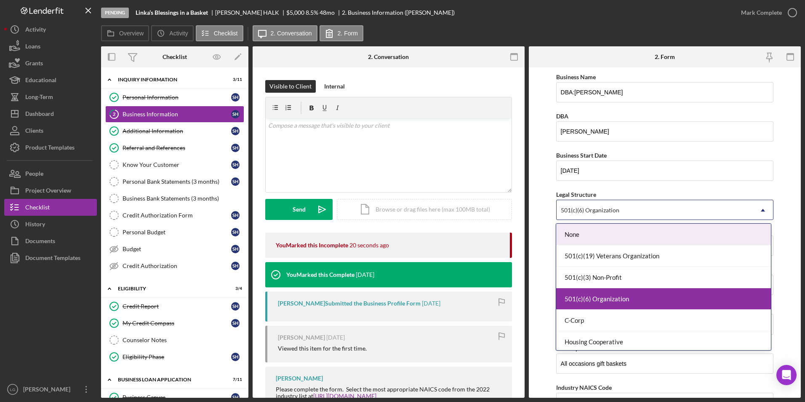
click at [607, 231] on div "None" at bounding box center [663, 234] width 215 height 21
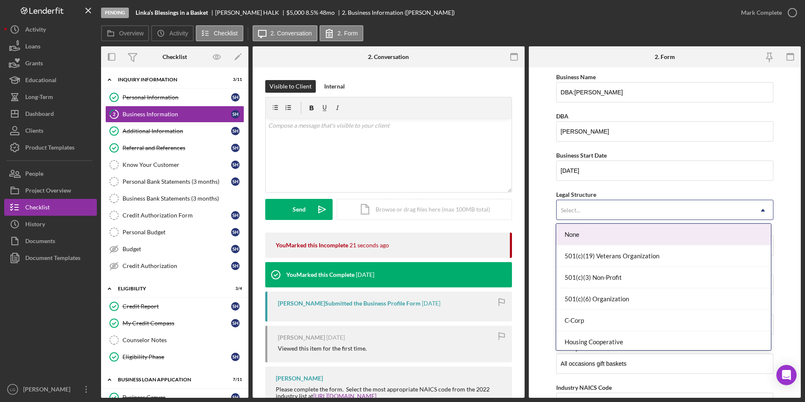
click at [613, 211] on div "Select..." at bounding box center [655, 210] width 197 height 19
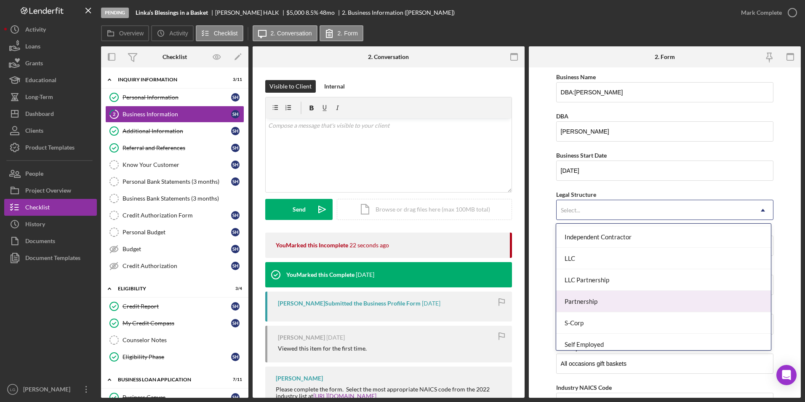
scroll to position [196, 0]
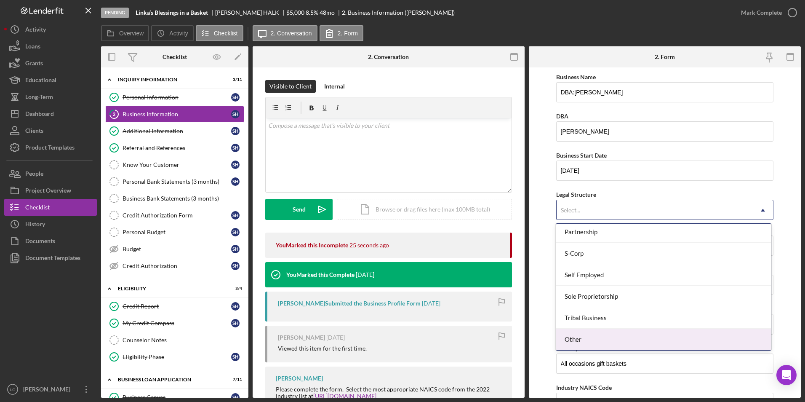
click at [591, 334] on div "Other" at bounding box center [663, 339] width 215 height 21
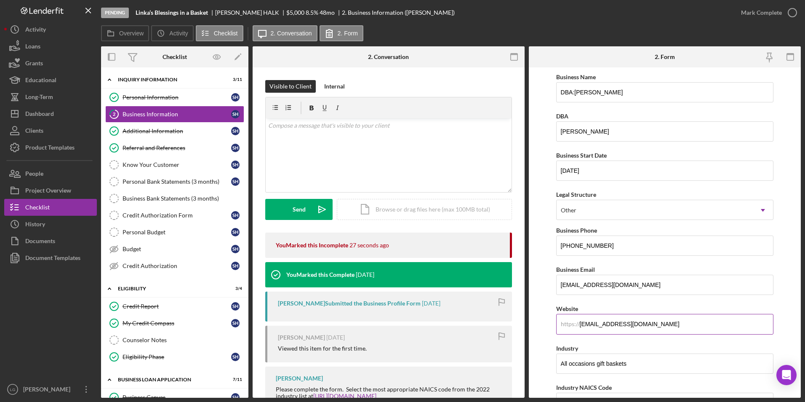
scroll to position [84, 0]
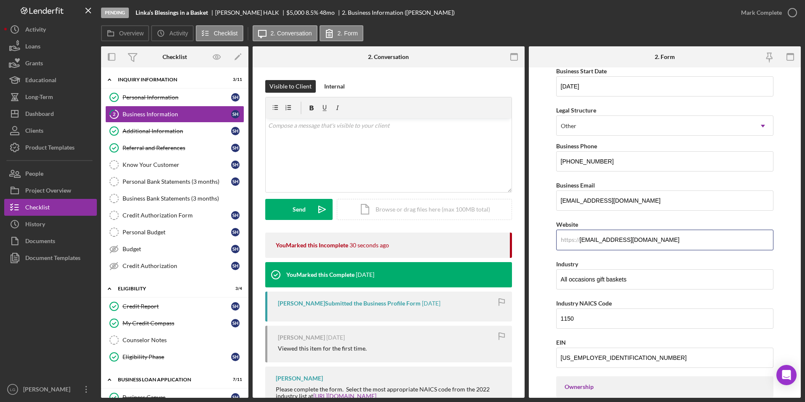
drag, startPoint x: 643, startPoint y: 239, endPoint x: 498, endPoint y: 258, distance: 145.8
click at [499, 257] on div "Overview Internal Workflow Stage Pending Icon/Dropdown Arrow Archive (can unarc…" at bounding box center [451, 221] width 700 height 351
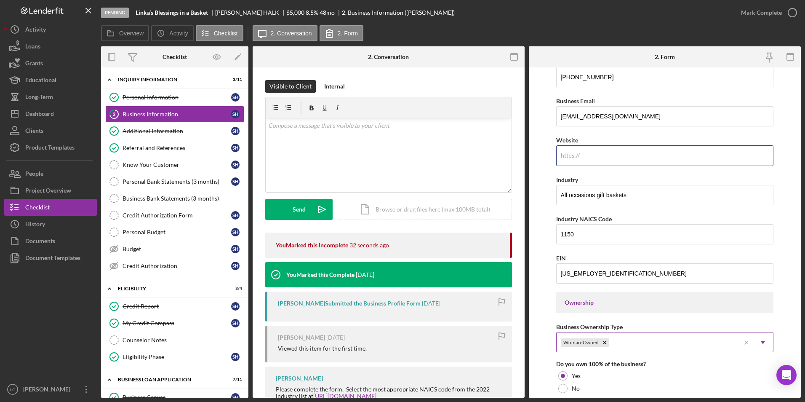
scroll to position [253, 0]
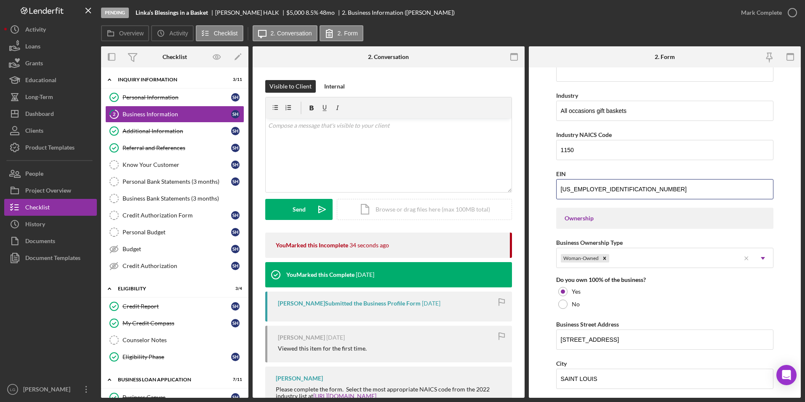
drag, startPoint x: 595, startPoint y: 190, endPoint x: 550, endPoint y: 194, distance: 45.7
click at [550, 194] on form "Business Name DBA:Sherri Halk DBA Sherri Halk Business Start Date 09/12/2024 Le…" at bounding box center [665, 232] width 272 height 330
click at [670, 315] on div "Business Name DBA:Sherri Halk DBA Sherri Halk Business Start Date 09/12/2024 Le…" at bounding box center [665, 273] width 218 height 909
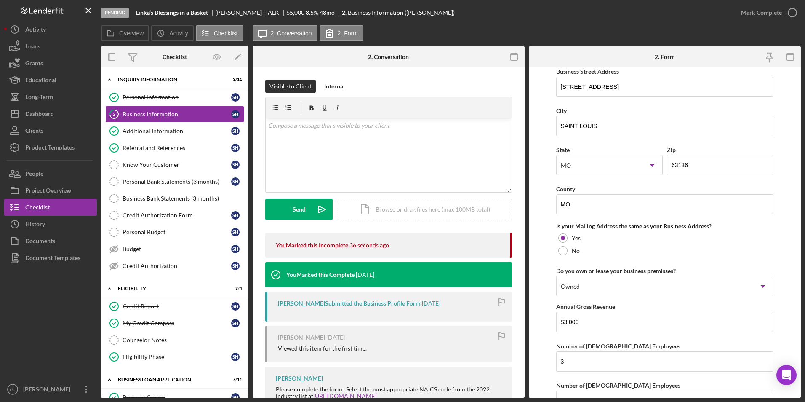
scroll to position [605, 0]
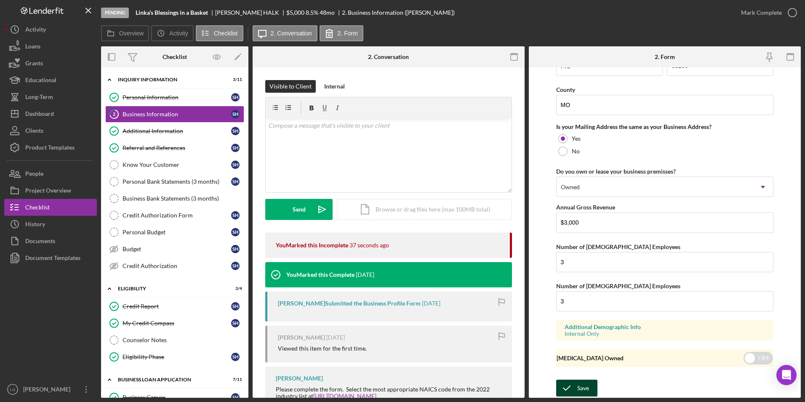
click at [587, 386] on div "Save" at bounding box center [584, 388] width 12 height 17
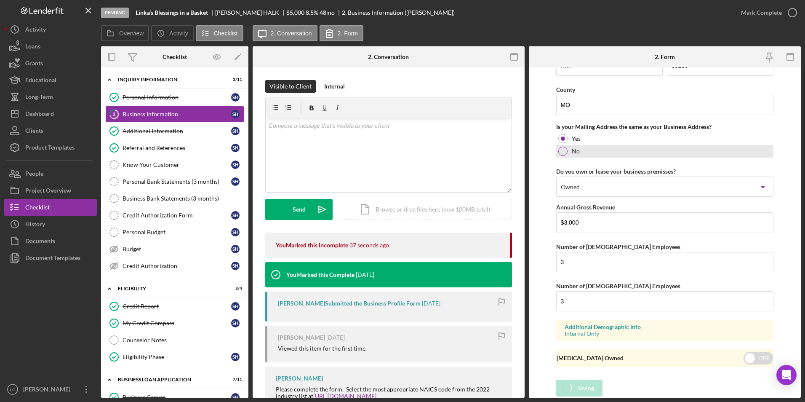
type input "1073halk@gmail.com"
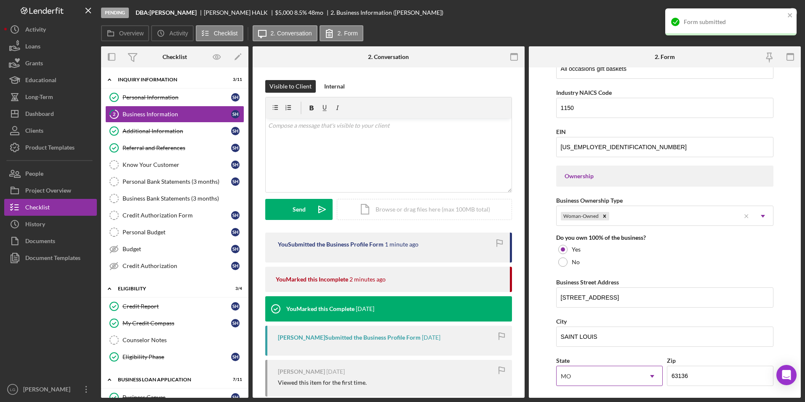
scroll to position [463, 0]
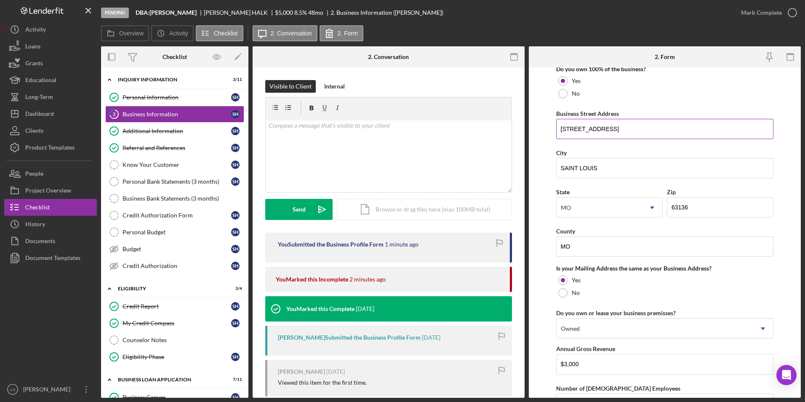
drag, startPoint x: 630, startPoint y: 131, endPoint x: 561, endPoint y: 133, distance: 69.5
click at [561, 133] on input "2116 greenbrook dr" at bounding box center [665, 129] width 218 height 20
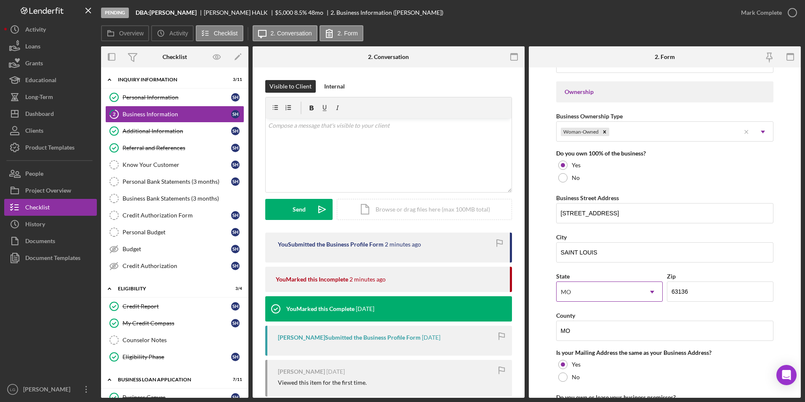
scroll to position [211, 0]
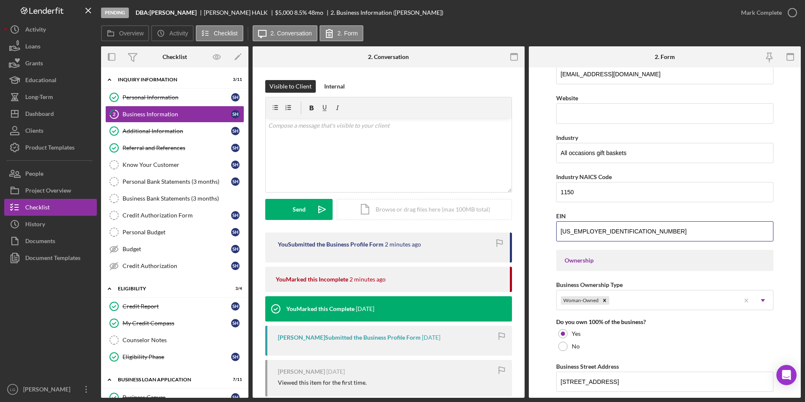
drag, startPoint x: 599, startPoint y: 234, endPoint x: 550, endPoint y: 234, distance: 48.4
click at [550, 234] on form "Business Name DBA:Sherri Halk DBA Sherri Halk Business Start Date 09/12/2024 Le…" at bounding box center [665, 232] width 272 height 330
drag, startPoint x: 595, startPoint y: 194, endPoint x: 562, endPoint y: 194, distance: 33.7
click at [562, 194] on input "1150" at bounding box center [665, 192] width 218 height 20
paste input "424990"
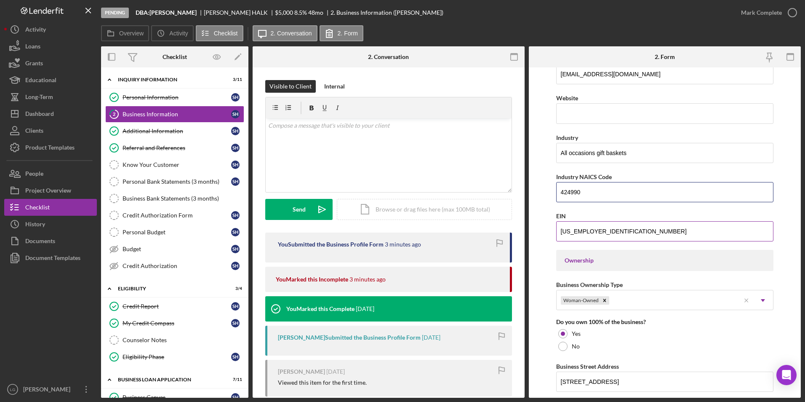
type input "424990"
drag, startPoint x: 618, startPoint y: 230, endPoint x: 513, endPoint y: 227, distance: 105.3
click at [513, 227] on div "Overview Internal Workflow Stage Pending Icon/Dropdown Arrow Archive (can unarc…" at bounding box center [451, 221] width 700 height 351
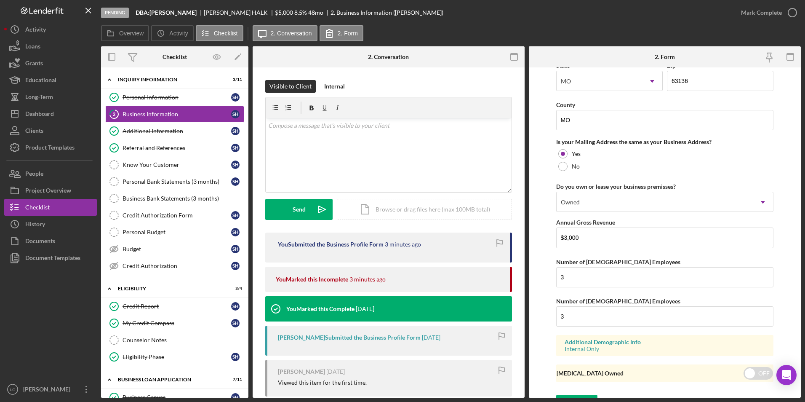
scroll to position [605, 0]
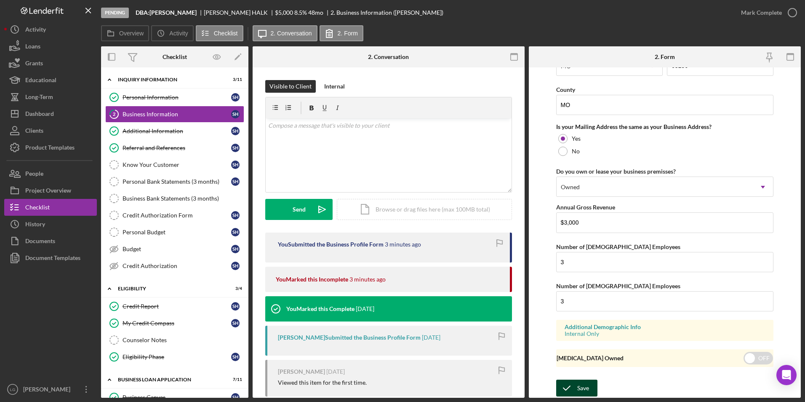
click at [580, 390] on div "Save" at bounding box center [584, 388] width 12 height 17
type input "1073halk@gmail.com"
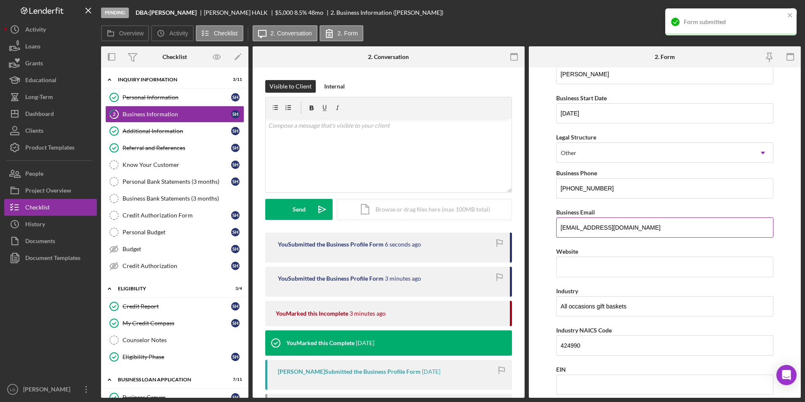
scroll to position [0, 0]
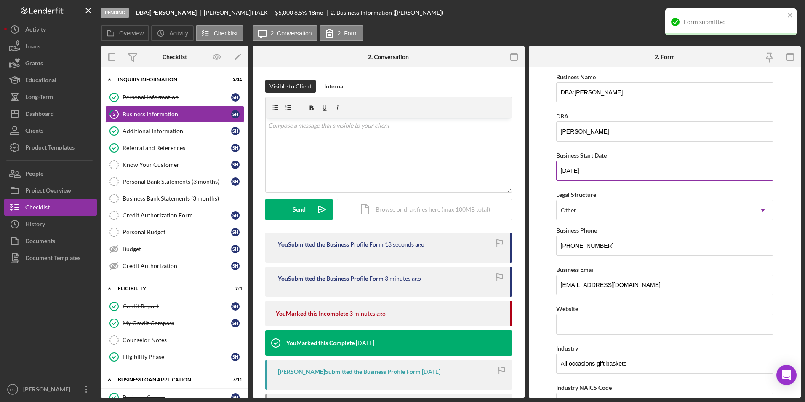
drag, startPoint x: 604, startPoint y: 174, endPoint x: 559, endPoint y: 168, distance: 45.4
click at [559, 168] on input "09/12/2024" at bounding box center [665, 170] width 218 height 20
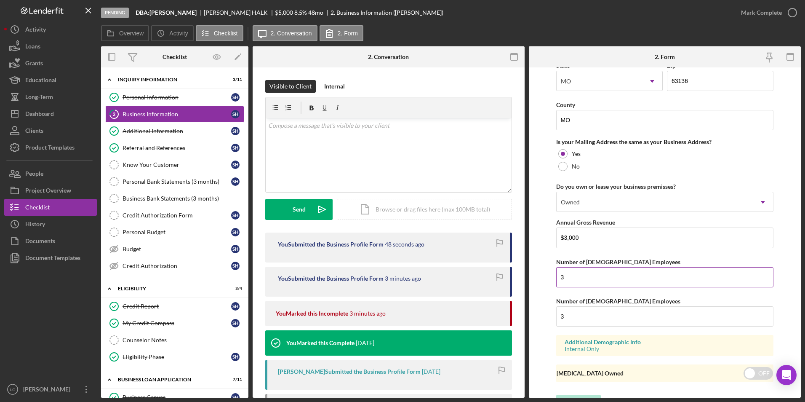
scroll to position [605, 0]
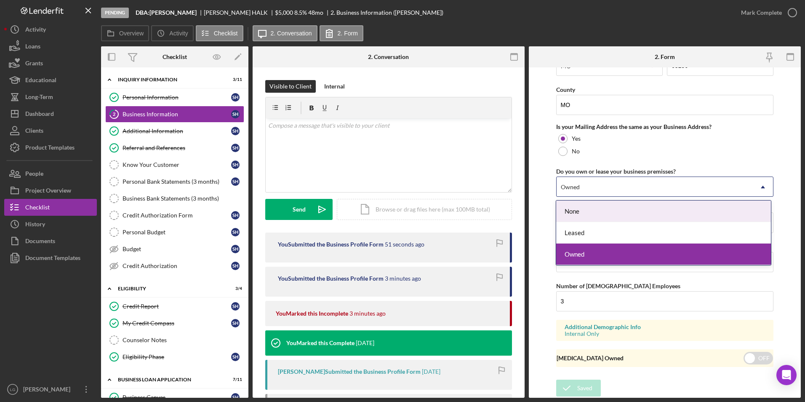
click at [628, 187] on div "Owned" at bounding box center [655, 186] width 197 height 19
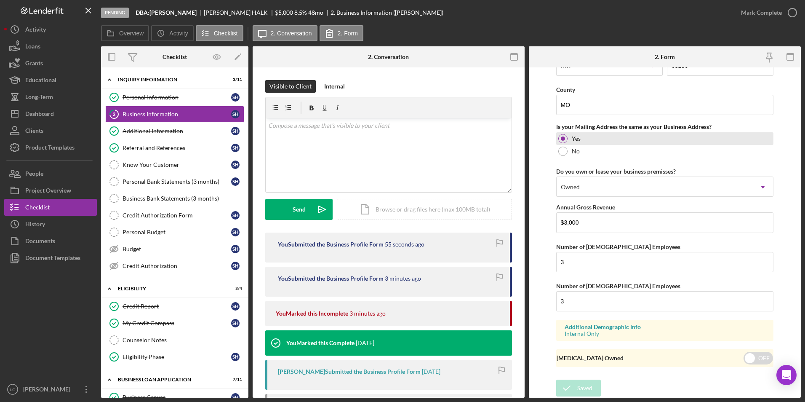
click at [706, 142] on div "Yes" at bounding box center [665, 138] width 218 height 13
click at [749, 12] on div "Mark Complete" at bounding box center [761, 12] width 41 height 17
type input "1073halk@gmail.com"
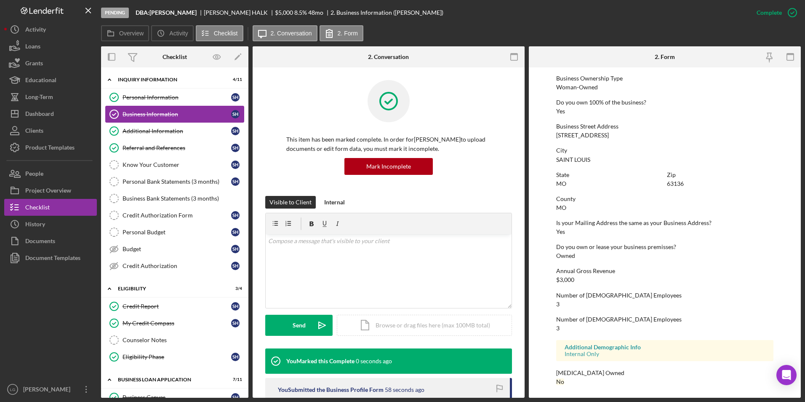
scroll to position [305, 0]
click at [179, 136] on link "Additional Information Additional Information S H" at bounding box center [174, 131] width 139 height 17
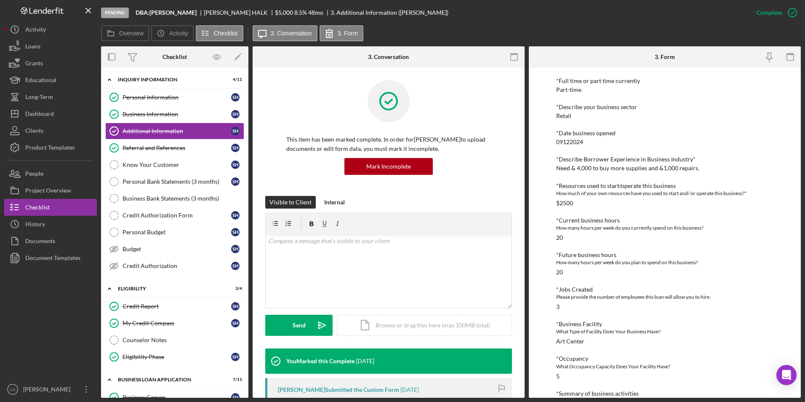
scroll to position [283, 0]
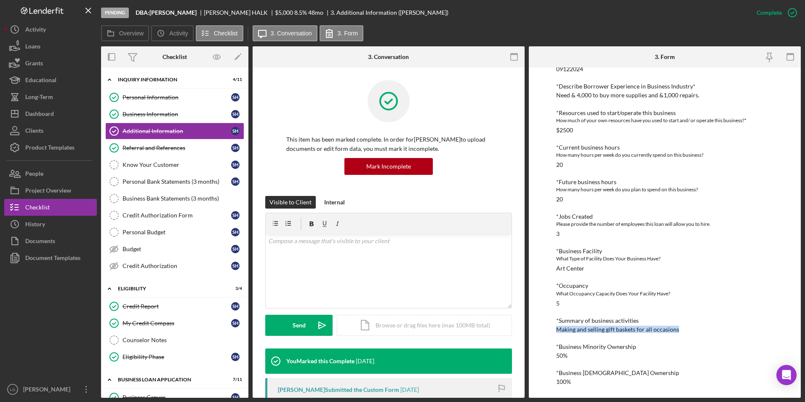
drag, startPoint x: 682, startPoint y: 332, endPoint x: 551, endPoint y: 332, distance: 130.2
click at [551, 332] on div "To edit this form you must mark this item incomplete Personal Information *Mobi…" at bounding box center [665, 232] width 272 height 330
drag, startPoint x: 551, startPoint y: 332, endPoint x: 596, endPoint y: 332, distance: 44.7
copy div "Making and selling gift baskets for all occasions"
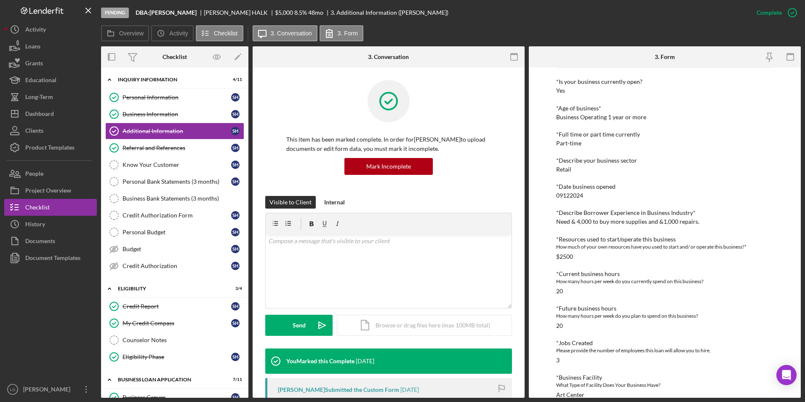
scroll to position [31, 0]
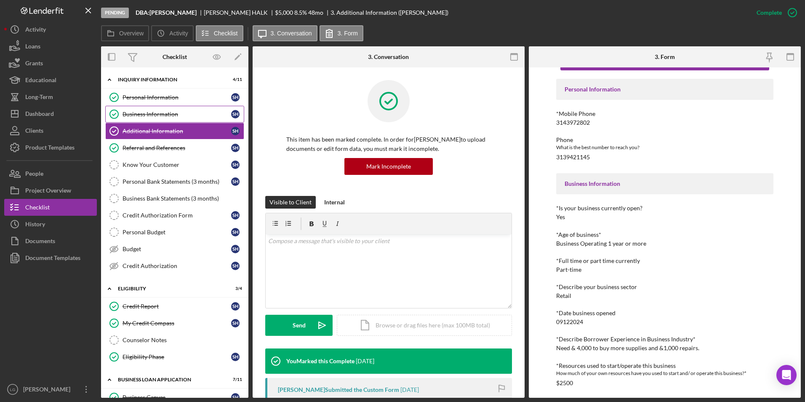
drag, startPoint x: 146, startPoint y: 109, endPoint x: 152, endPoint y: 112, distance: 7.0
click at [146, 109] on link "Business Information Business Information S H" at bounding box center [174, 114] width 139 height 17
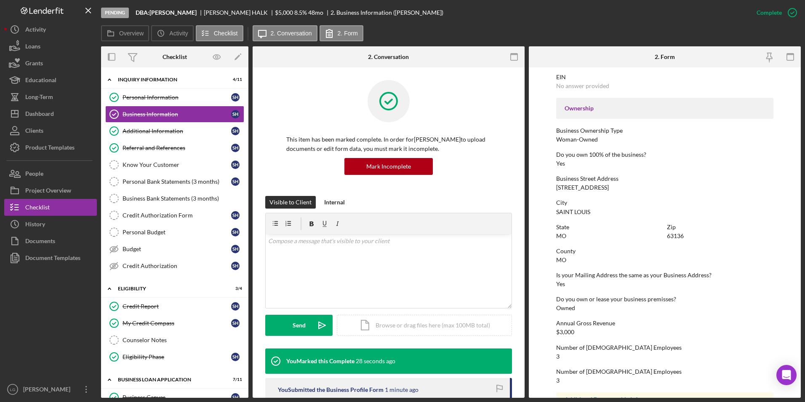
scroll to position [305, 0]
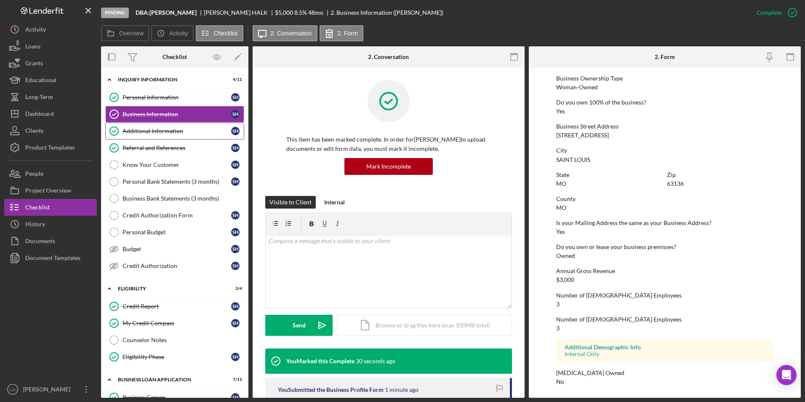
click at [166, 131] on div "Additional Information" at bounding box center [177, 131] width 109 height 7
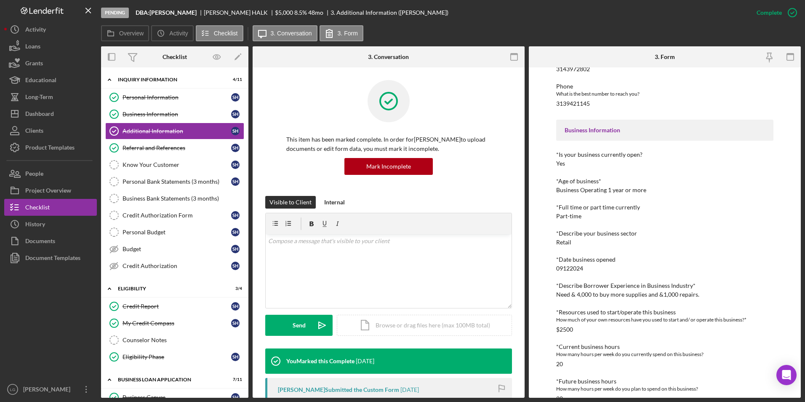
scroll to position [168, 0]
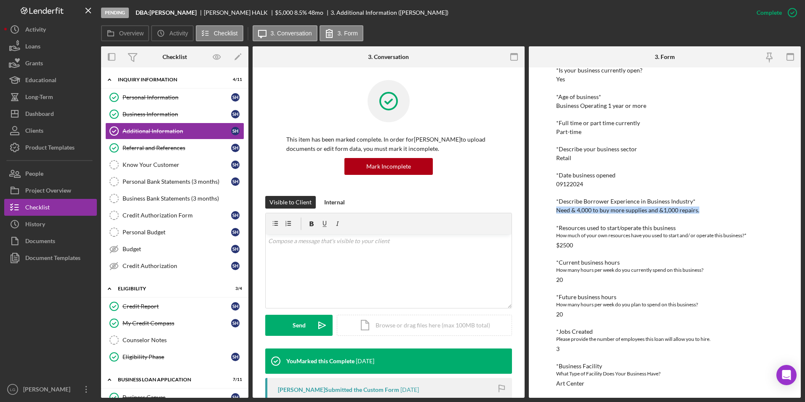
drag, startPoint x: 701, startPoint y: 209, endPoint x: 543, endPoint y: 209, distance: 158.0
click at [543, 209] on div "To edit this form you must mark this item incomplete Personal Information *Mobi…" at bounding box center [665, 232] width 272 height 330
drag, startPoint x: 543, startPoint y: 209, endPoint x: 583, endPoint y: 208, distance: 40.0
copy div "Need & 4,000 to buy more supplies and &1,000 repairs."
